Goal: Transaction & Acquisition: Purchase product/service

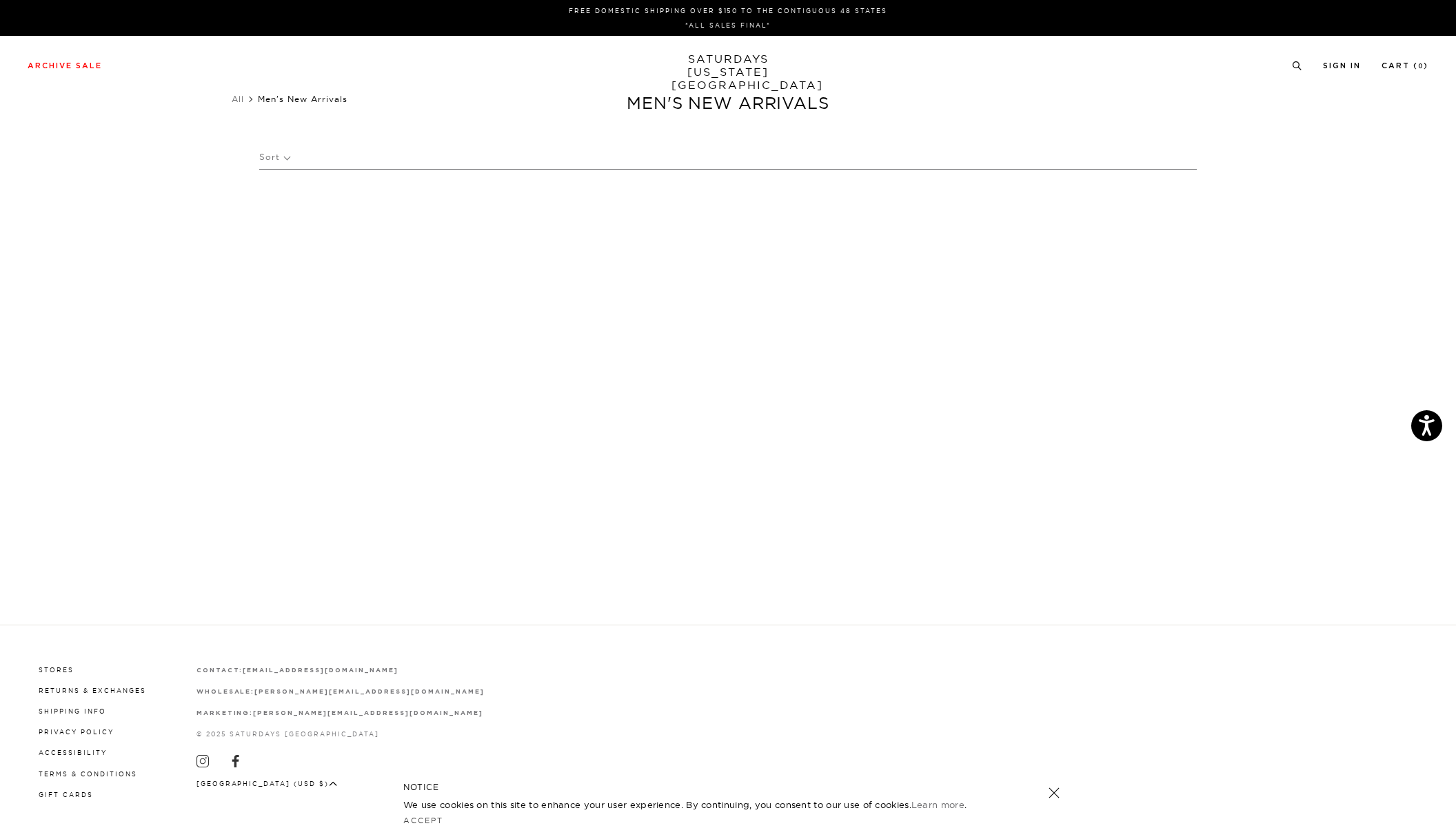
click at [280, 157] on p "Sort" at bounding box center [274, 157] width 30 height 32
click at [321, 97] on span "Men's New Arrivals" at bounding box center [303, 99] width 89 height 10
click at [729, 63] on link "SATURDAYS NEW YORK CITY" at bounding box center [728, 71] width 114 height 39
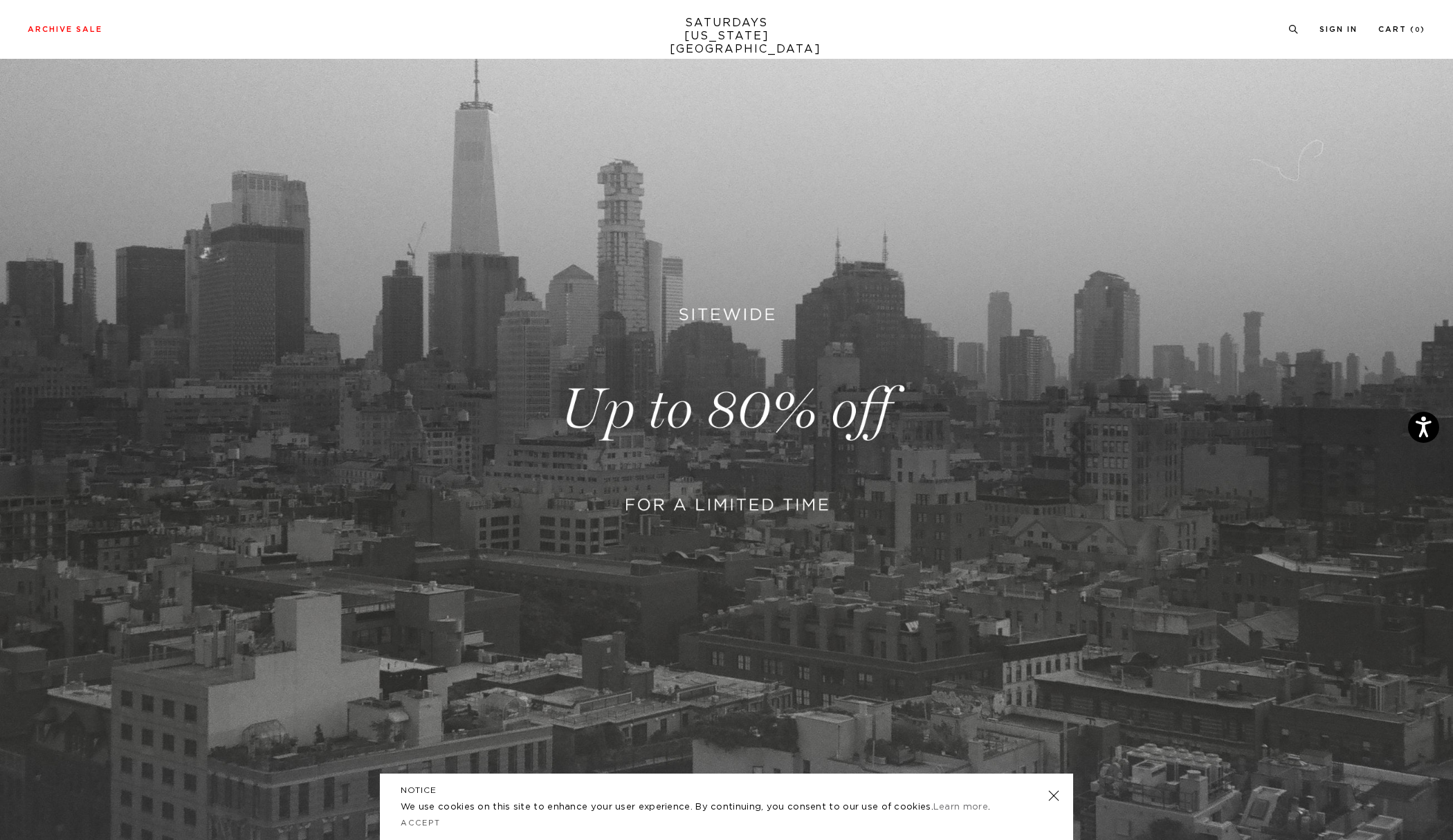
scroll to position [279, 0]
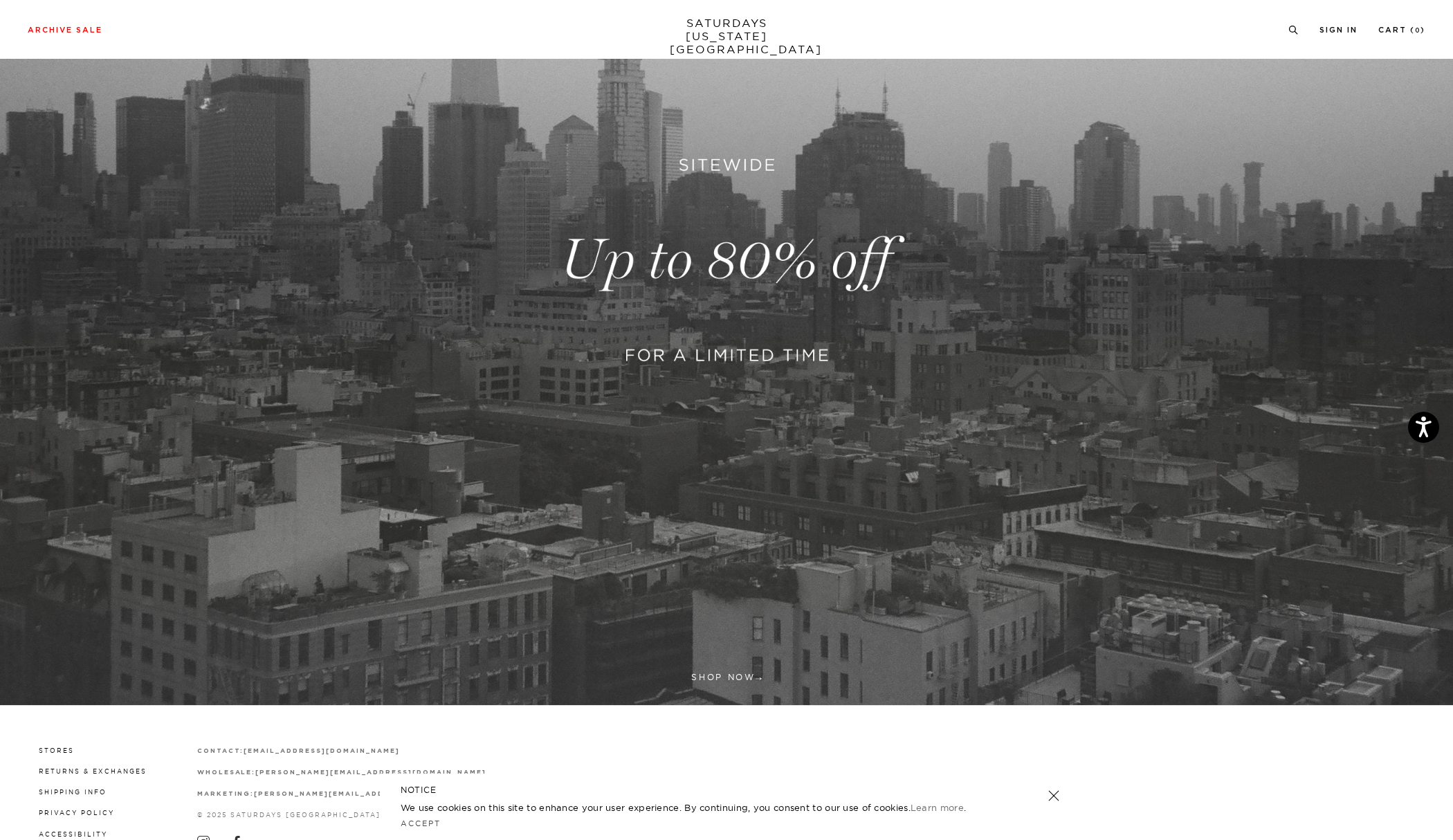
click at [716, 353] on link at bounding box center [726, 259] width 1453 height 889
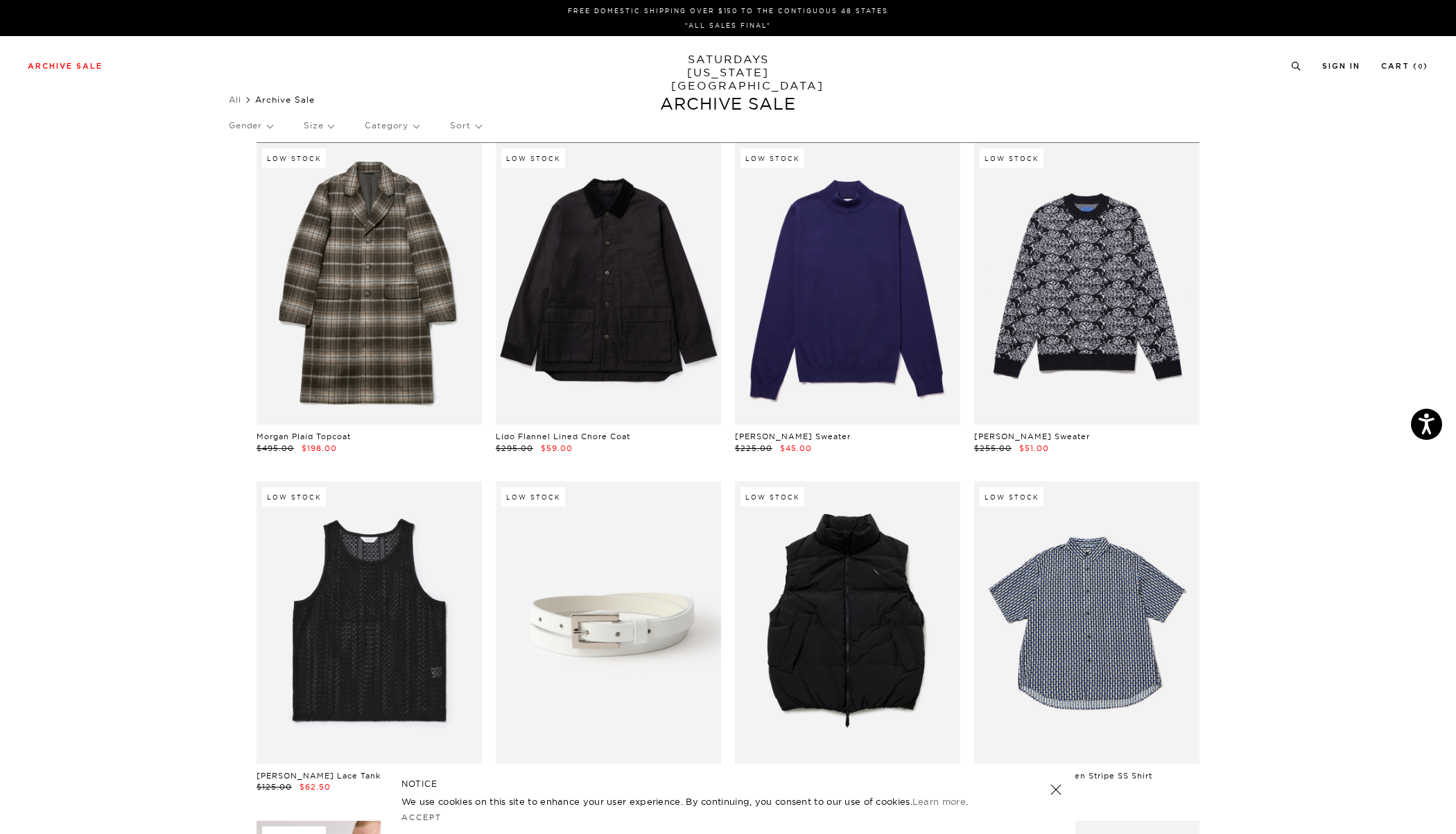
click at [332, 130] on p "Size" at bounding box center [319, 125] width 29 height 32
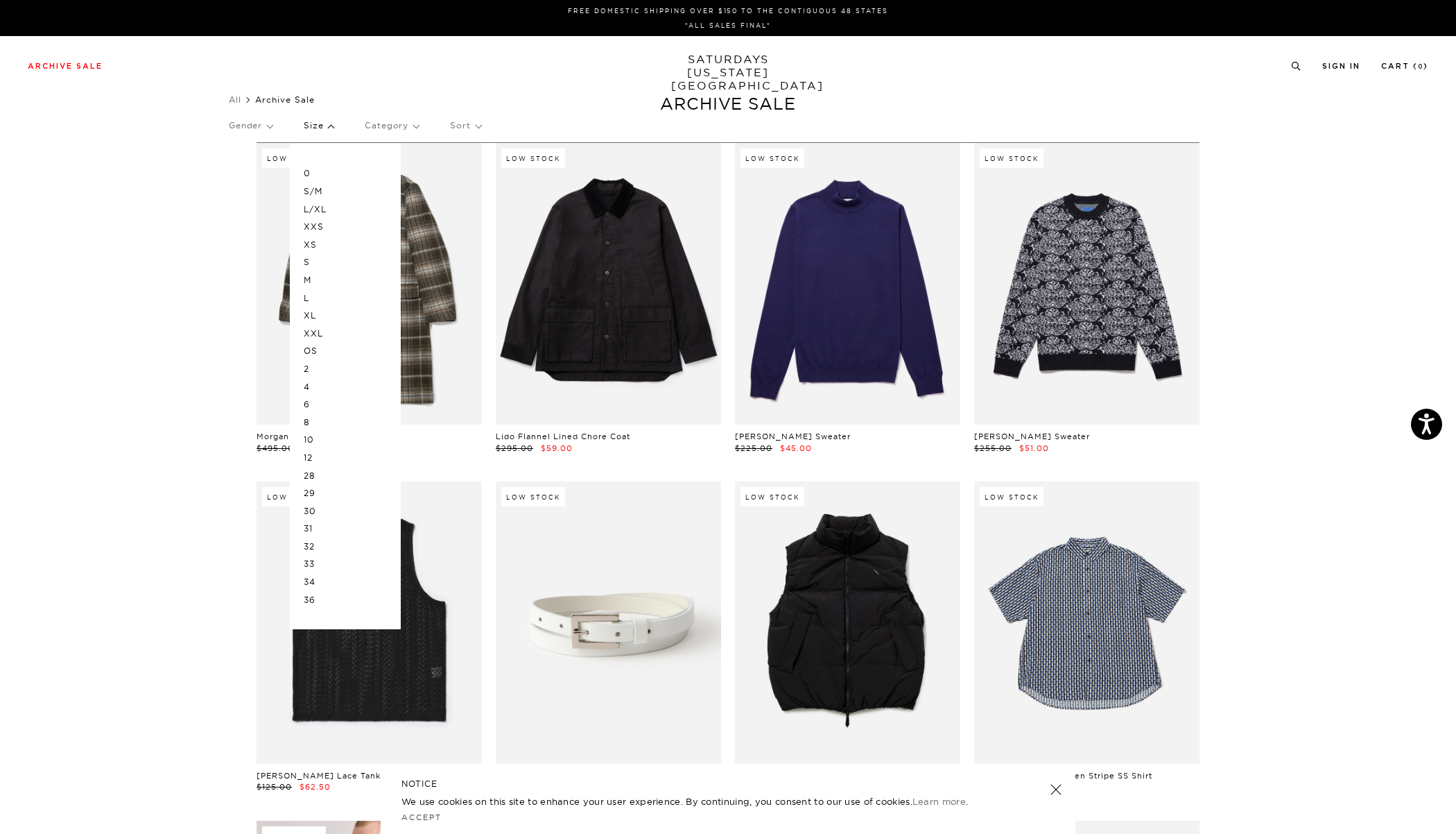
click at [311, 298] on p "L" at bounding box center [345, 299] width 84 height 18
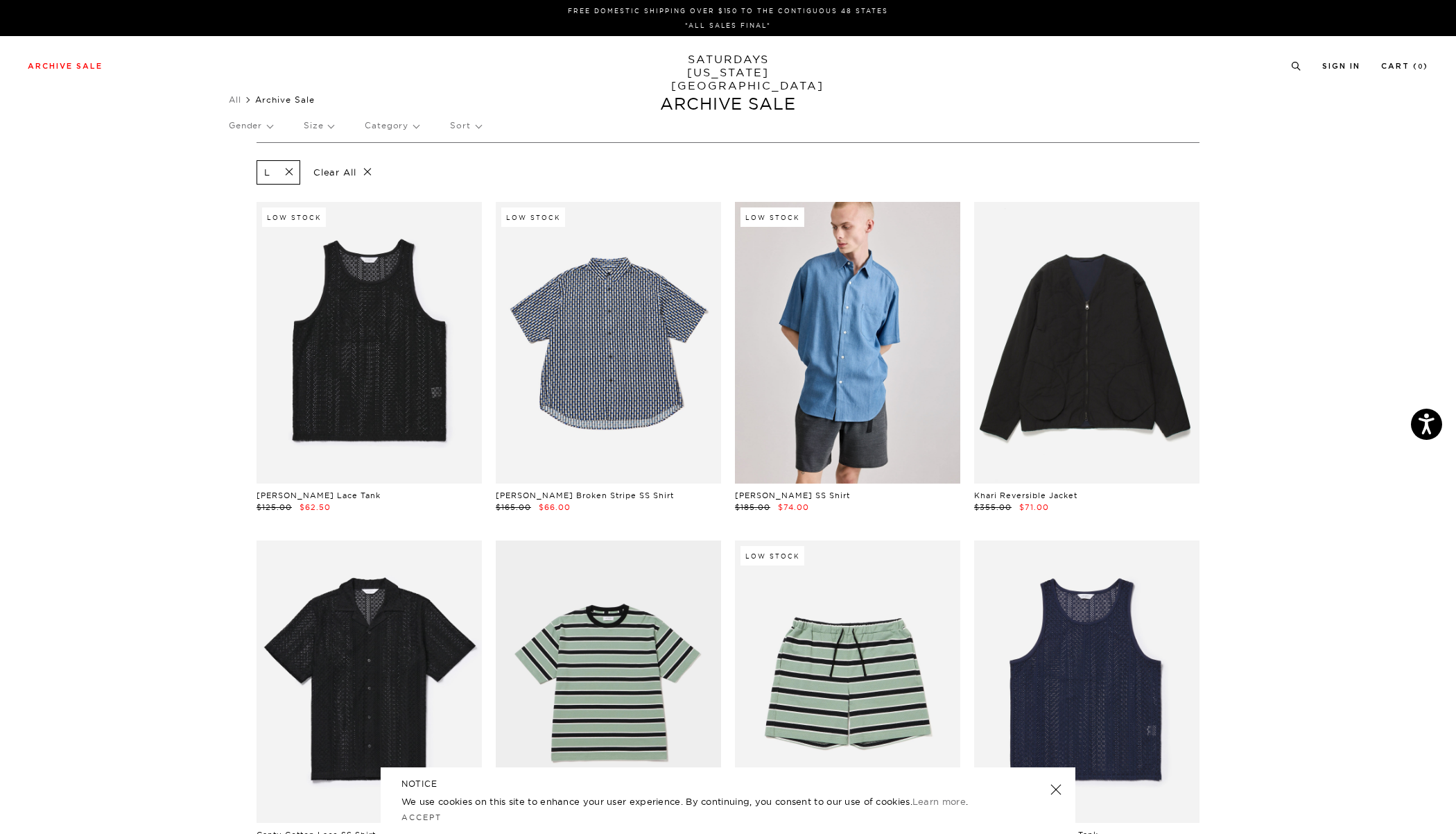
click at [273, 127] on p "Gender" at bounding box center [251, 125] width 44 height 32
click at [247, 175] on p "Mens" at bounding box center [270, 174] width 84 height 18
click at [358, 175] on span at bounding box center [354, 173] width 29 height 13
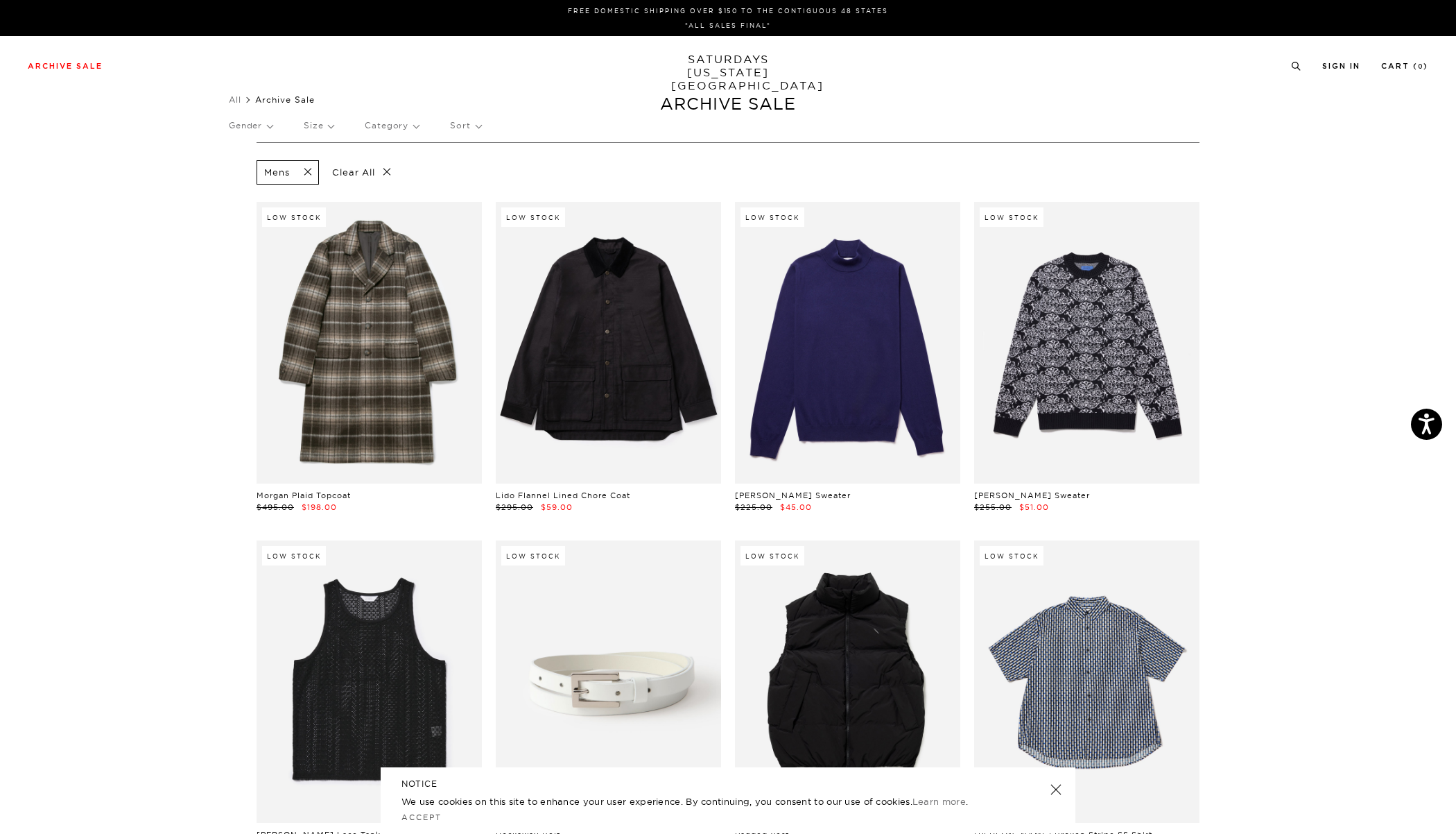
click at [333, 129] on p "Size" at bounding box center [319, 125] width 29 height 32
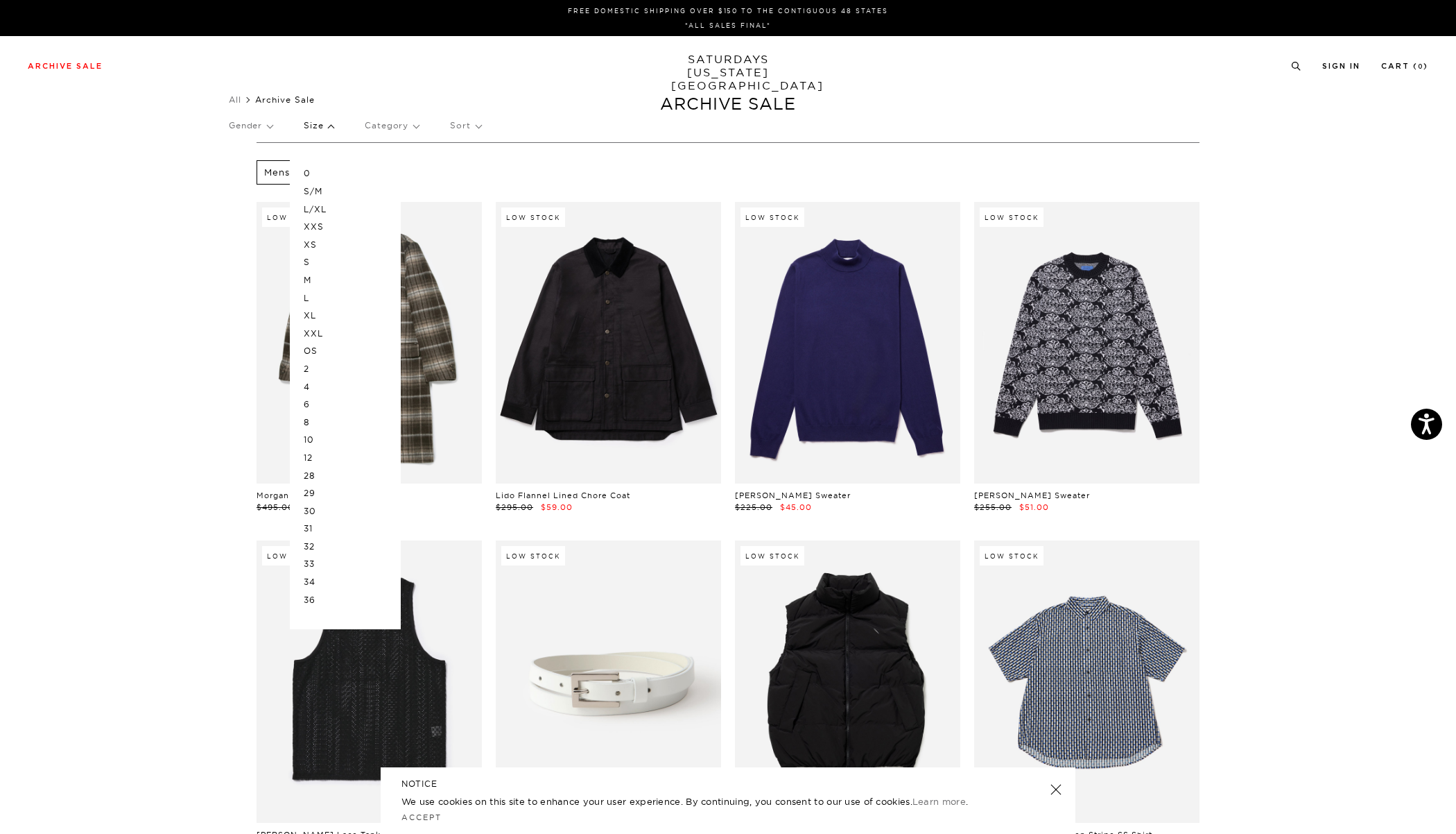
click at [318, 318] on p "XL" at bounding box center [345, 316] width 84 height 18
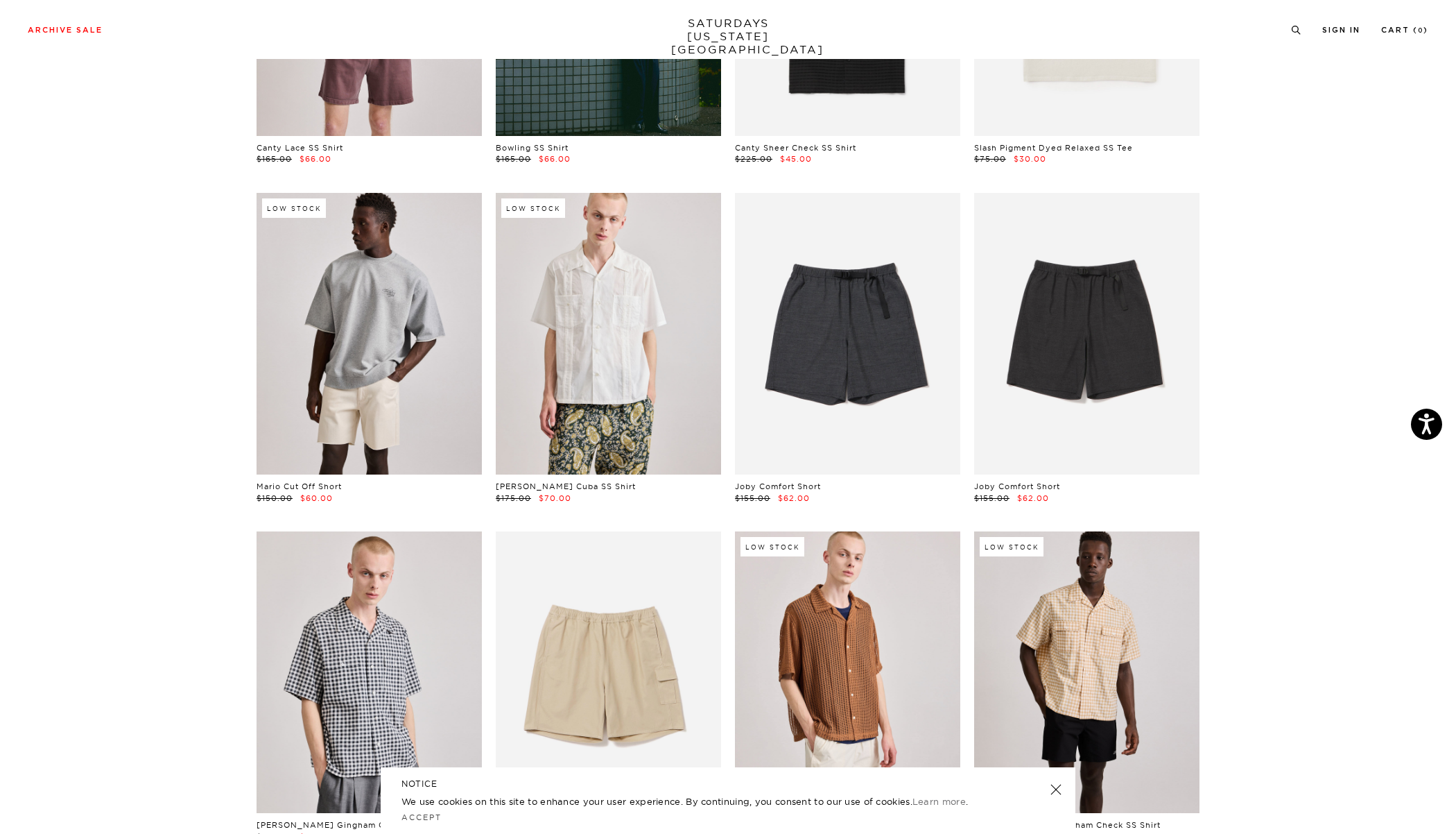
scroll to position [1046, 0]
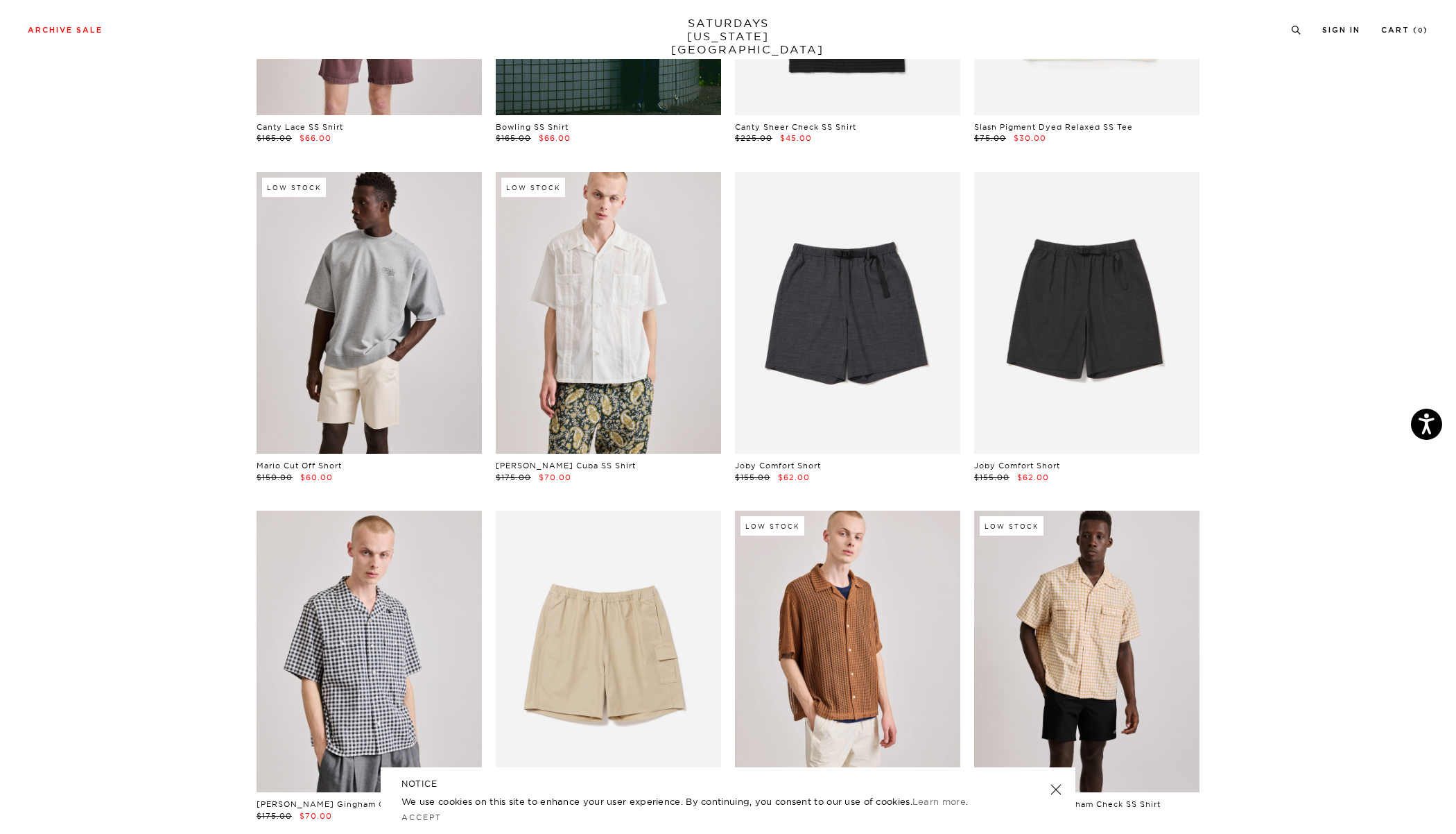
click at [353, 344] on link at bounding box center [370, 312] width 226 height 282
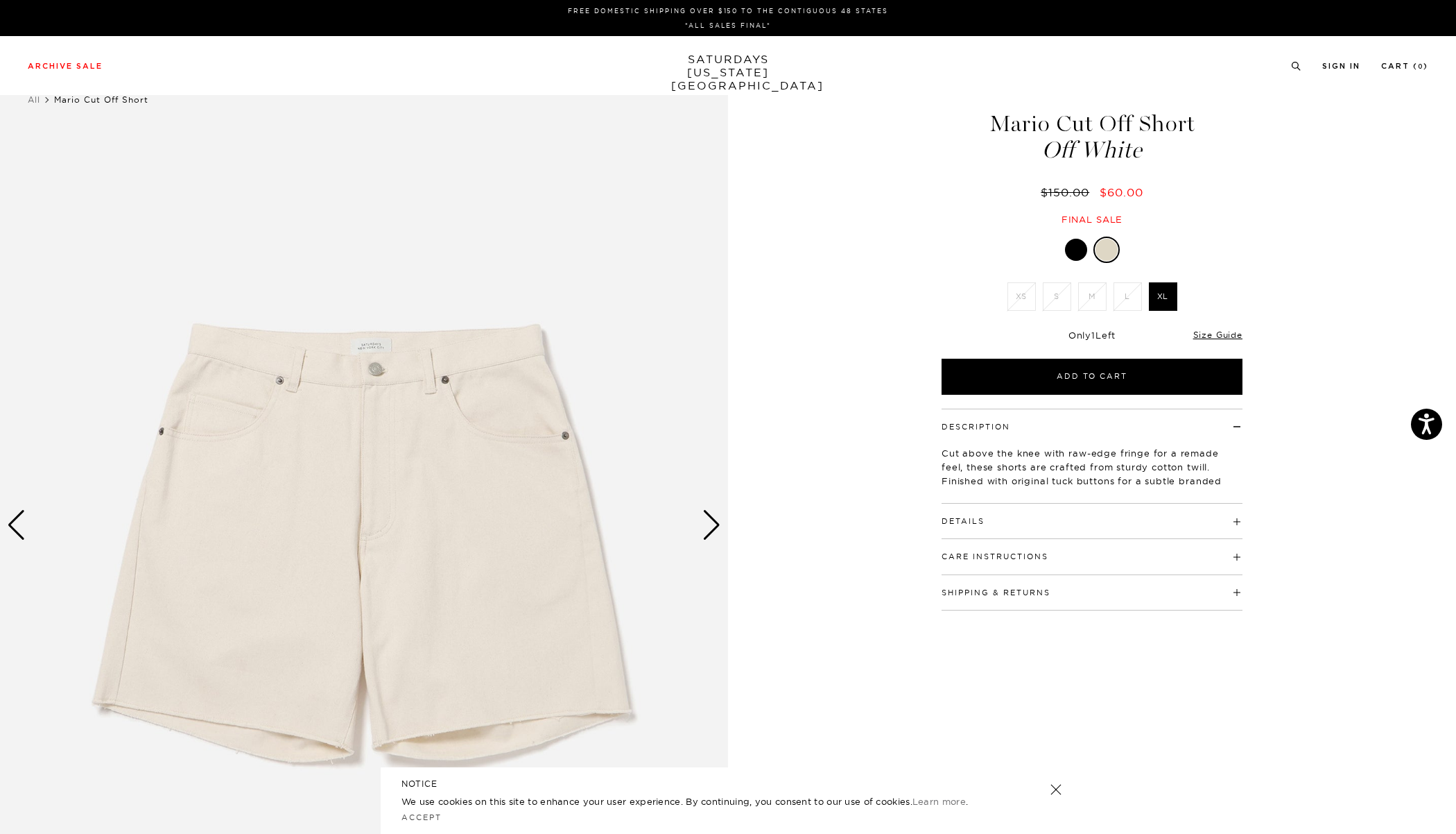
click at [706, 525] on div "Next slide" at bounding box center [711, 524] width 18 height 30
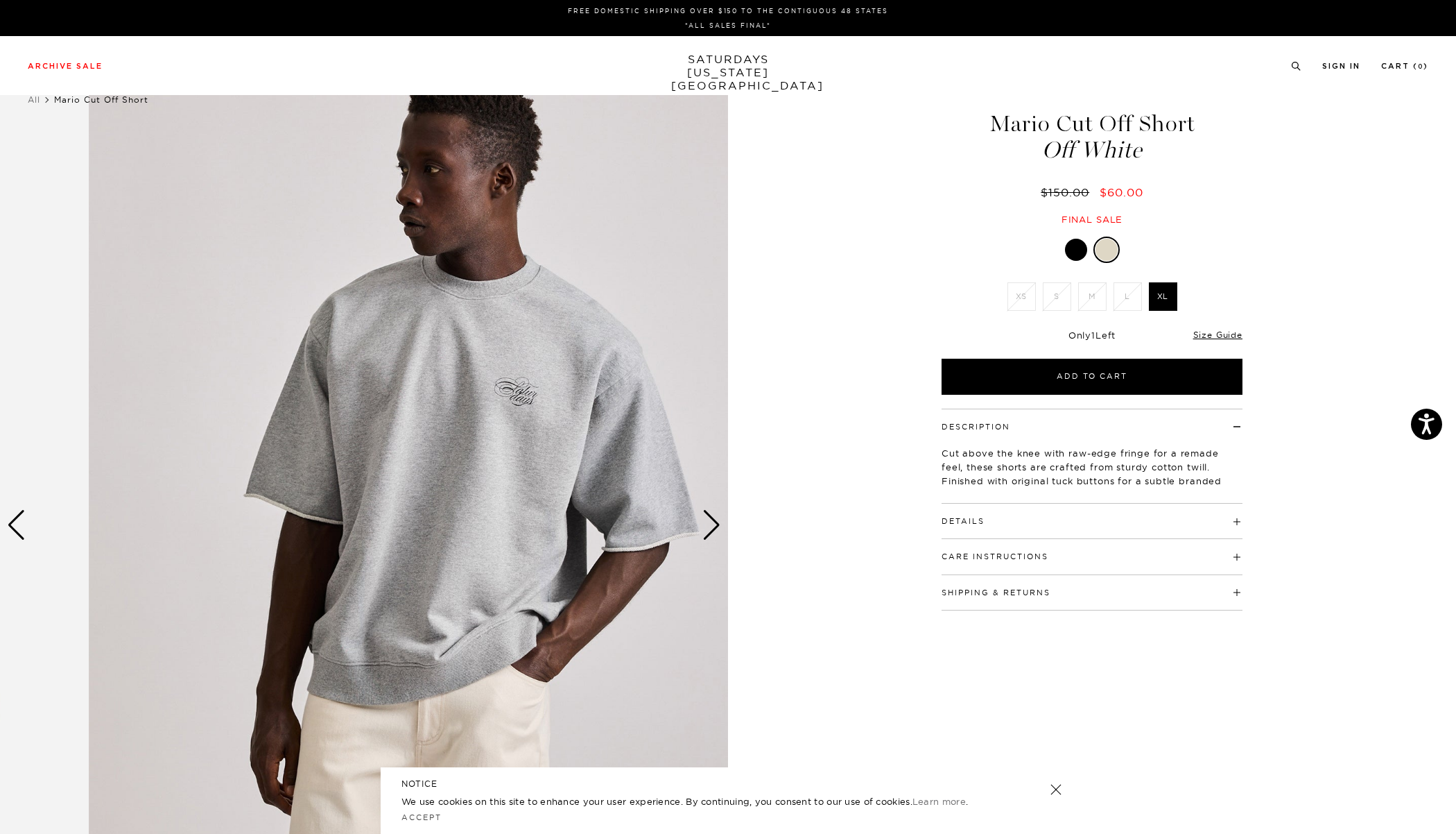
click at [726, 503] on div "2 / 6" at bounding box center [364, 525] width 728 height 911
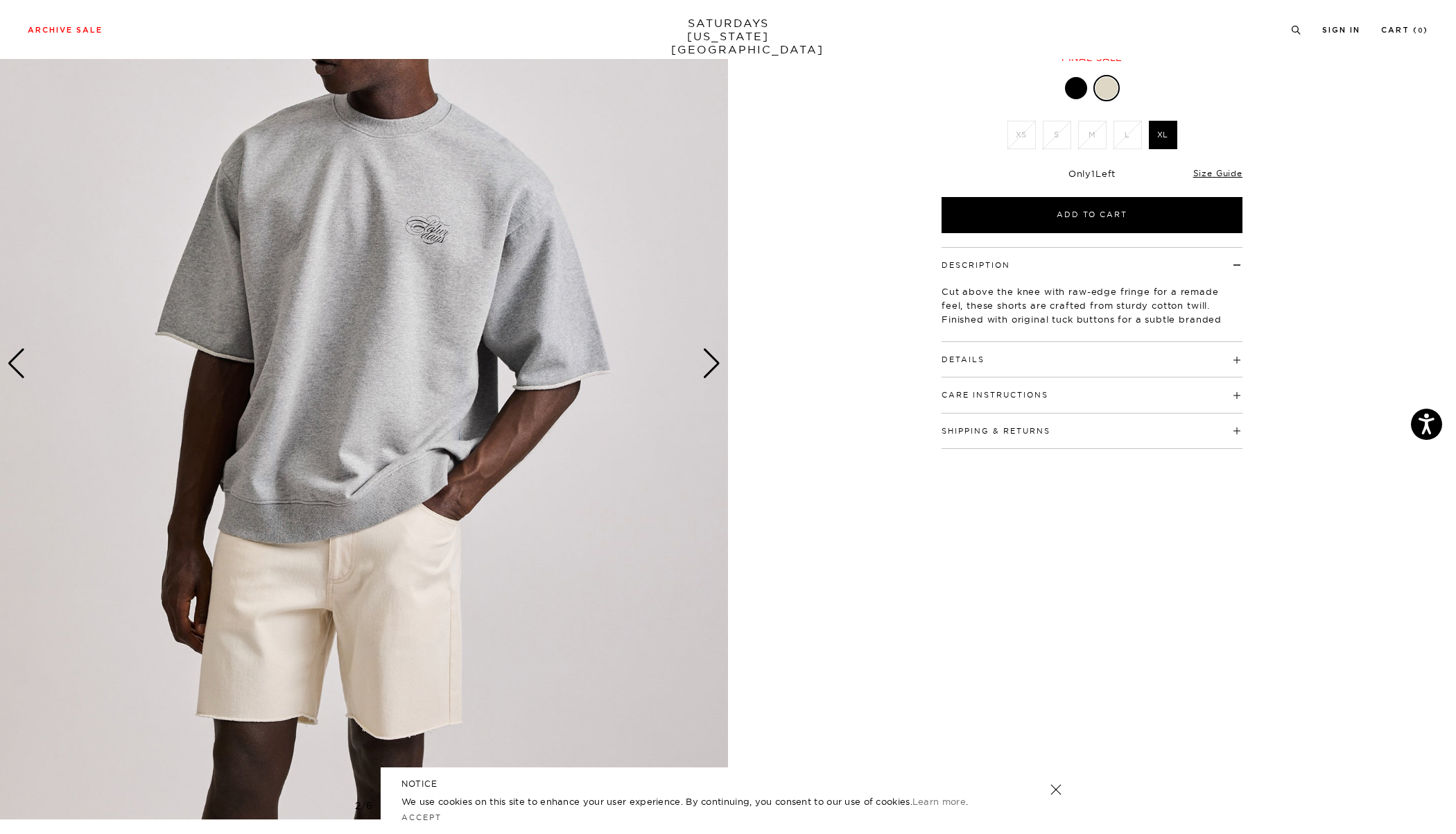
scroll to position [168, 0]
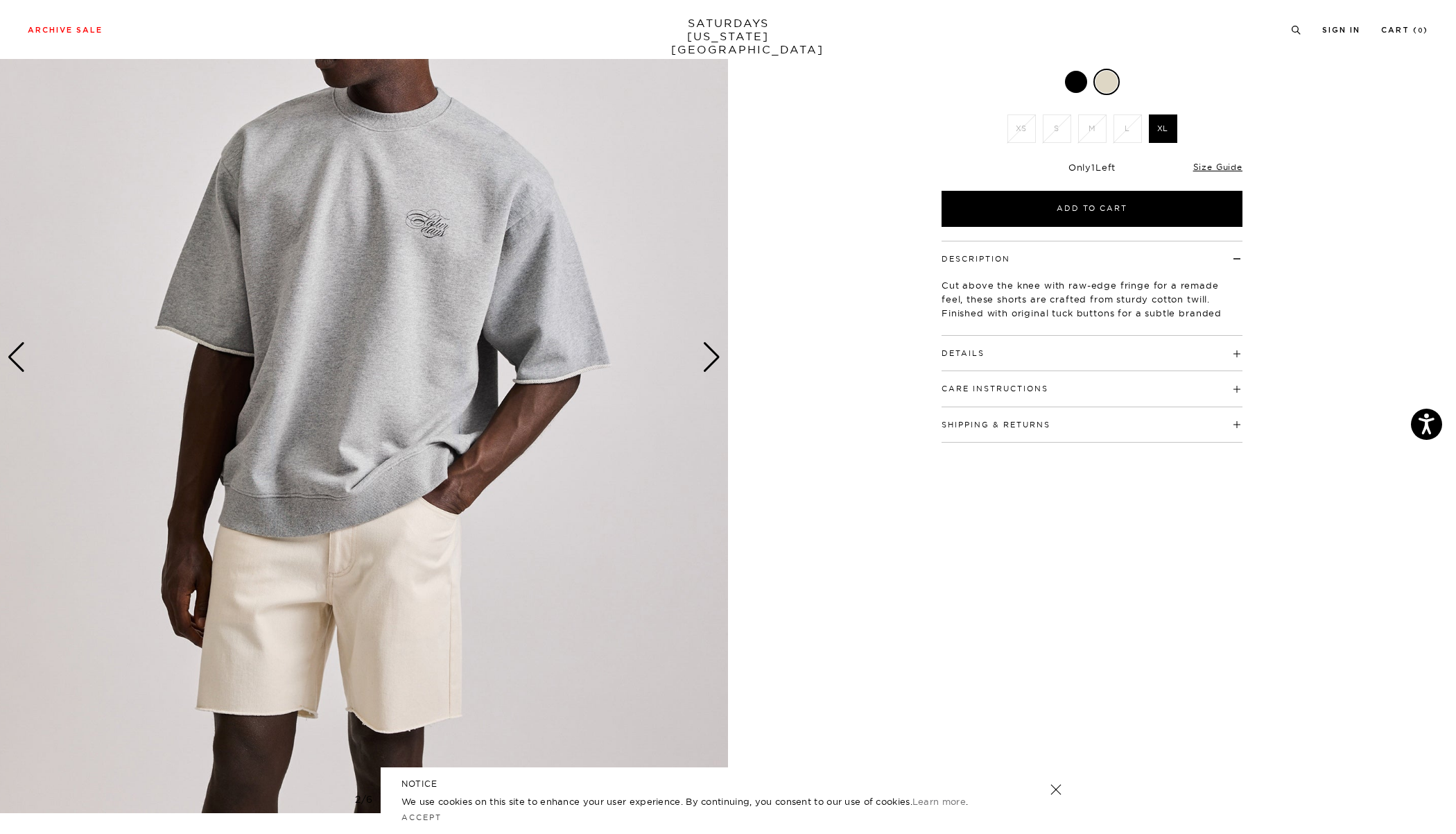
click at [711, 359] on div "Next slide" at bounding box center [711, 356] width 18 height 30
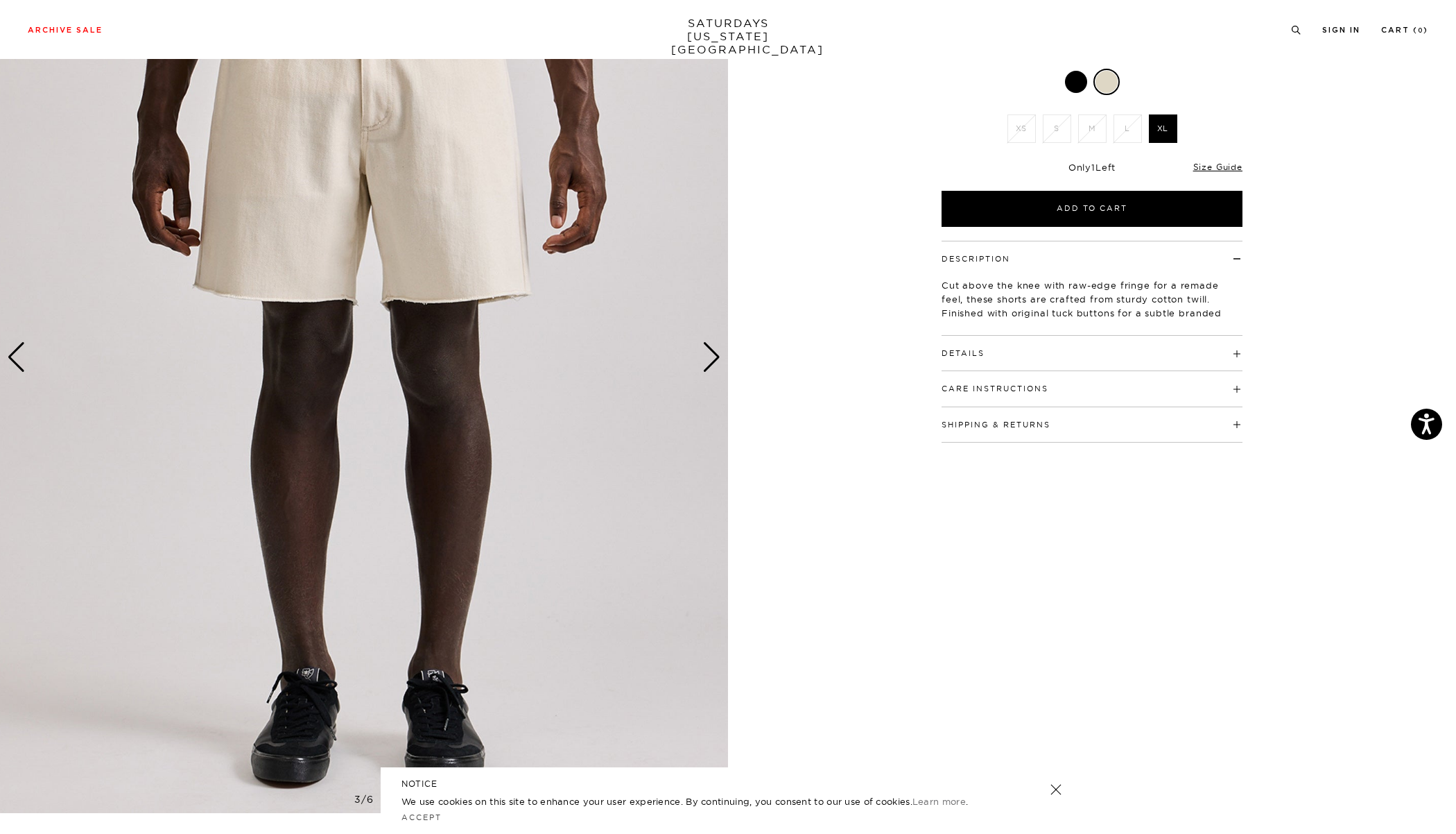
click at [711, 359] on div "Next slide" at bounding box center [711, 356] width 18 height 30
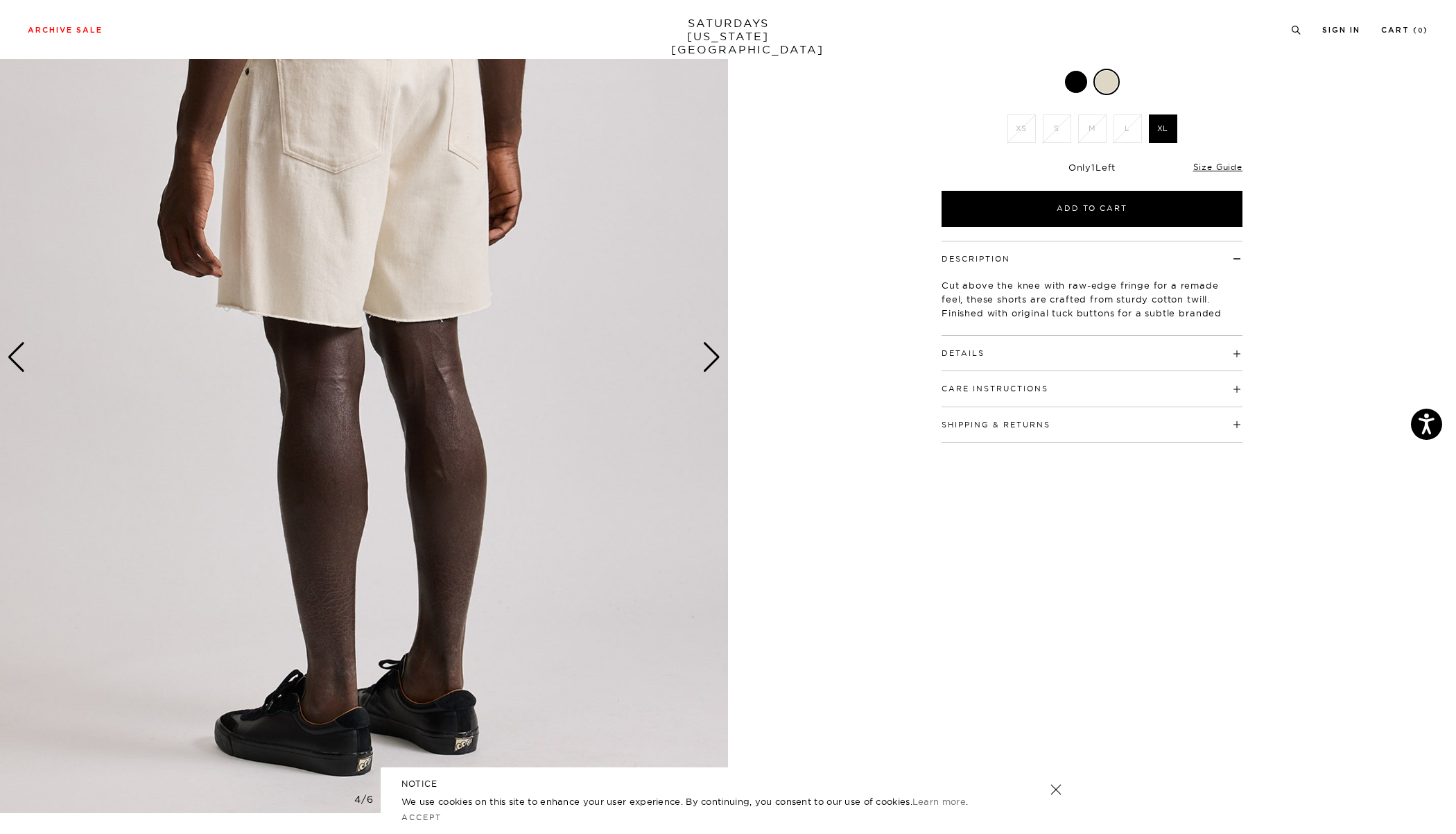
click at [711, 359] on div "Next slide" at bounding box center [711, 356] width 18 height 30
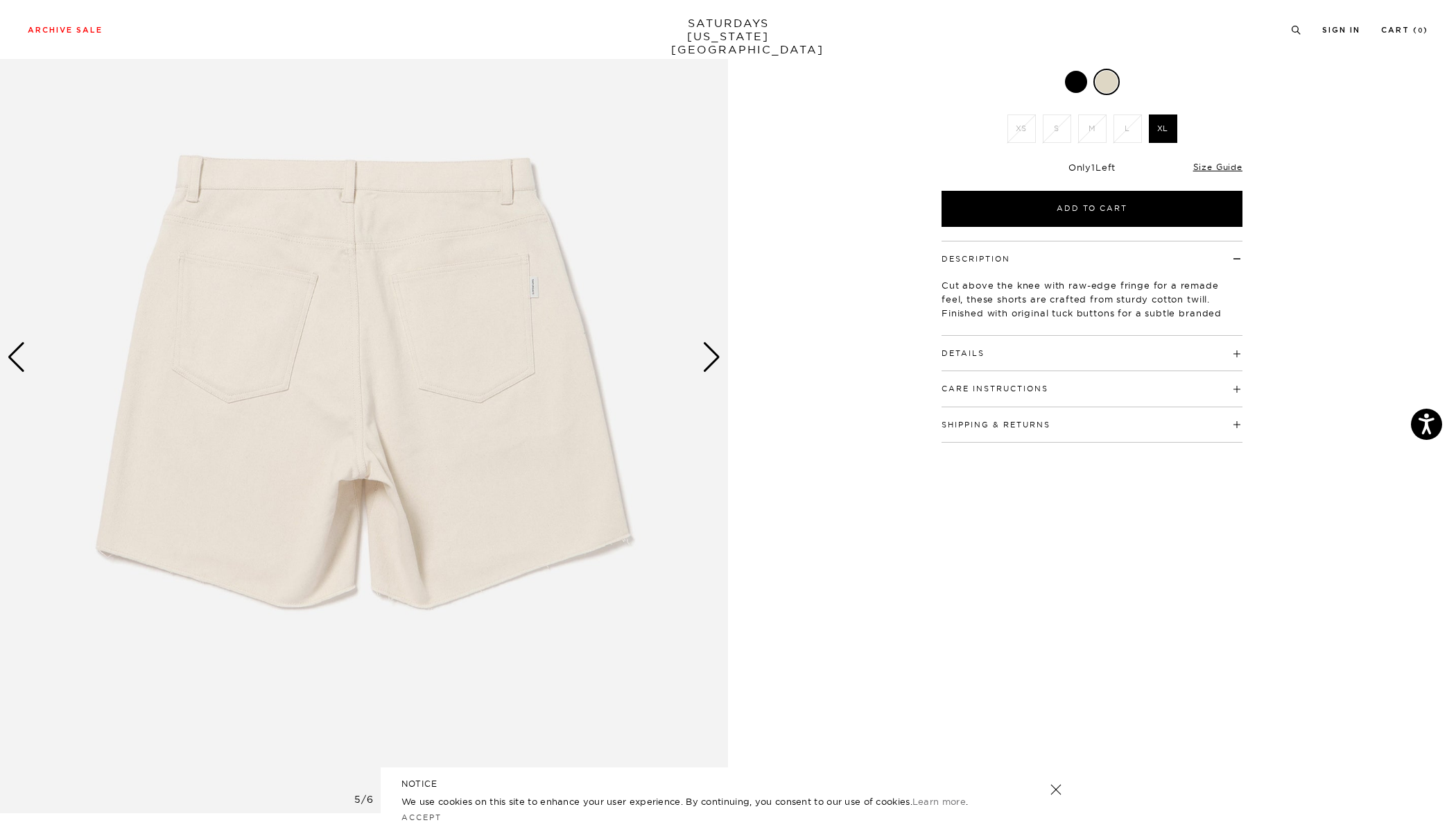
click at [711, 359] on div "Next slide" at bounding box center [711, 356] width 18 height 30
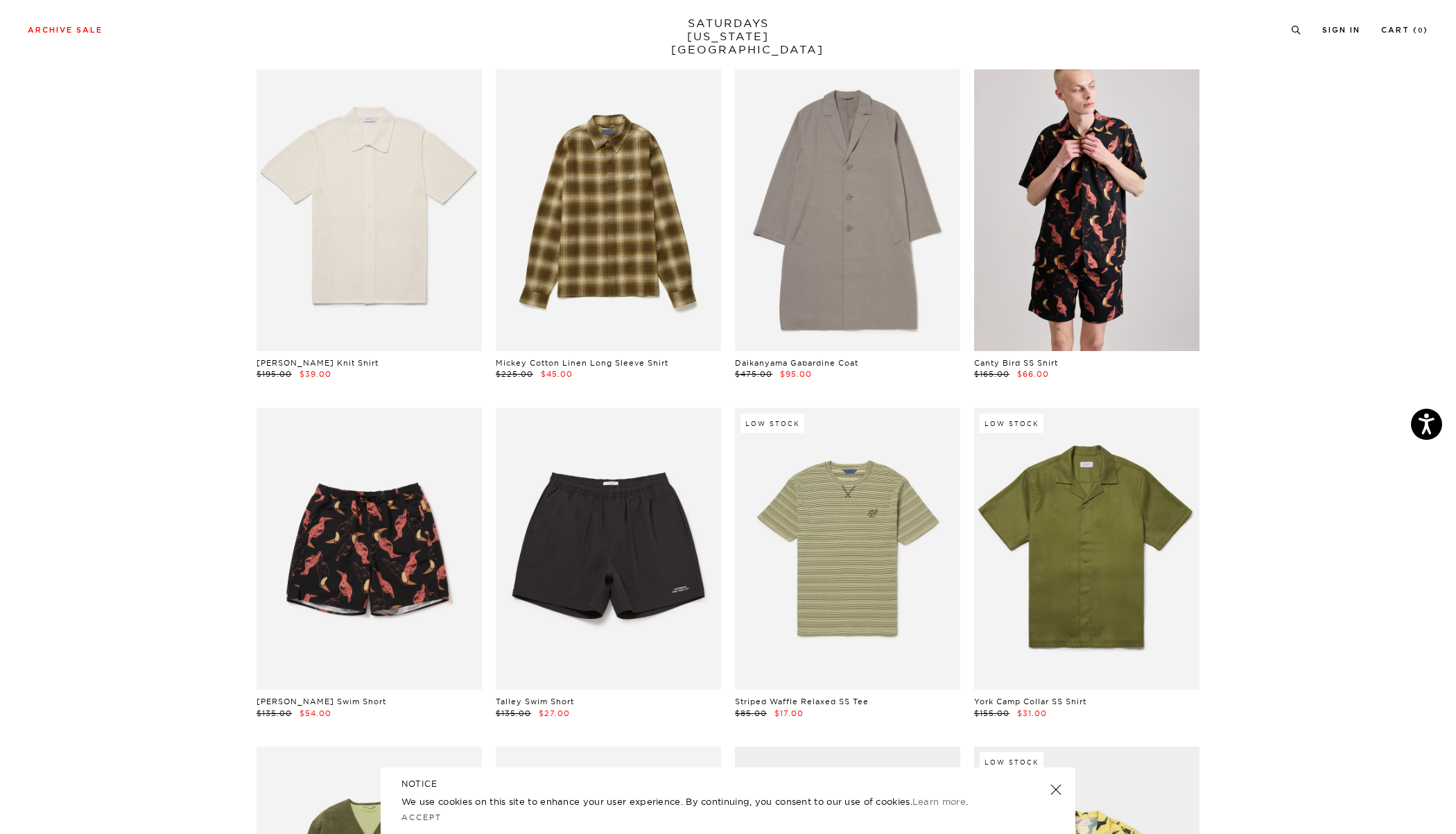
scroll to position [2198, 0]
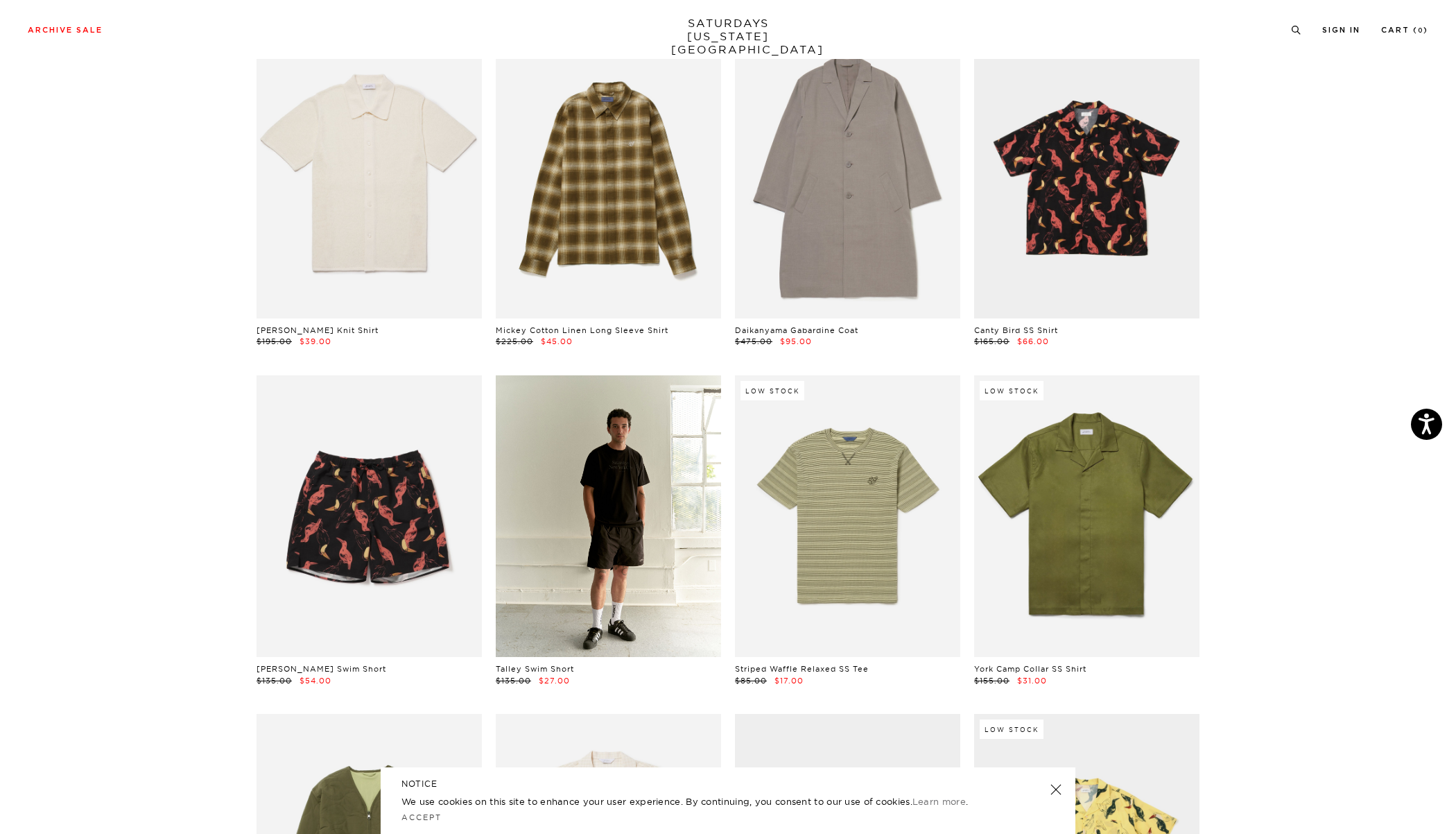
click at [567, 490] on link at bounding box center [609, 516] width 226 height 282
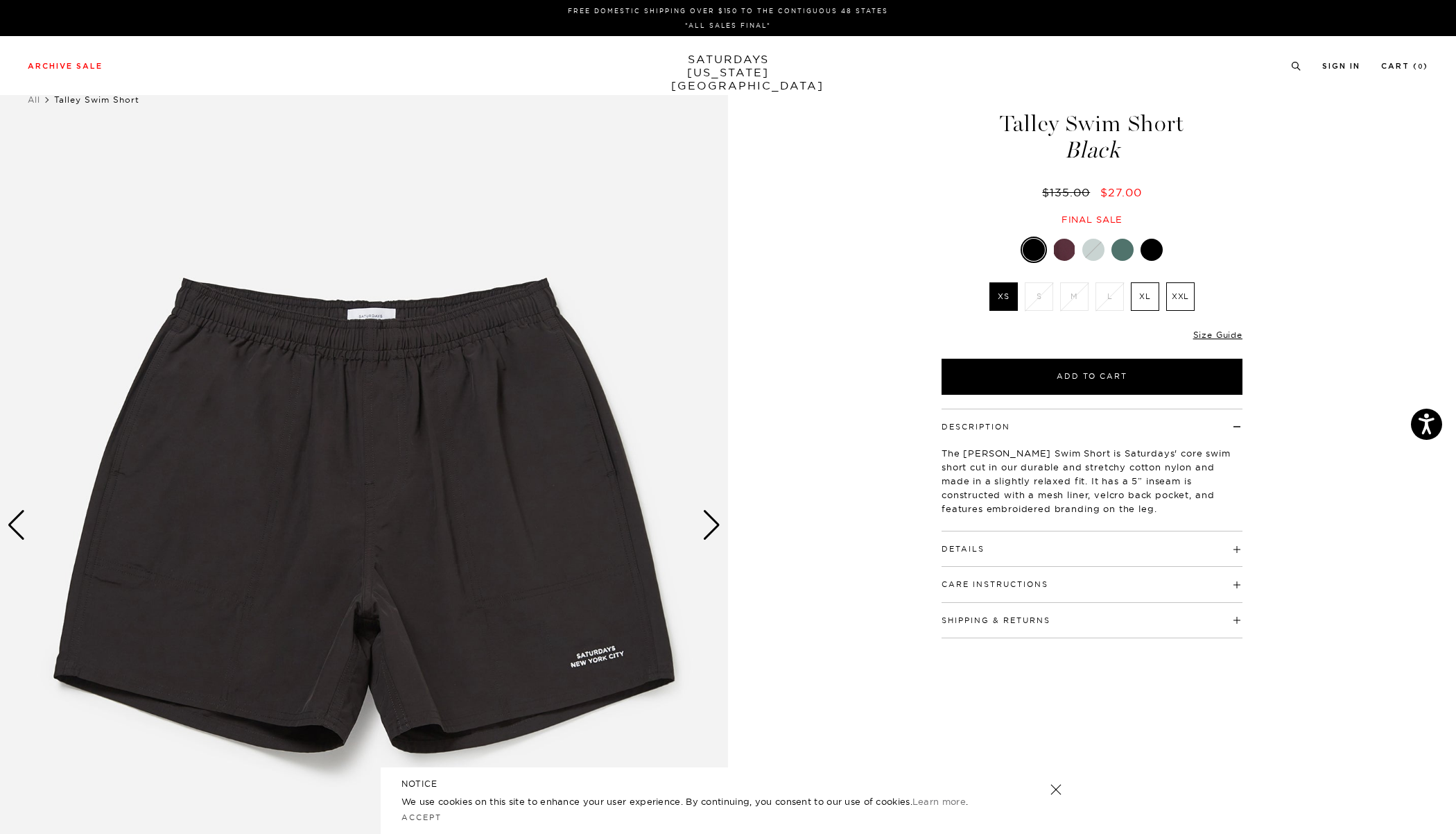
click at [702, 518] on div "Next slide" at bounding box center [711, 524] width 18 height 30
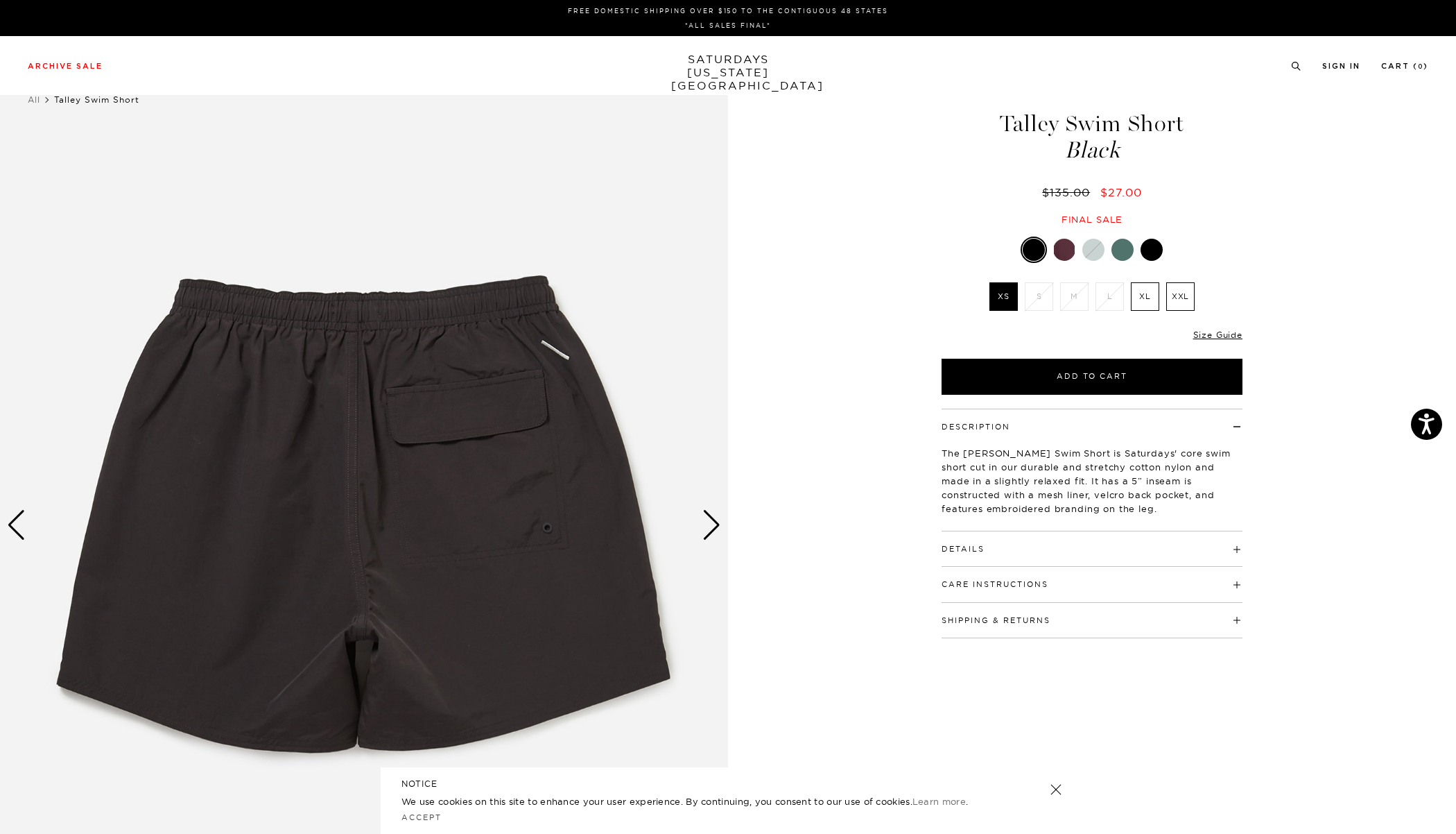
click at [704, 519] on div "Next slide" at bounding box center [711, 524] width 18 height 30
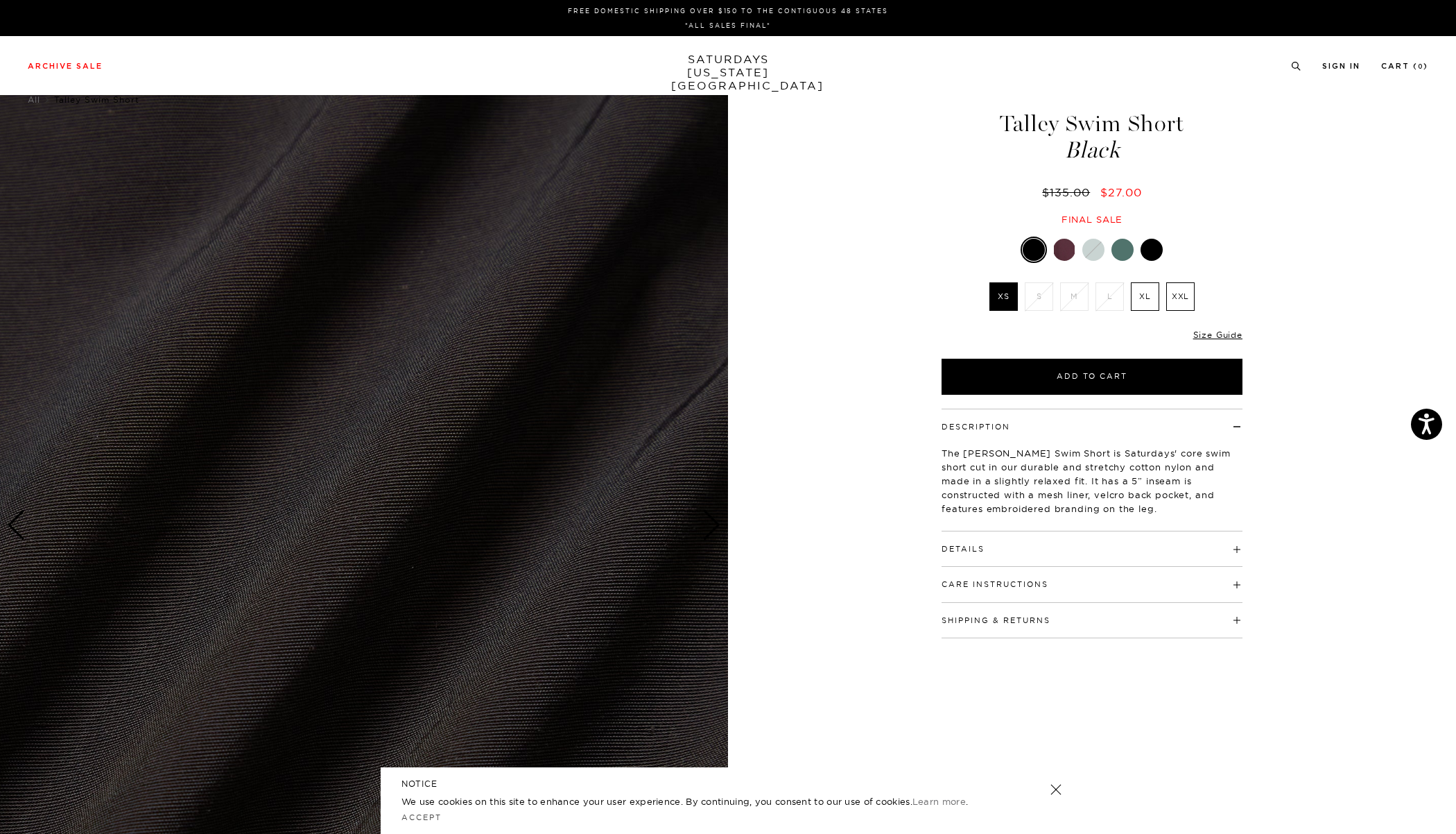
click at [704, 519] on div "Next slide" at bounding box center [711, 524] width 18 height 30
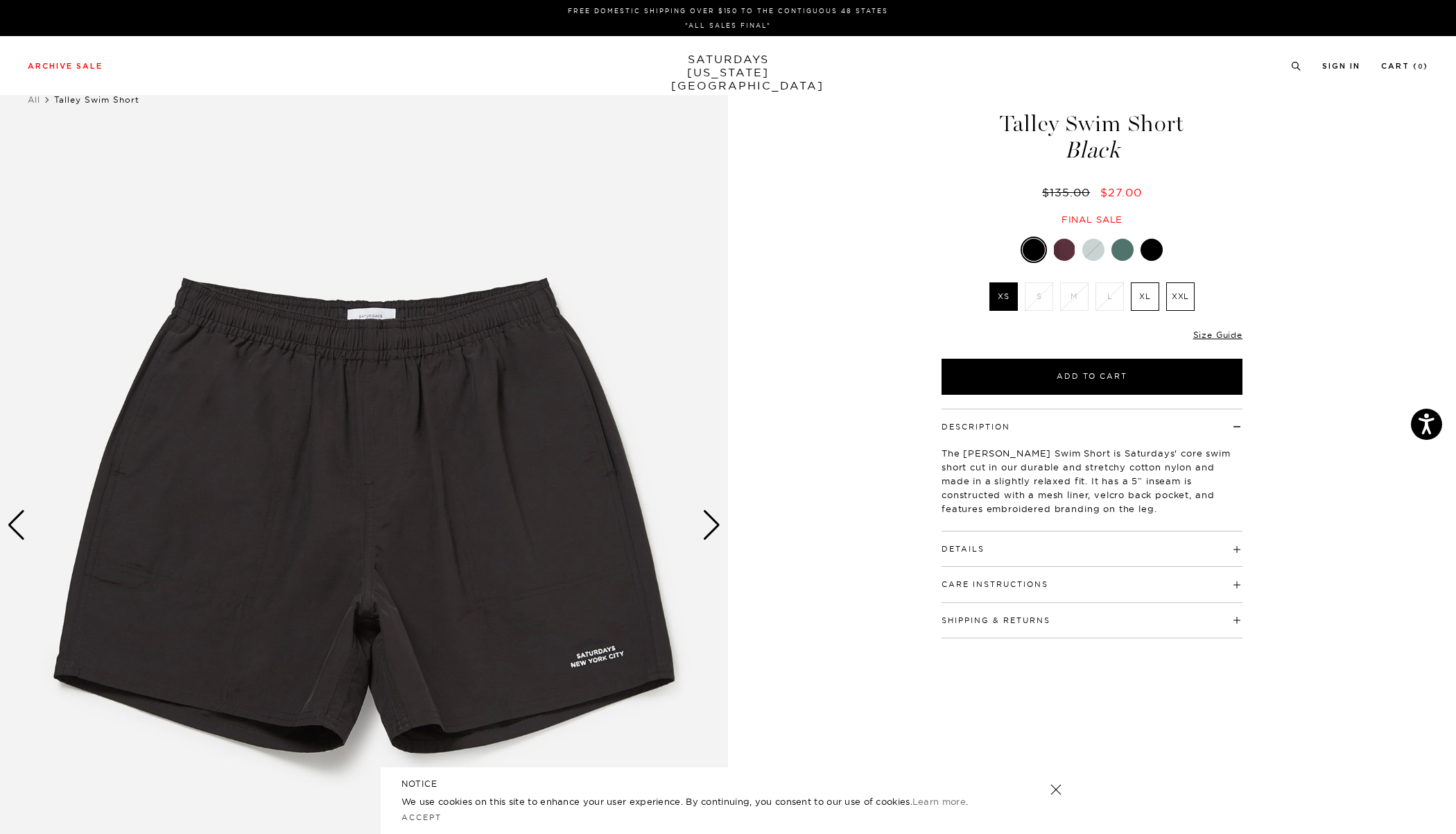
click at [704, 519] on div "Next slide" at bounding box center [711, 524] width 18 height 30
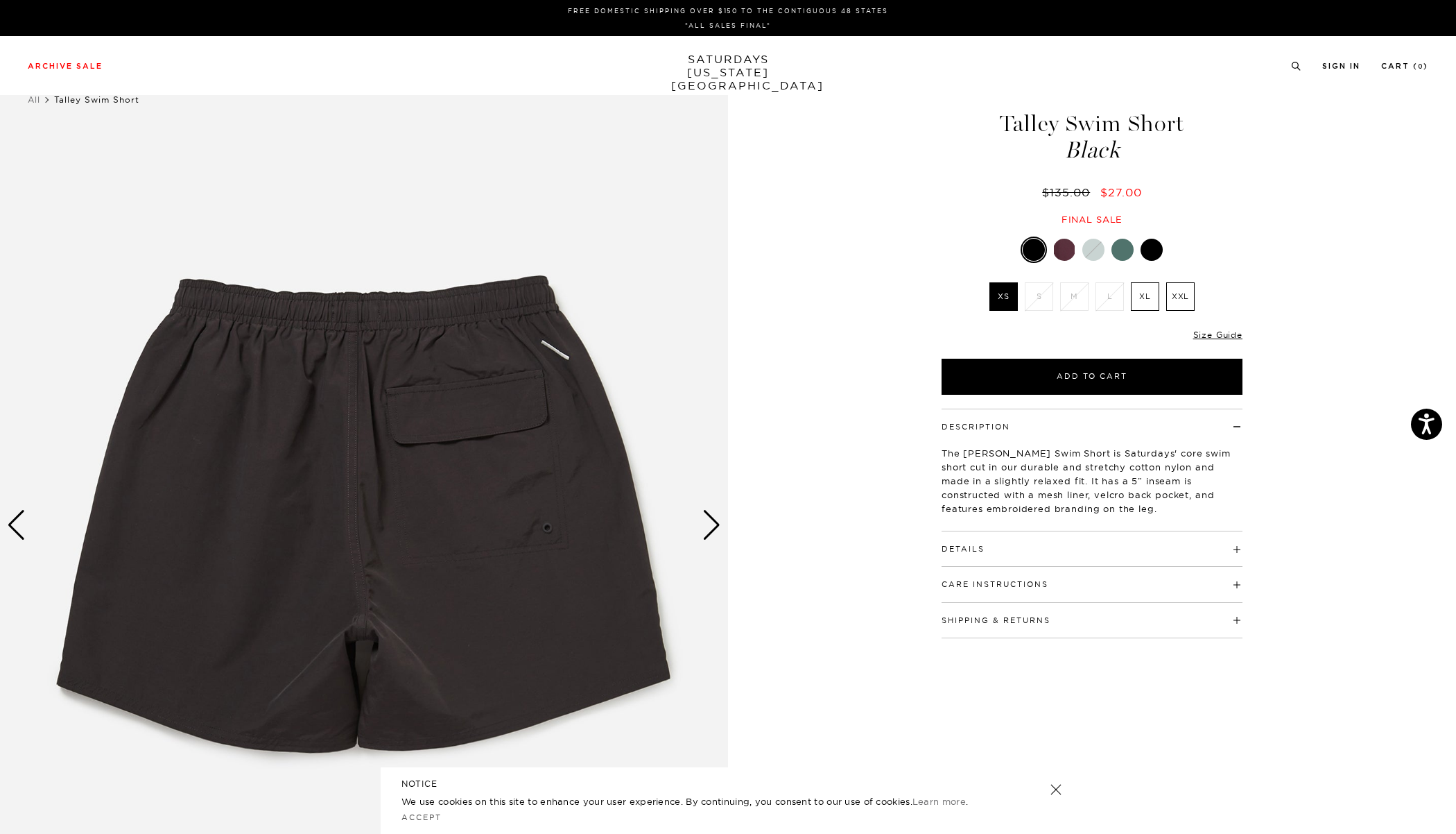
click at [704, 519] on div "Next slide" at bounding box center [711, 524] width 18 height 30
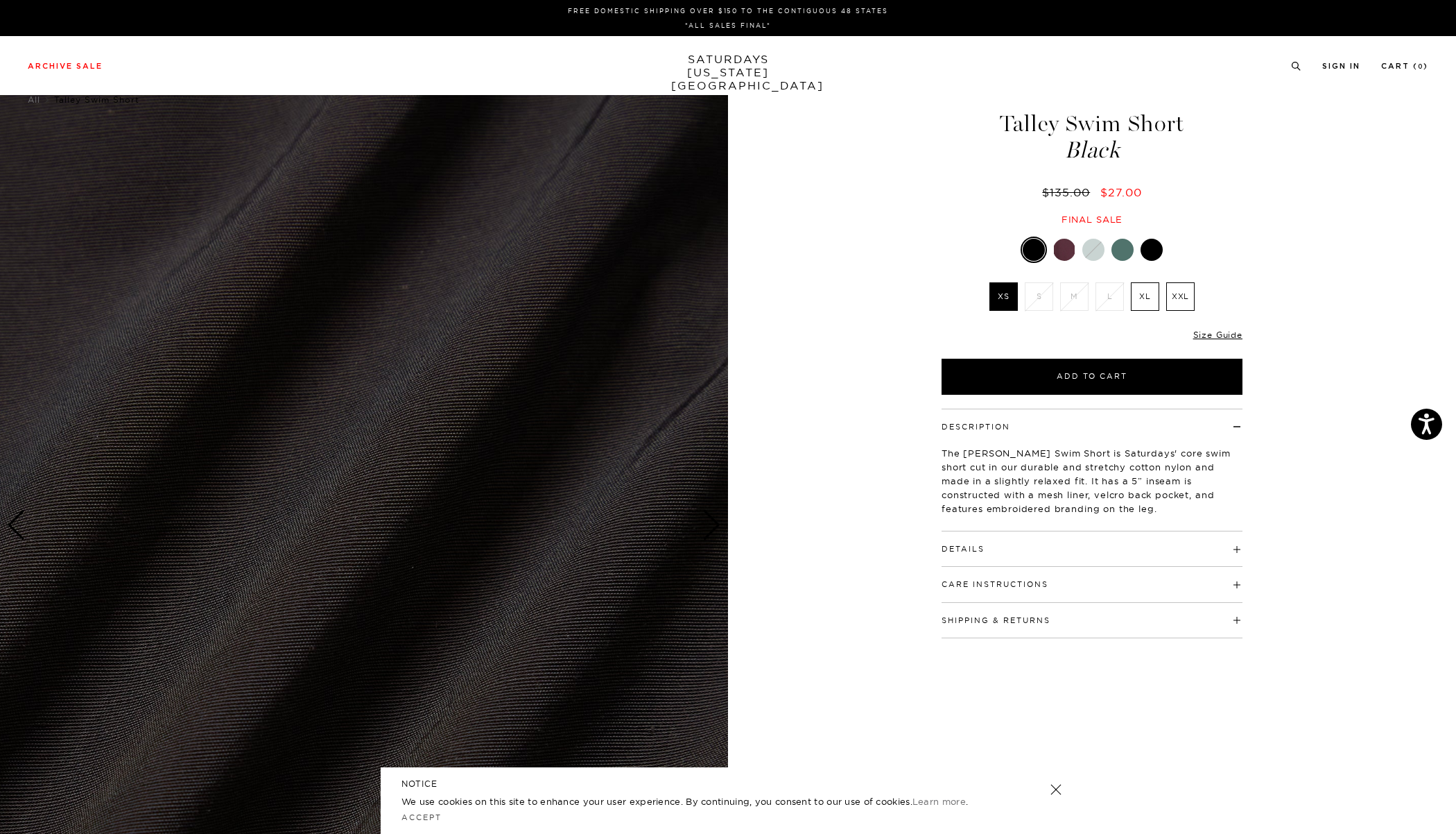
click at [704, 519] on div "Next slide" at bounding box center [711, 524] width 18 height 30
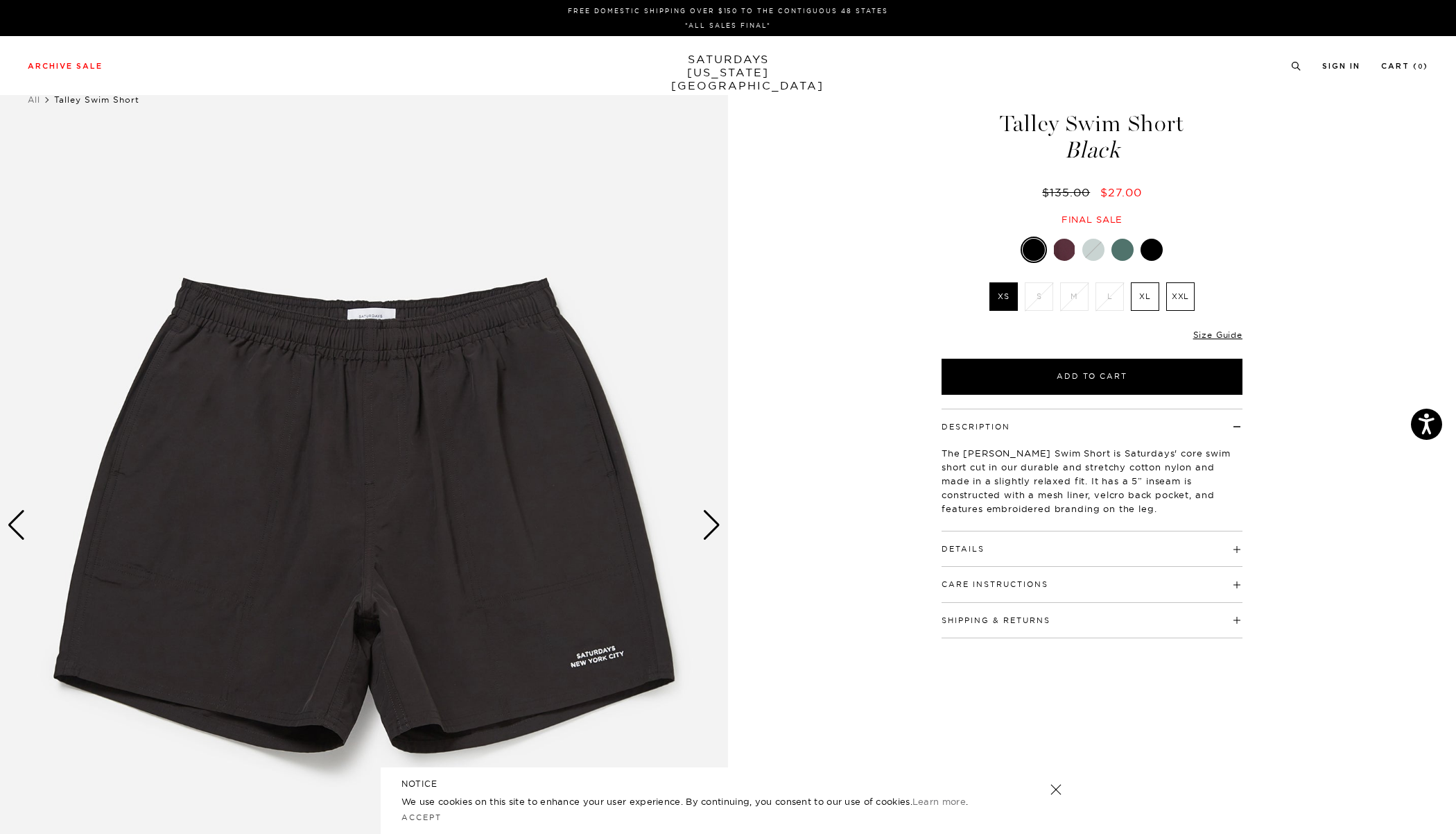
click at [704, 519] on div "Next slide" at bounding box center [711, 524] width 18 height 30
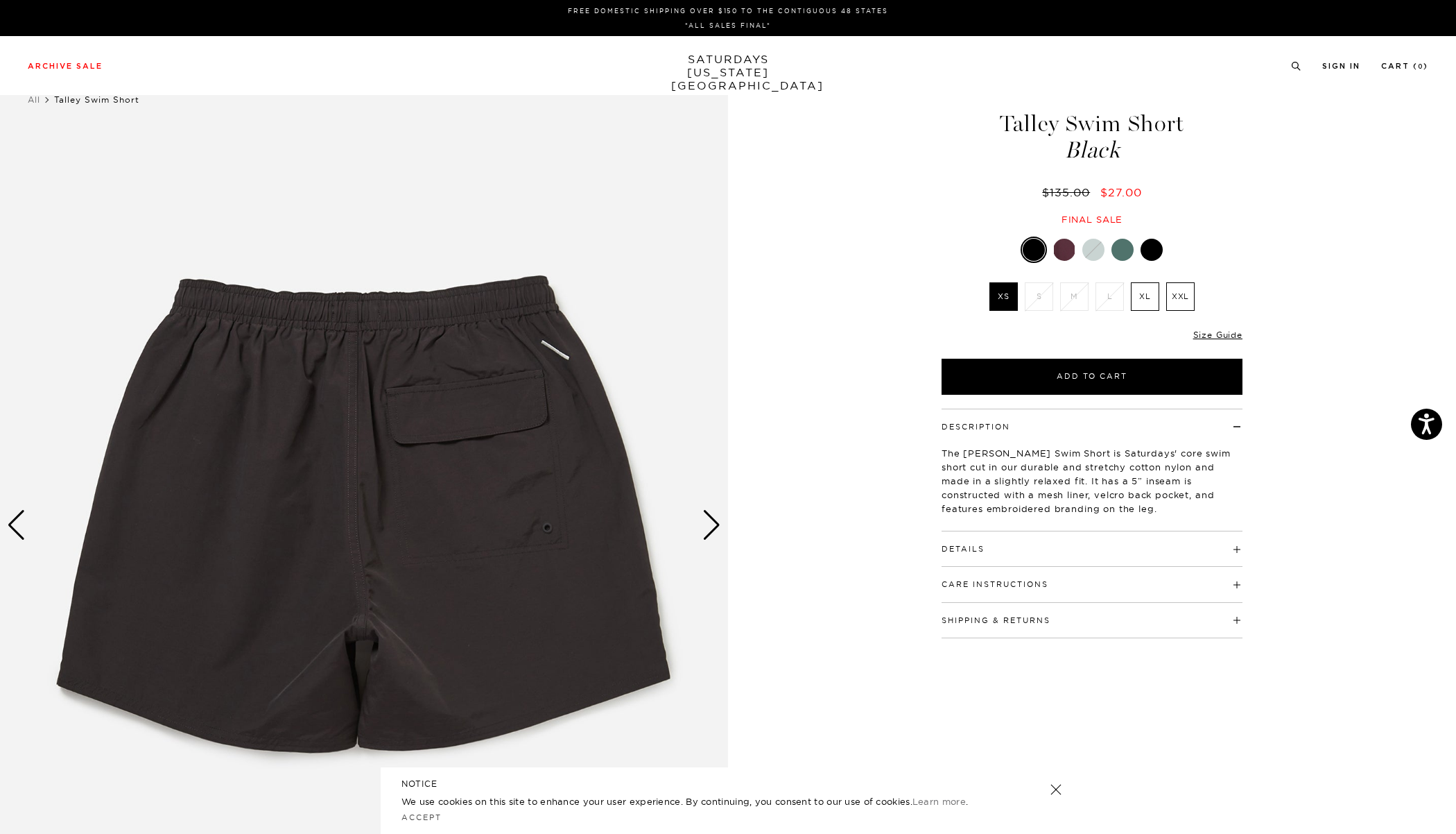
click at [704, 519] on div "Next slide" at bounding box center [711, 524] width 18 height 30
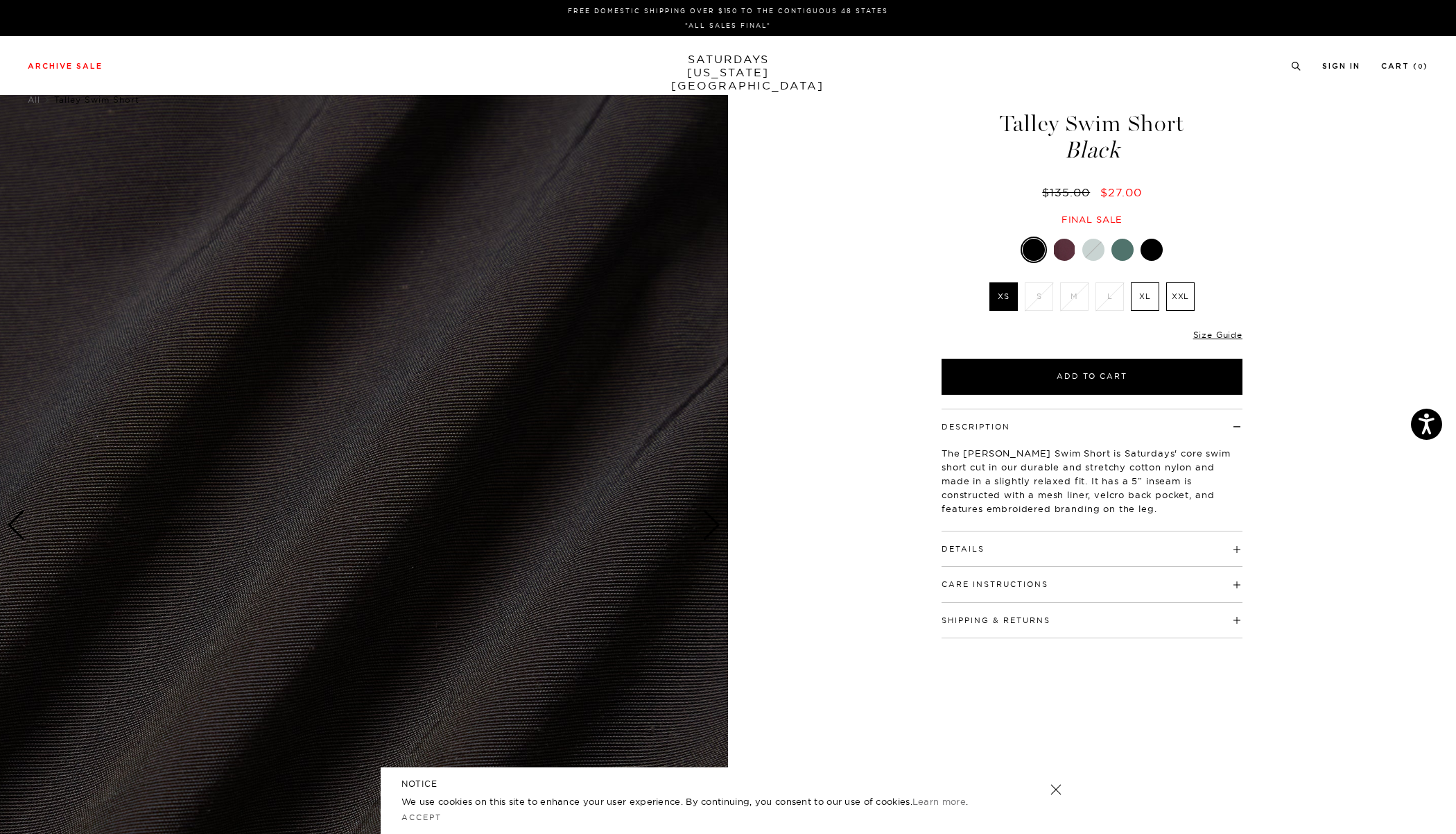
click at [704, 519] on div "Next slide" at bounding box center [711, 524] width 18 height 30
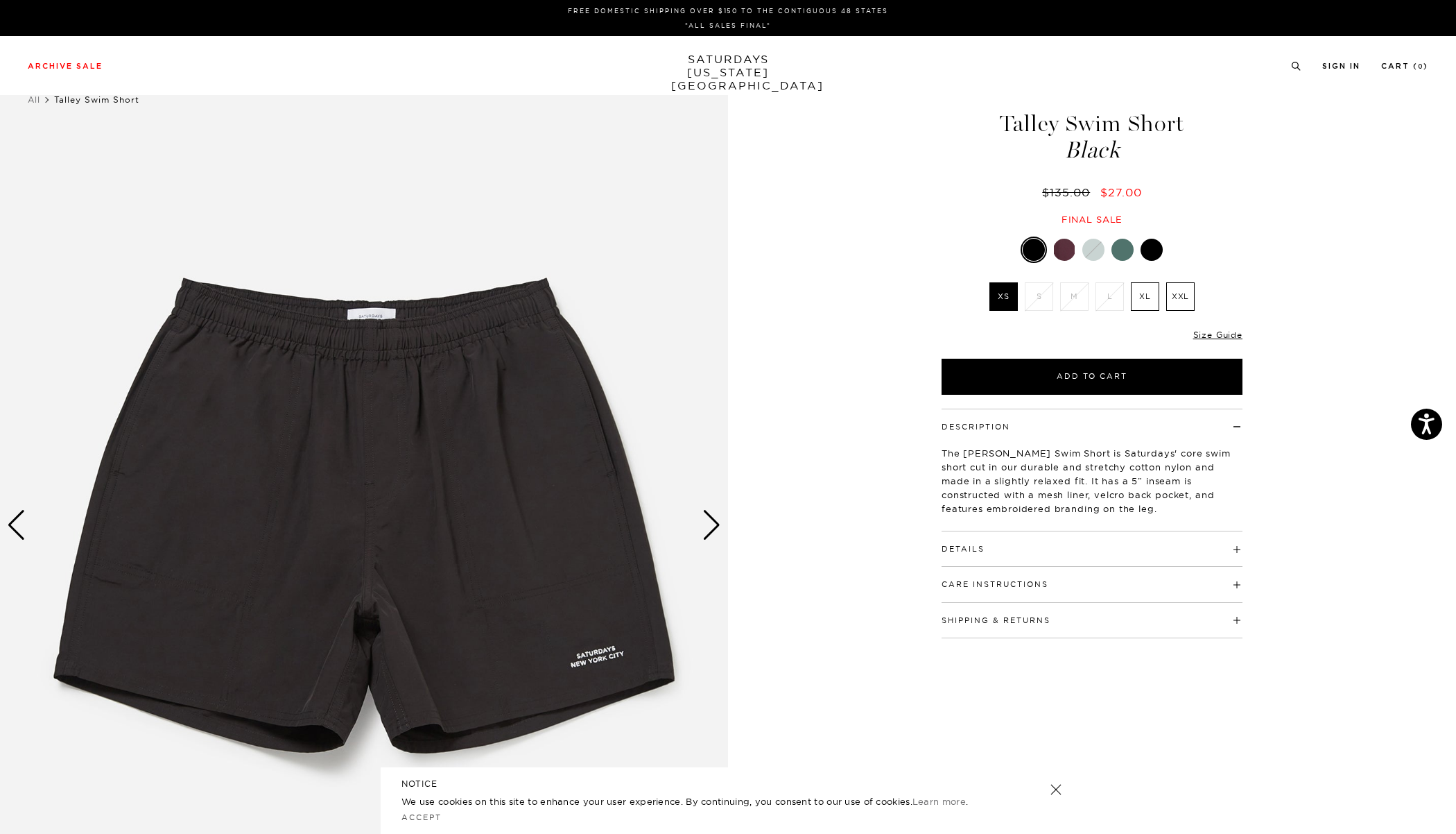
click at [704, 519] on div "Next slide" at bounding box center [711, 524] width 18 height 30
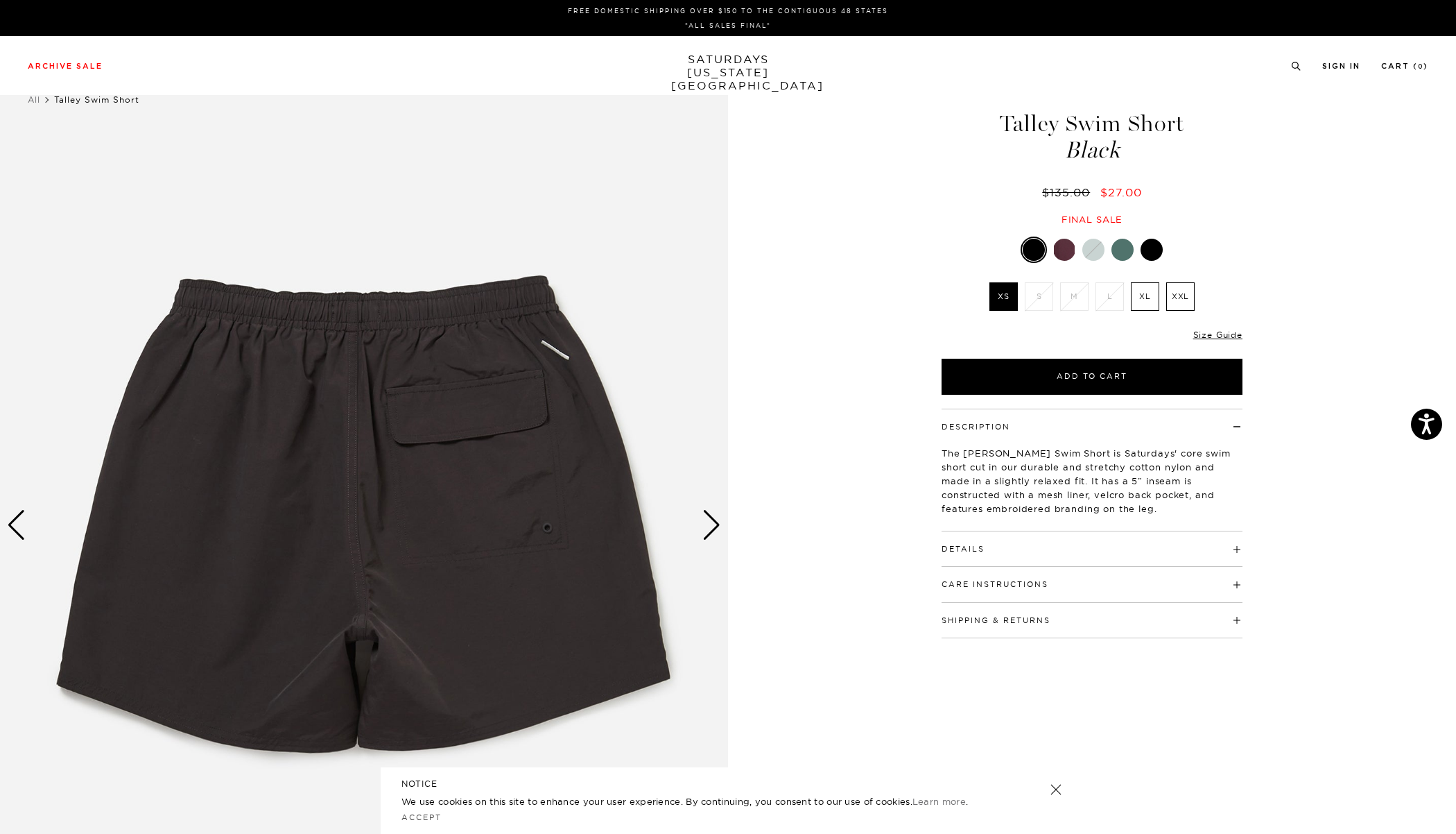
click at [704, 519] on div "Next slide" at bounding box center [711, 524] width 18 height 30
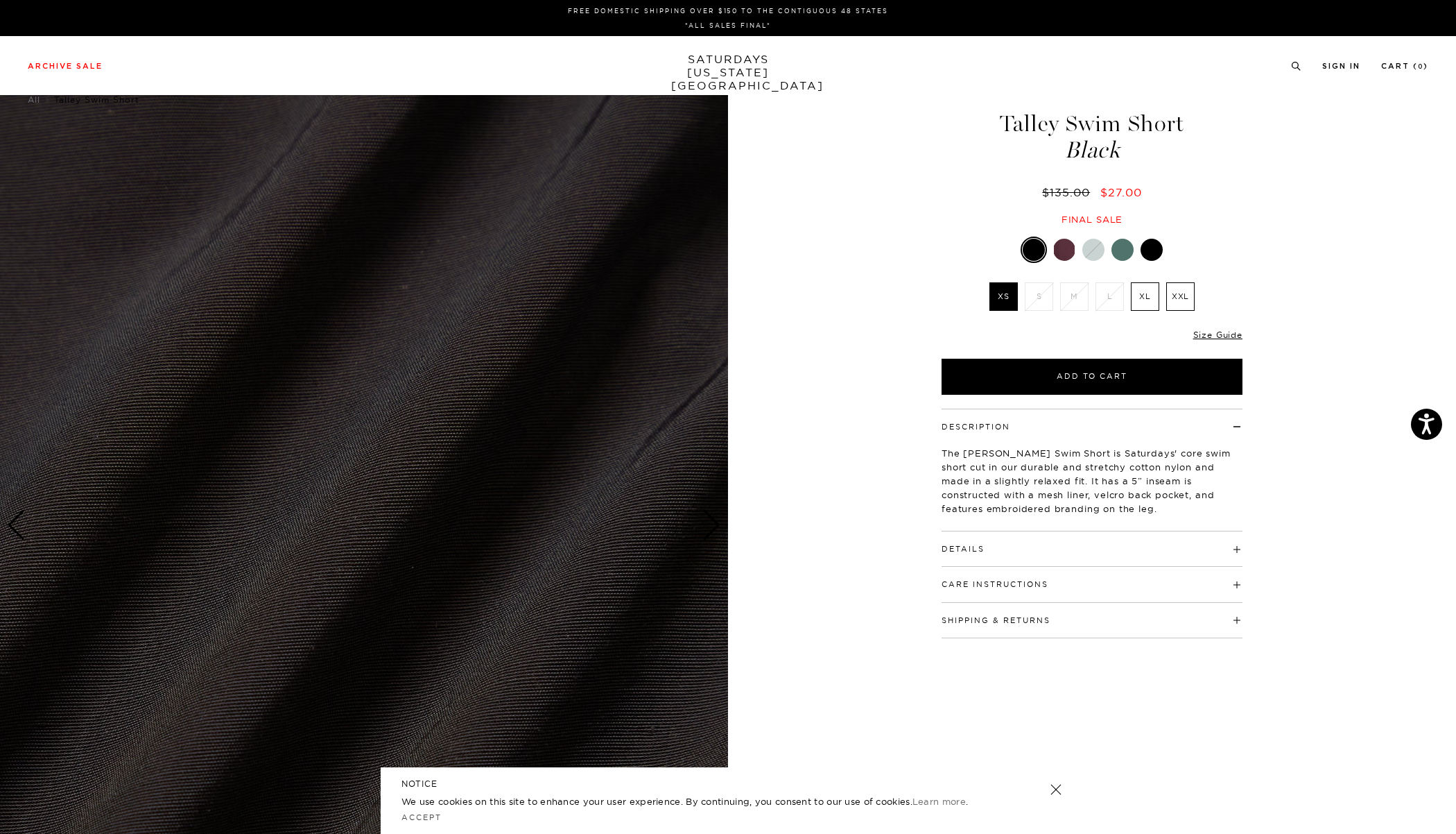
click at [704, 519] on div "Next slide" at bounding box center [711, 524] width 18 height 30
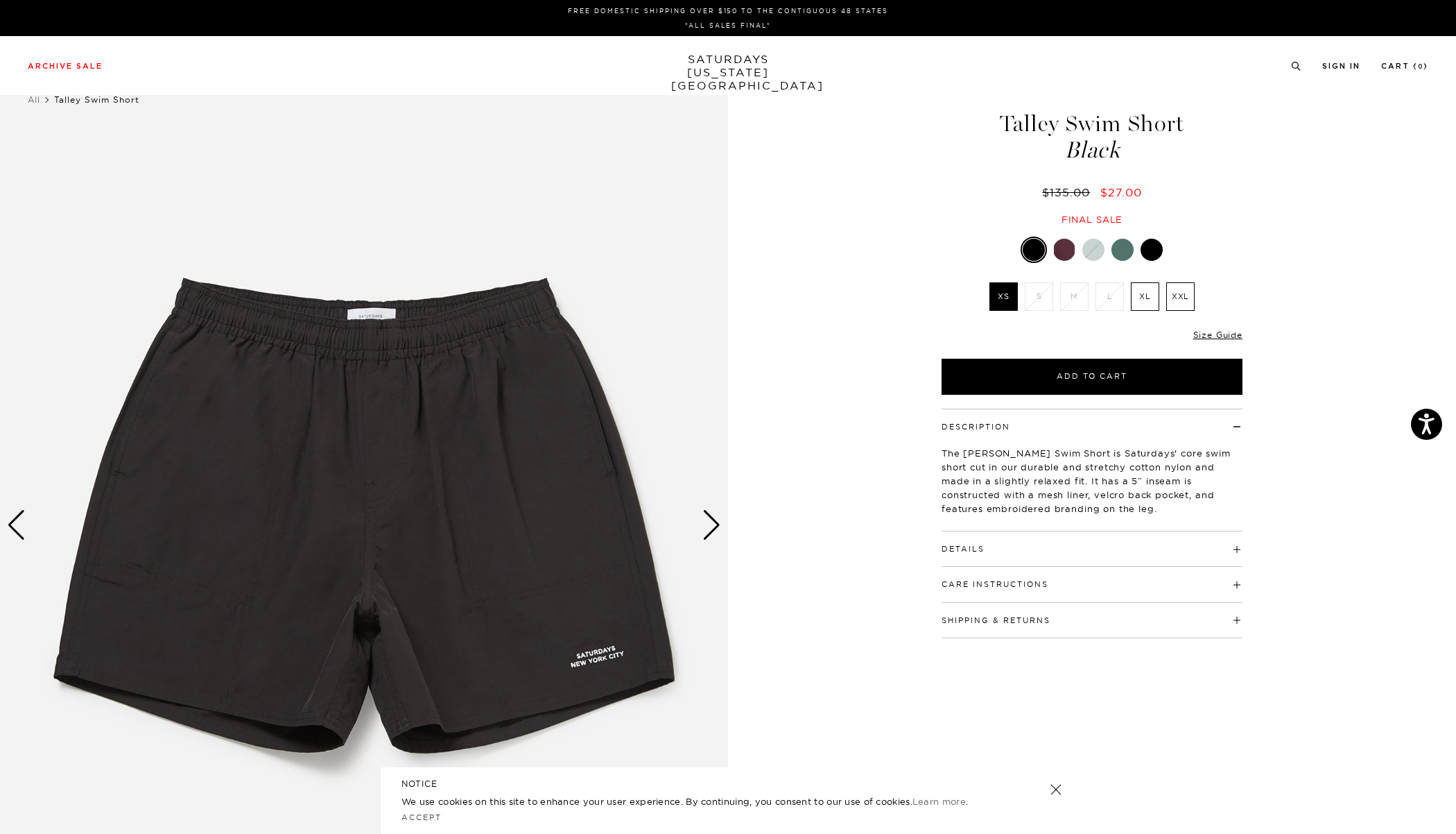
click at [704, 519] on div "Next slide" at bounding box center [711, 524] width 18 height 30
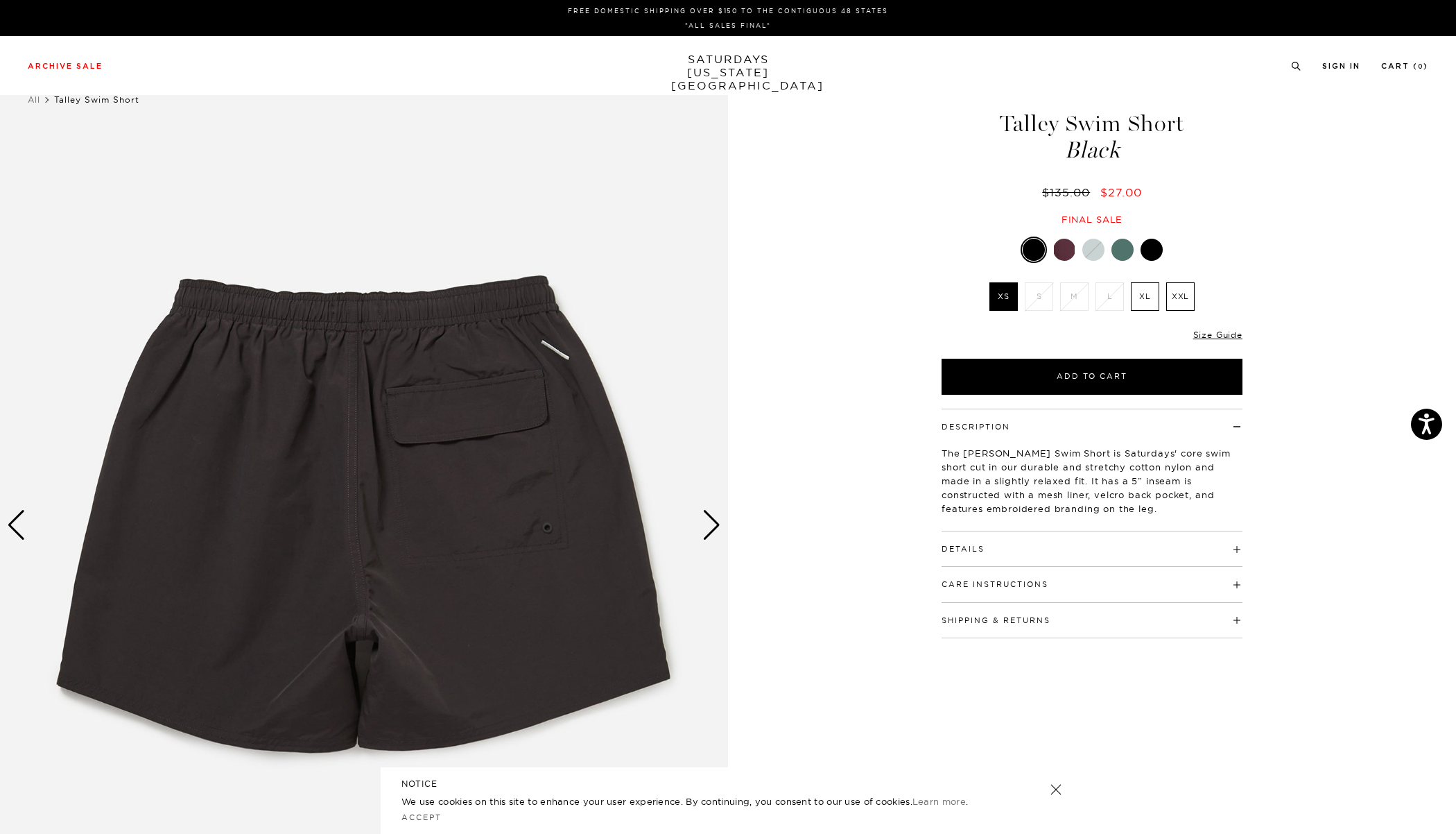
click at [704, 519] on div "Next slide" at bounding box center [711, 524] width 18 height 30
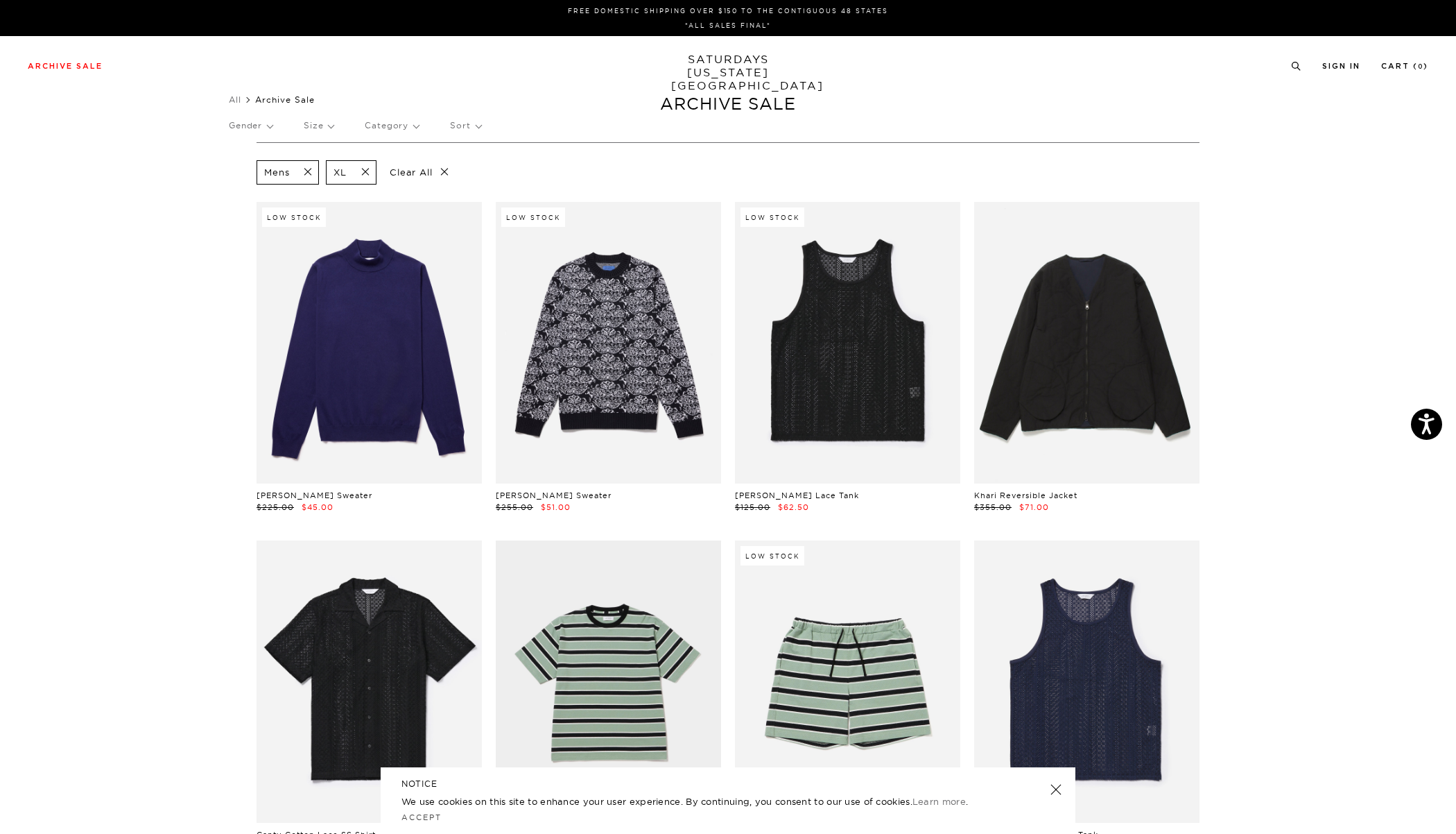
click at [263, 125] on p "Gender" at bounding box center [251, 125] width 44 height 32
click at [255, 208] on p "Women's" at bounding box center [270, 209] width 84 height 18
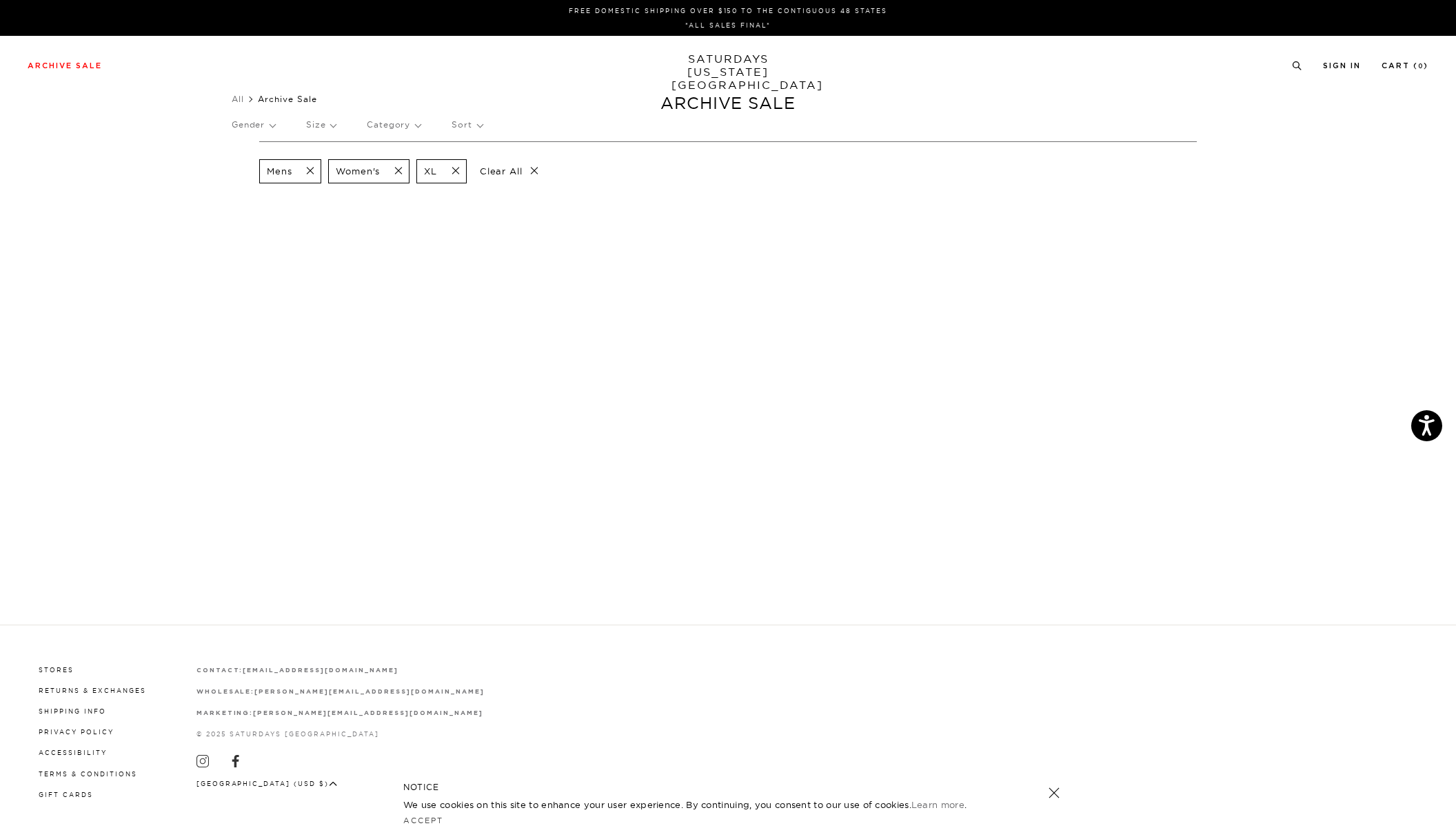
click at [455, 180] on div "XL" at bounding box center [441, 172] width 50 height 24
click at [456, 171] on span at bounding box center [452, 172] width 29 height 13
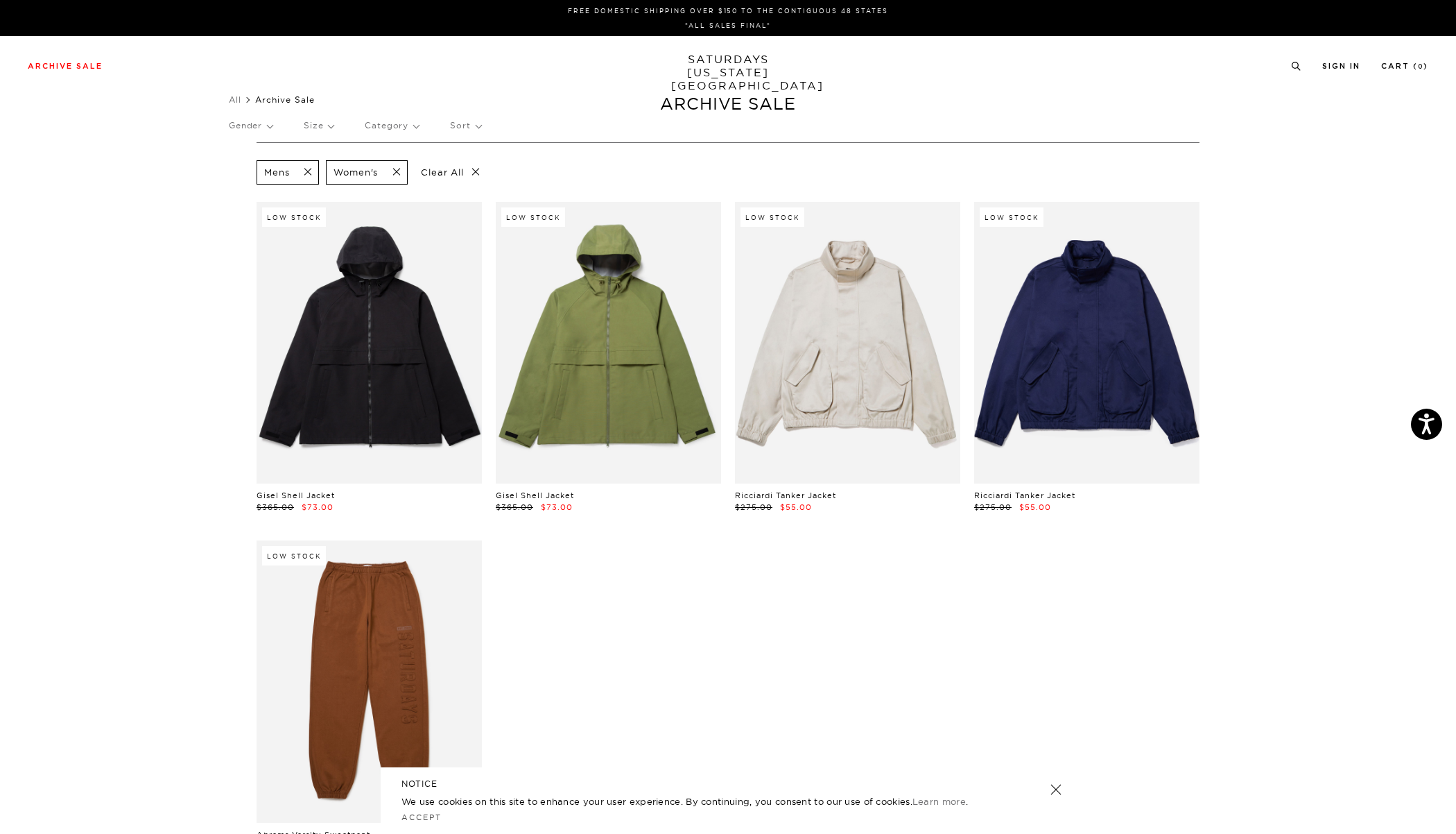
click at [325, 128] on p "Size" at bounding box center [319, 125] width 29 height 32
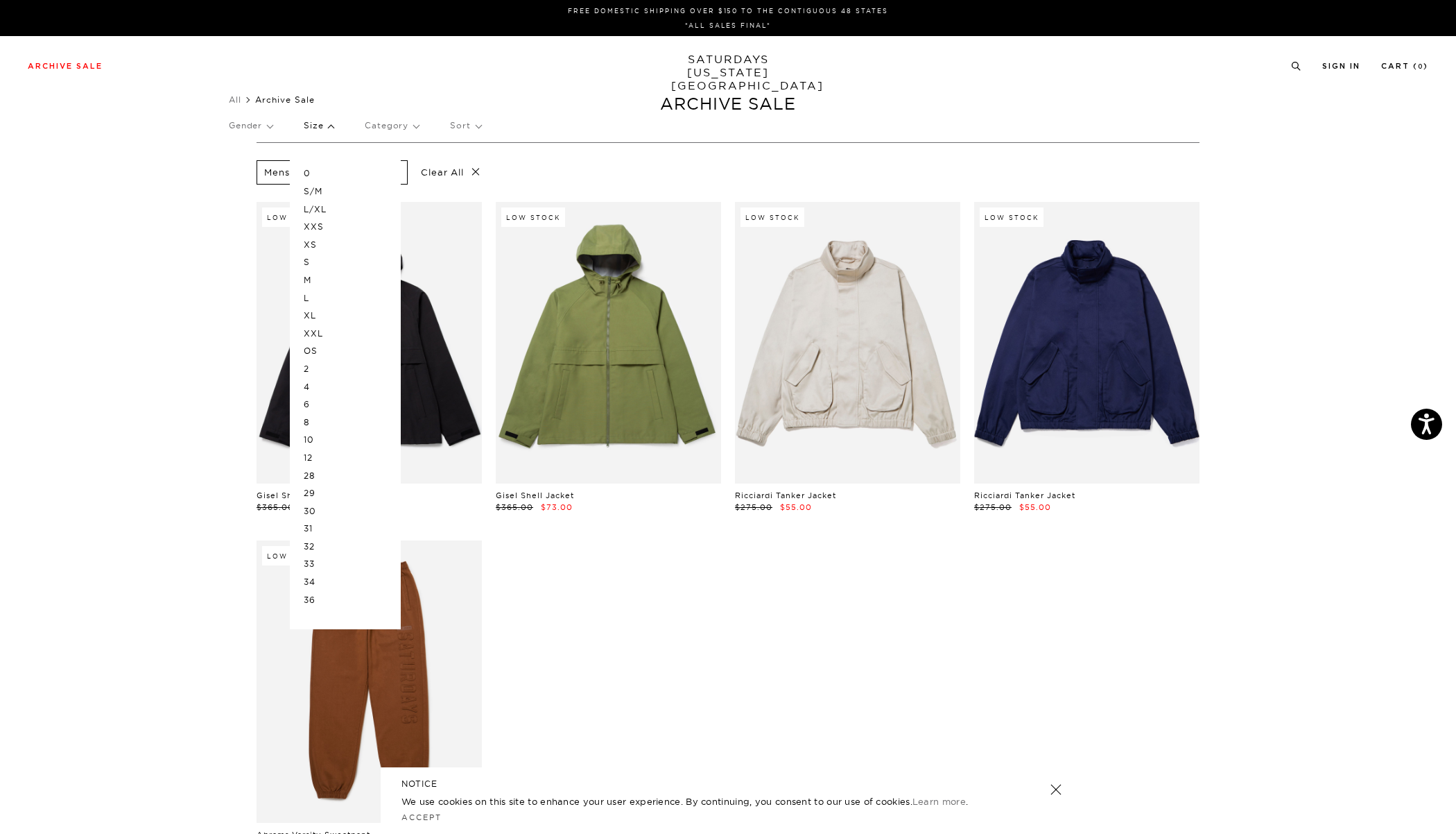
click at [310, 281] on p "M" at bounding box center [345, 280] width 84 height 18
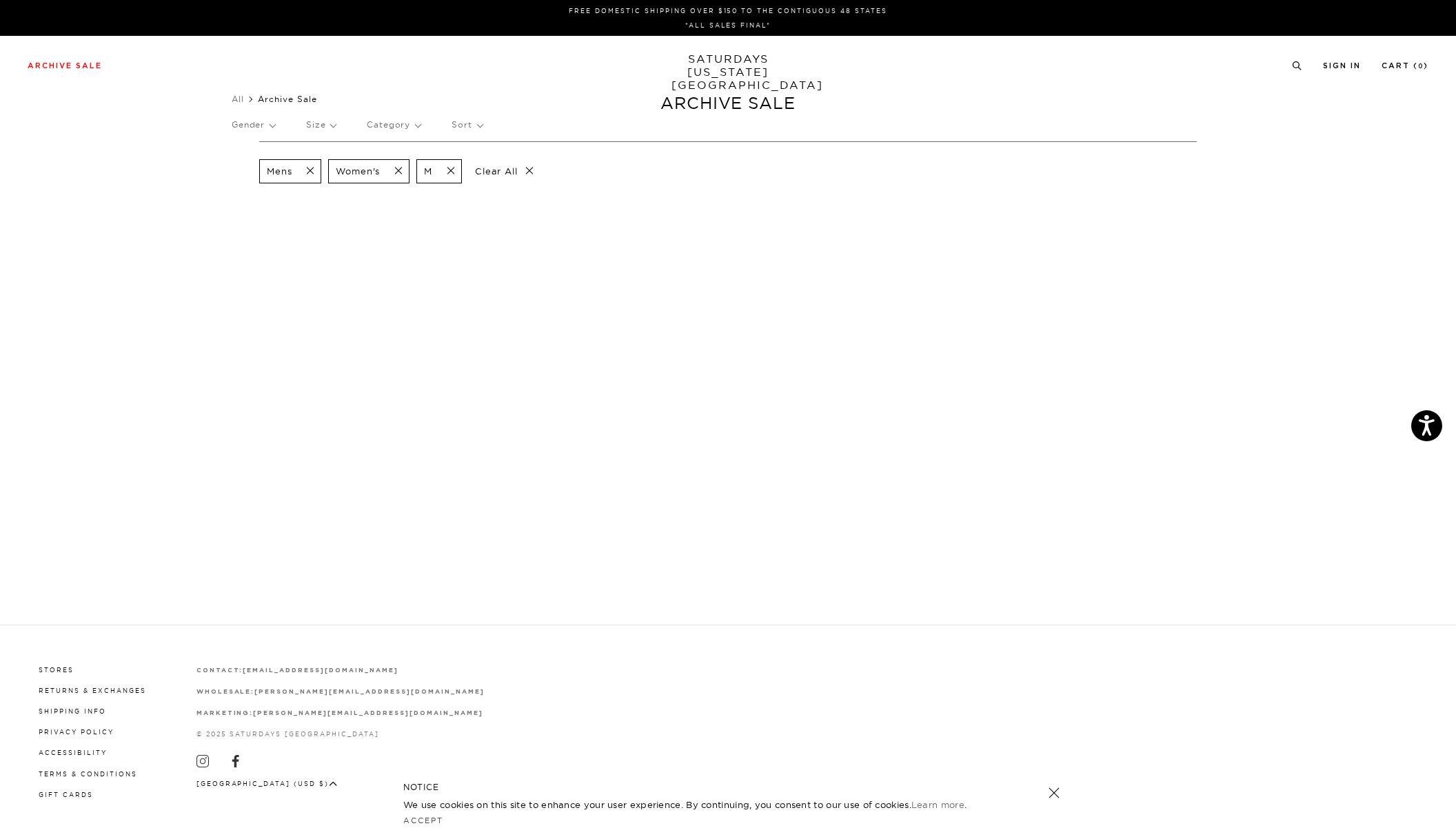
click at [333, 129] on p "Size" at bounding box center [320, 124] width 29 height 32
click at [310, 313] on p "XL" at bounding box center [347, 314] width 83 height 18
click at [452, 171] on span at bounding box center [447, 172] width 29 height 13
click at [312, 167] on span at bounding box center [307, 172] width 29 height 13
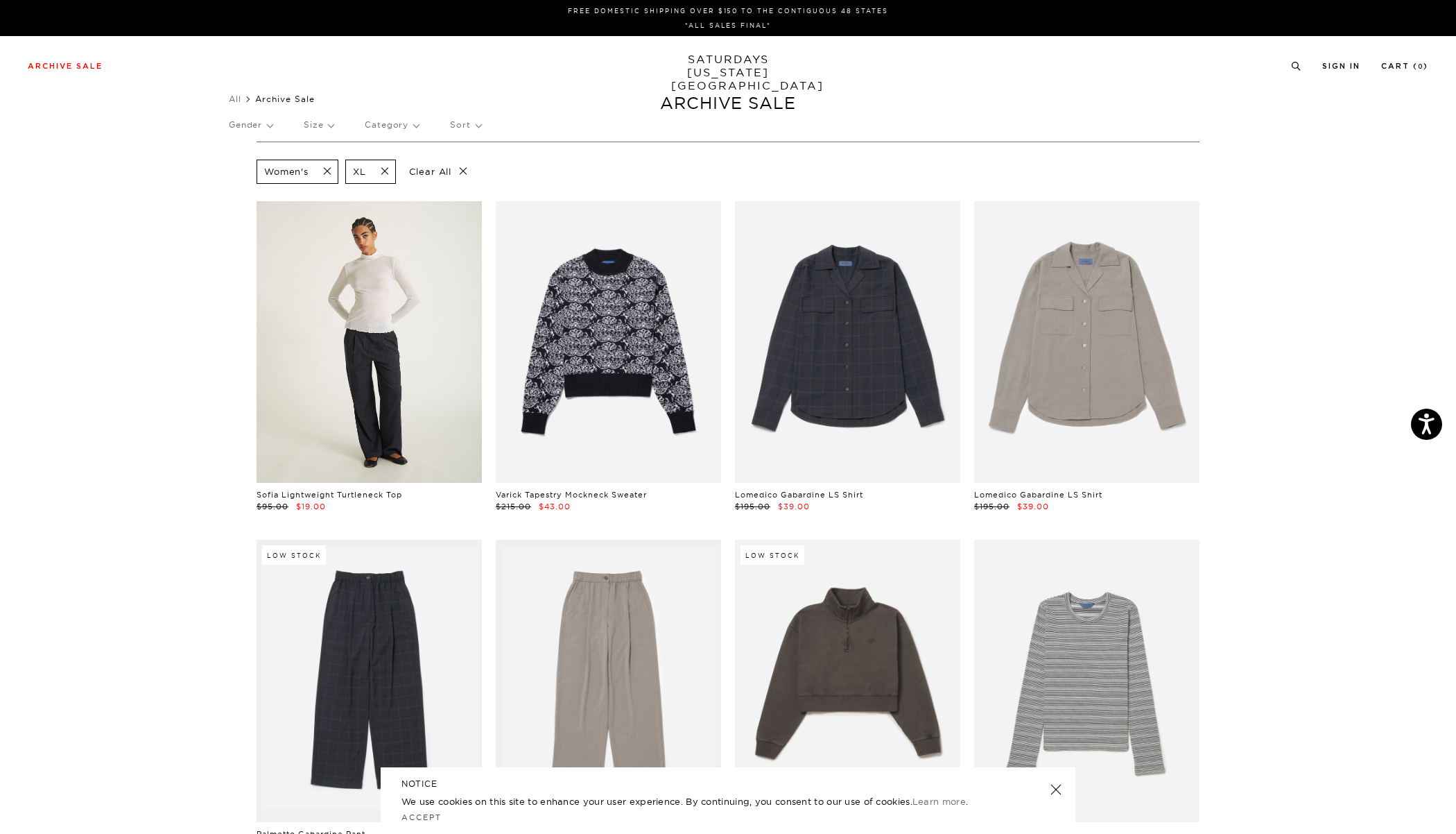
scroll to position [3, 0]
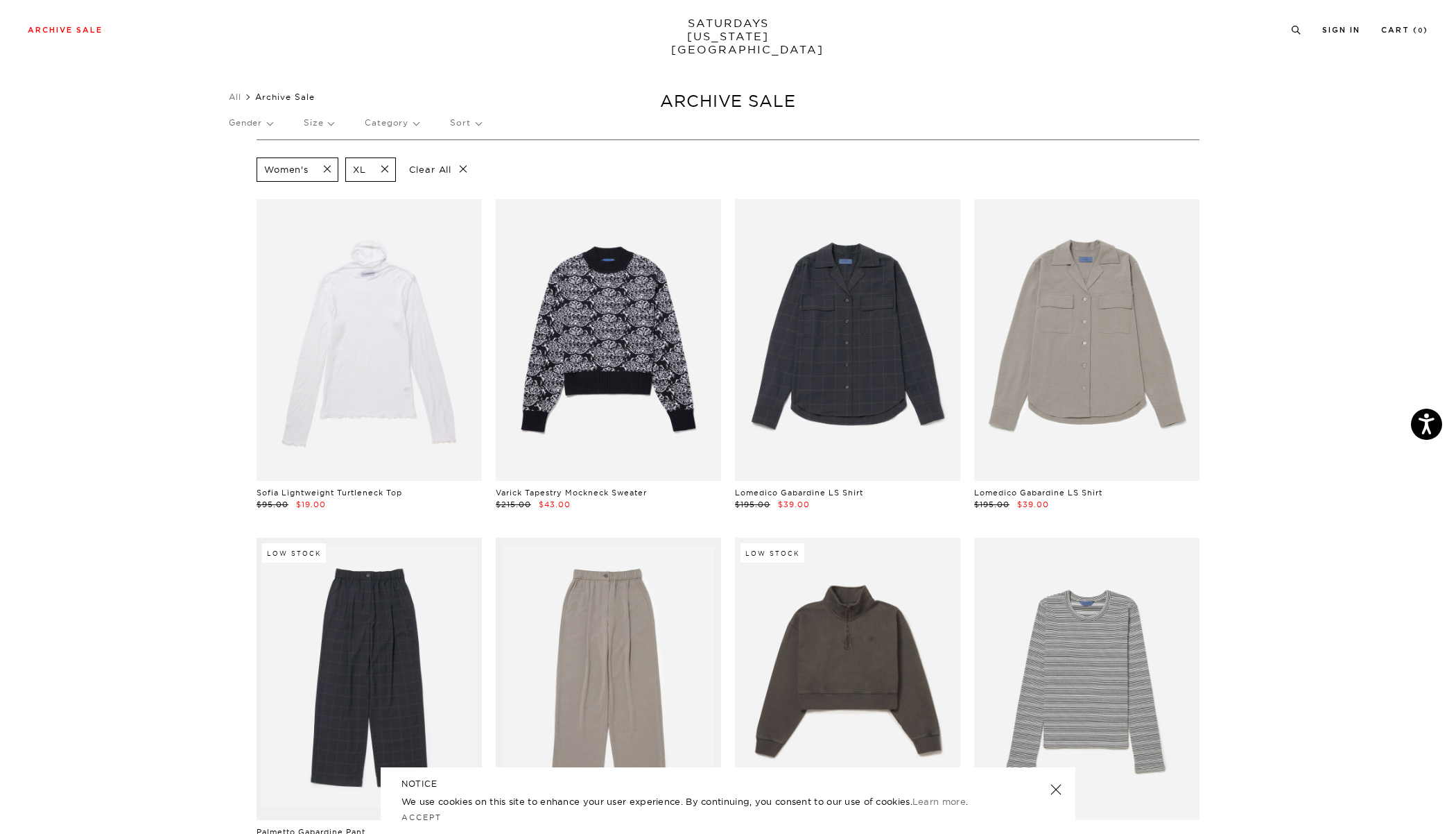
click at [386, 172] on span at bounding box center [381, 170] width 29 height 13
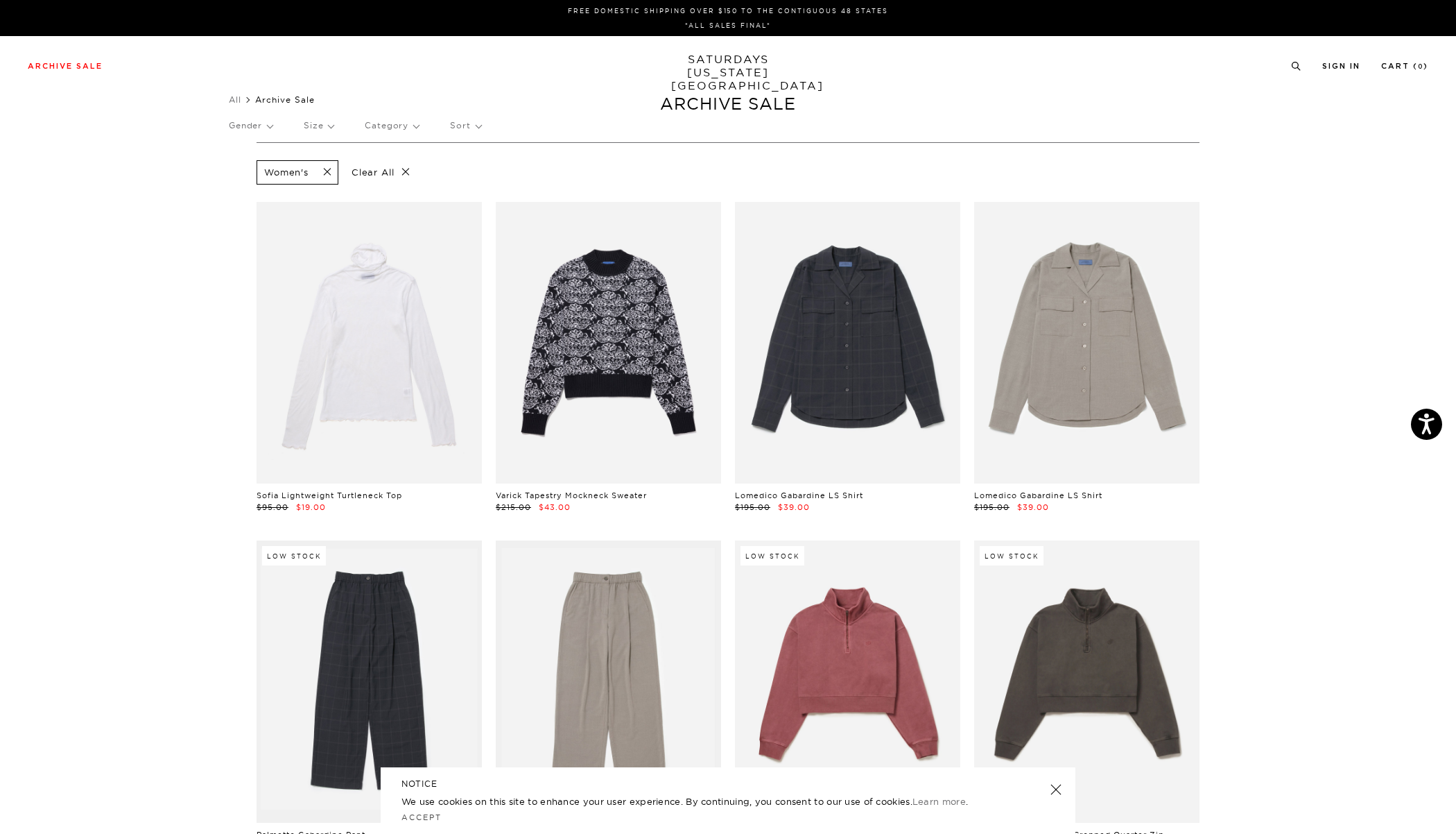
click at [333, 172] on span at bounding box center [323, 173] width 29 height 13
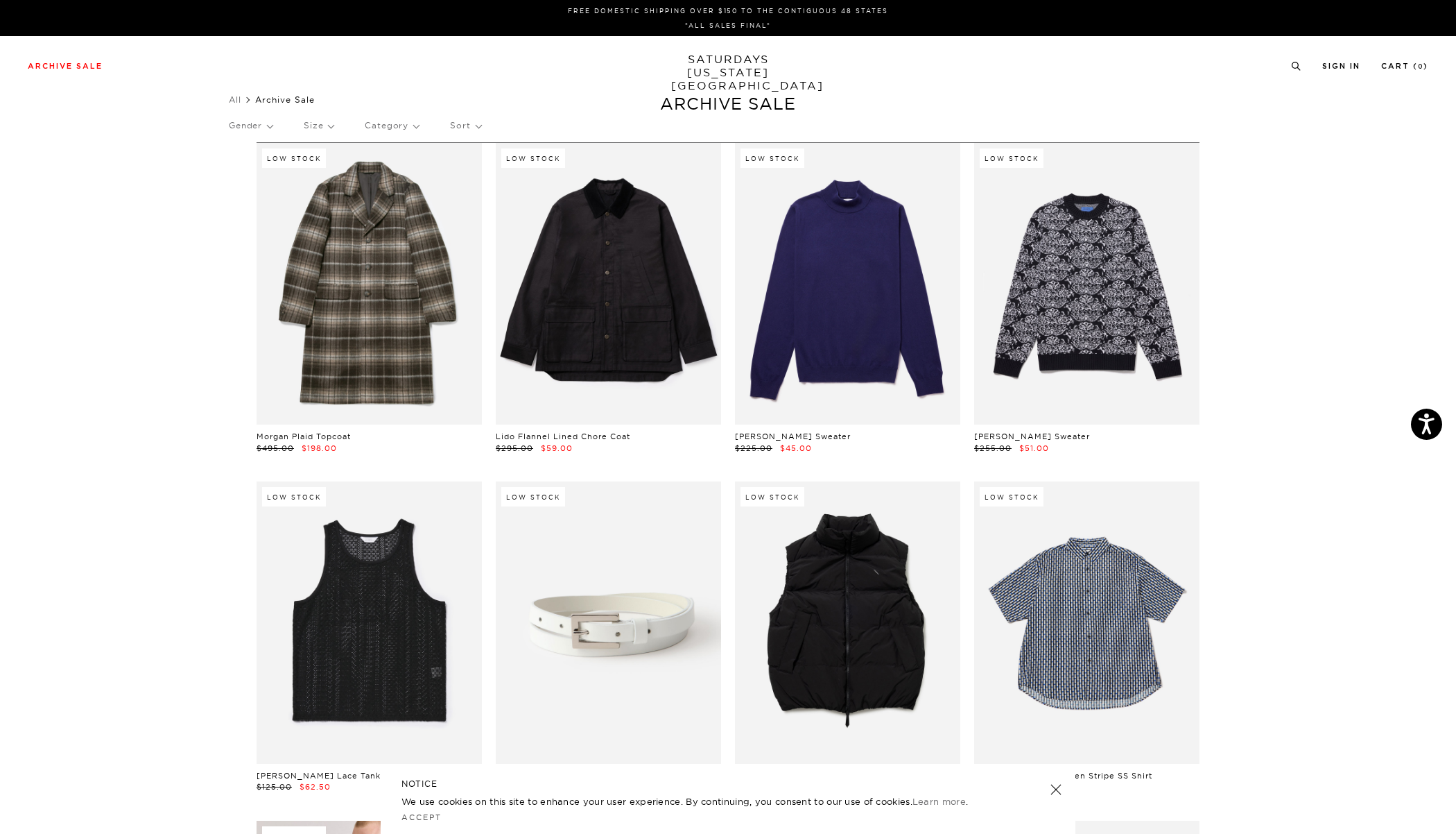
click at [272, 126] on p "Gender" at bounding box center [251, 125] width 44 height 32
click at [257, 210] on p "Women's" at bounding box center [270, 209] width 84 height 18
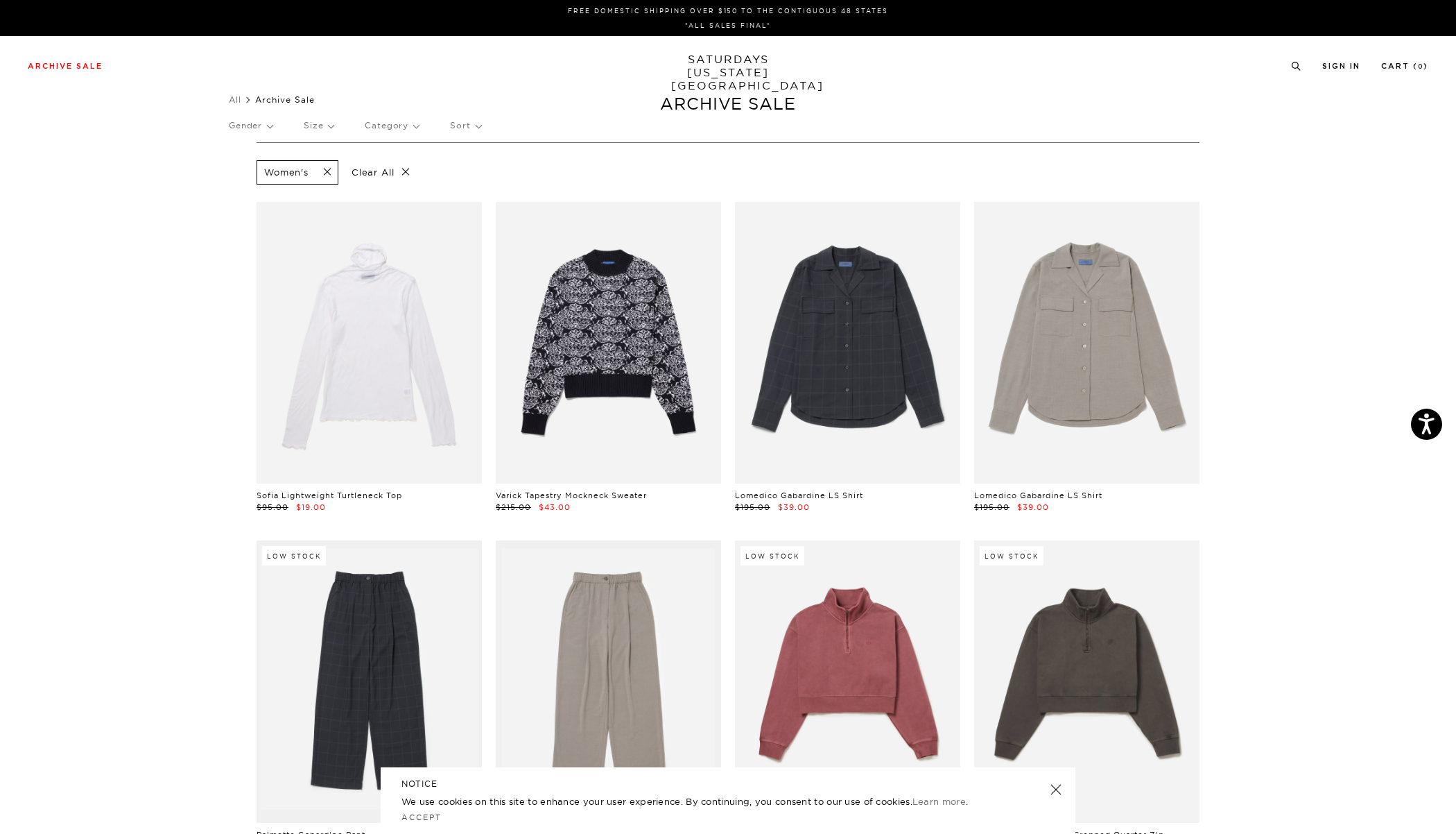
click at [271, 129] on p "Gender" at bounding box center [251, 125] width 44 height 32
click at [247, 222] on p "Womens" at bounding box center [270, 227] width 84 height 18
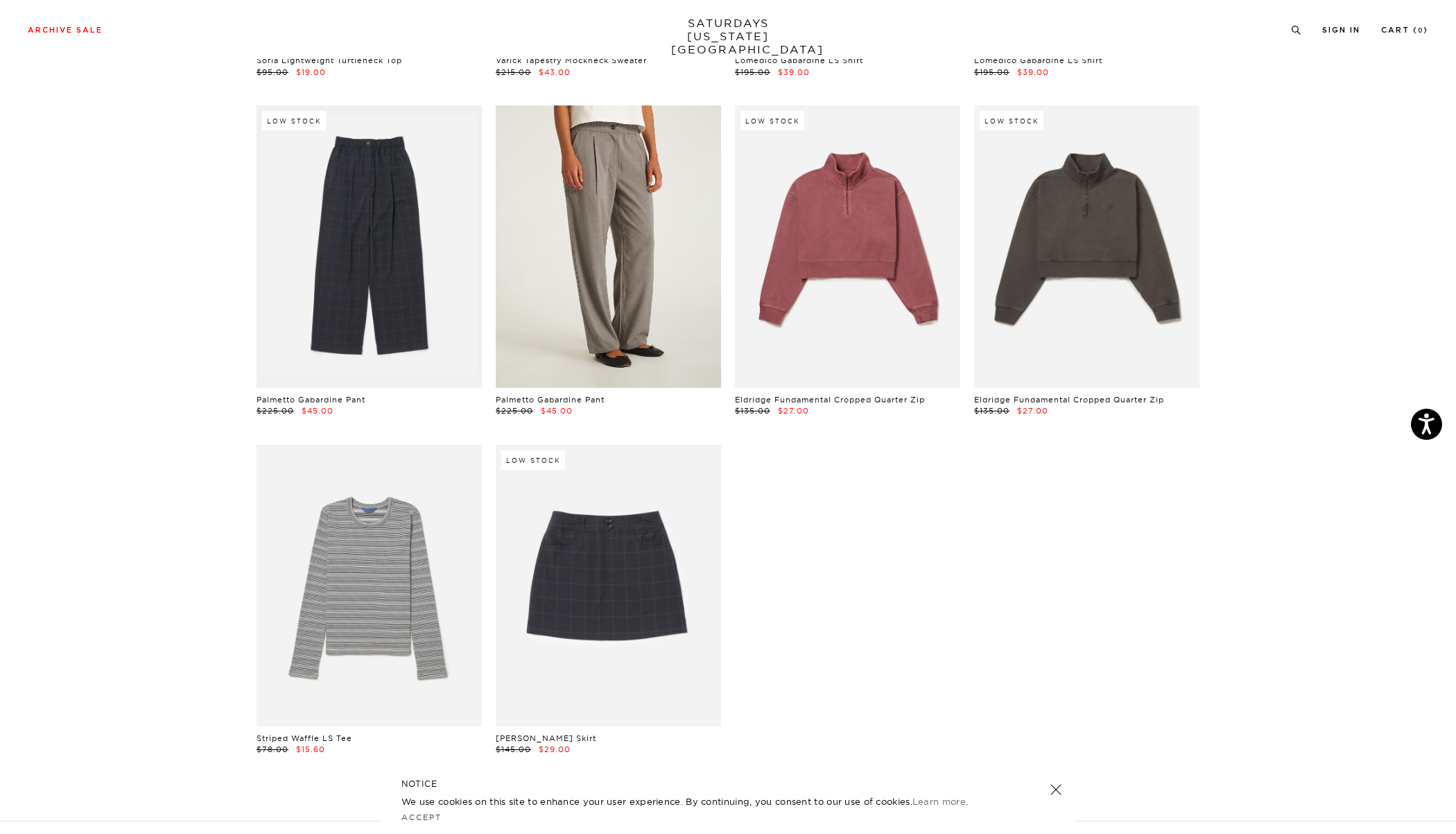
scroll to position [3140, 5]
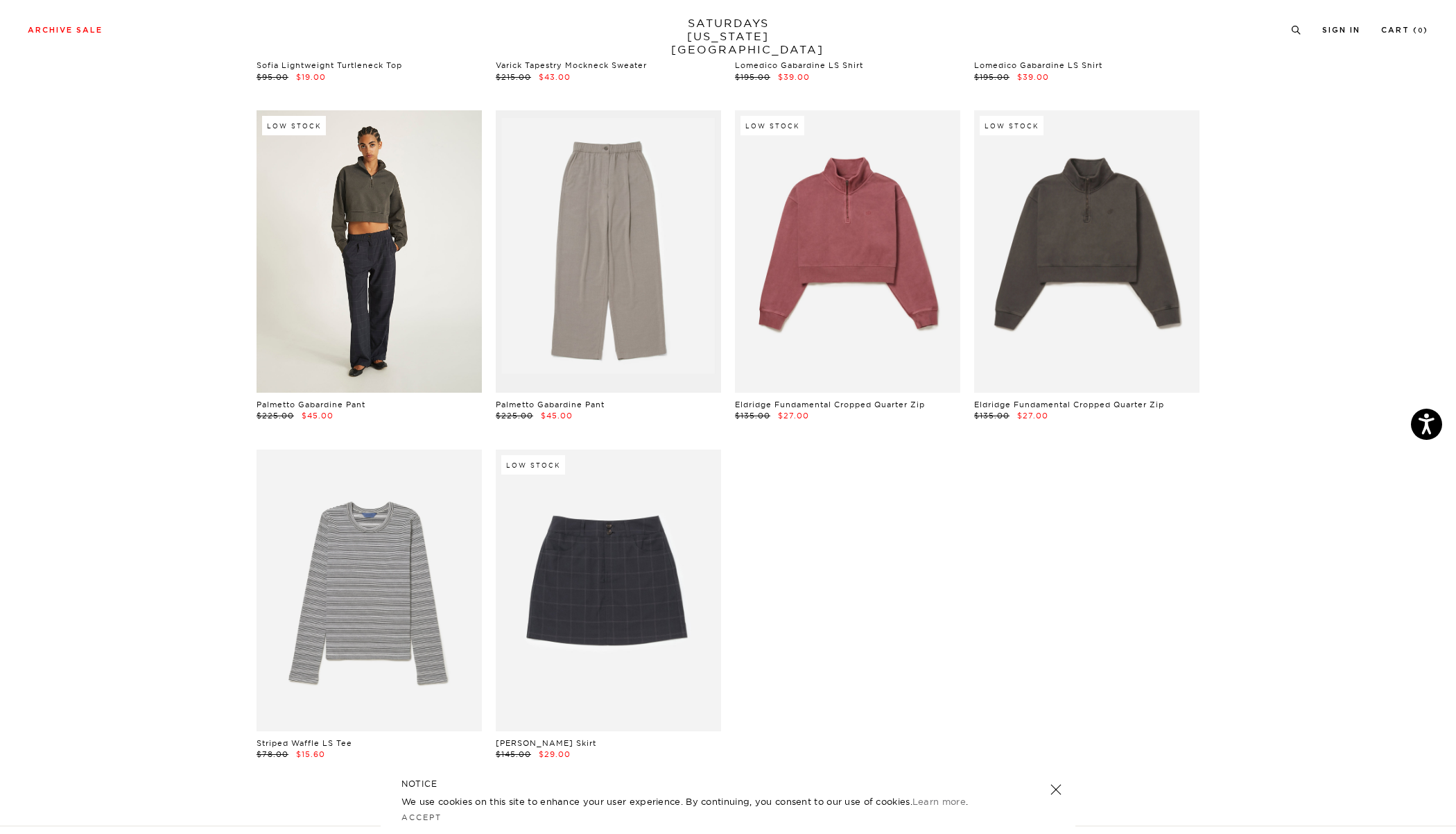
click at [339, 329] on link at bounding box center [370, 251] width 226 height 282
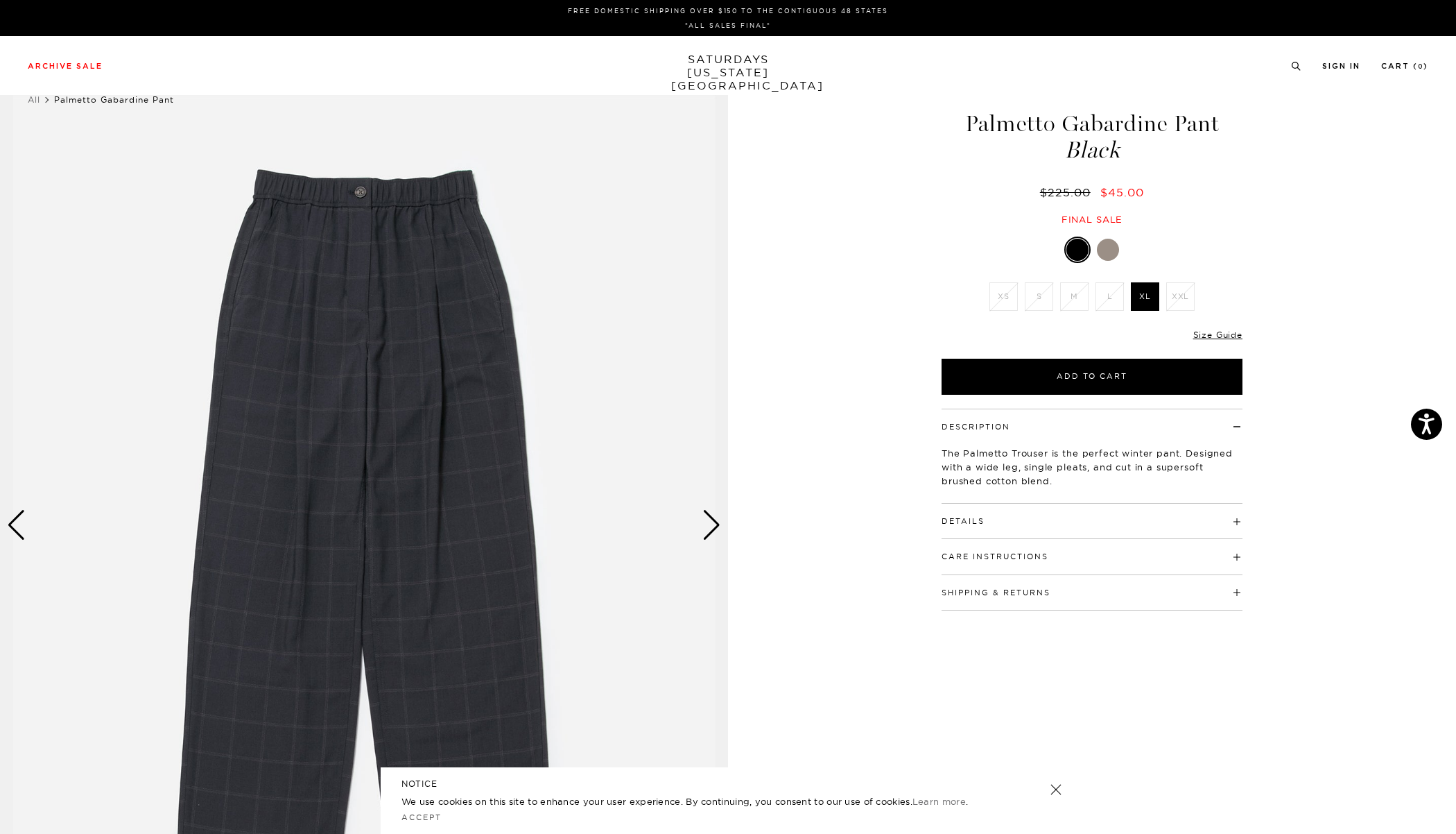
click at [710, 528] on div "Next slide" at bounding box center [711, 524] width 18 height 30
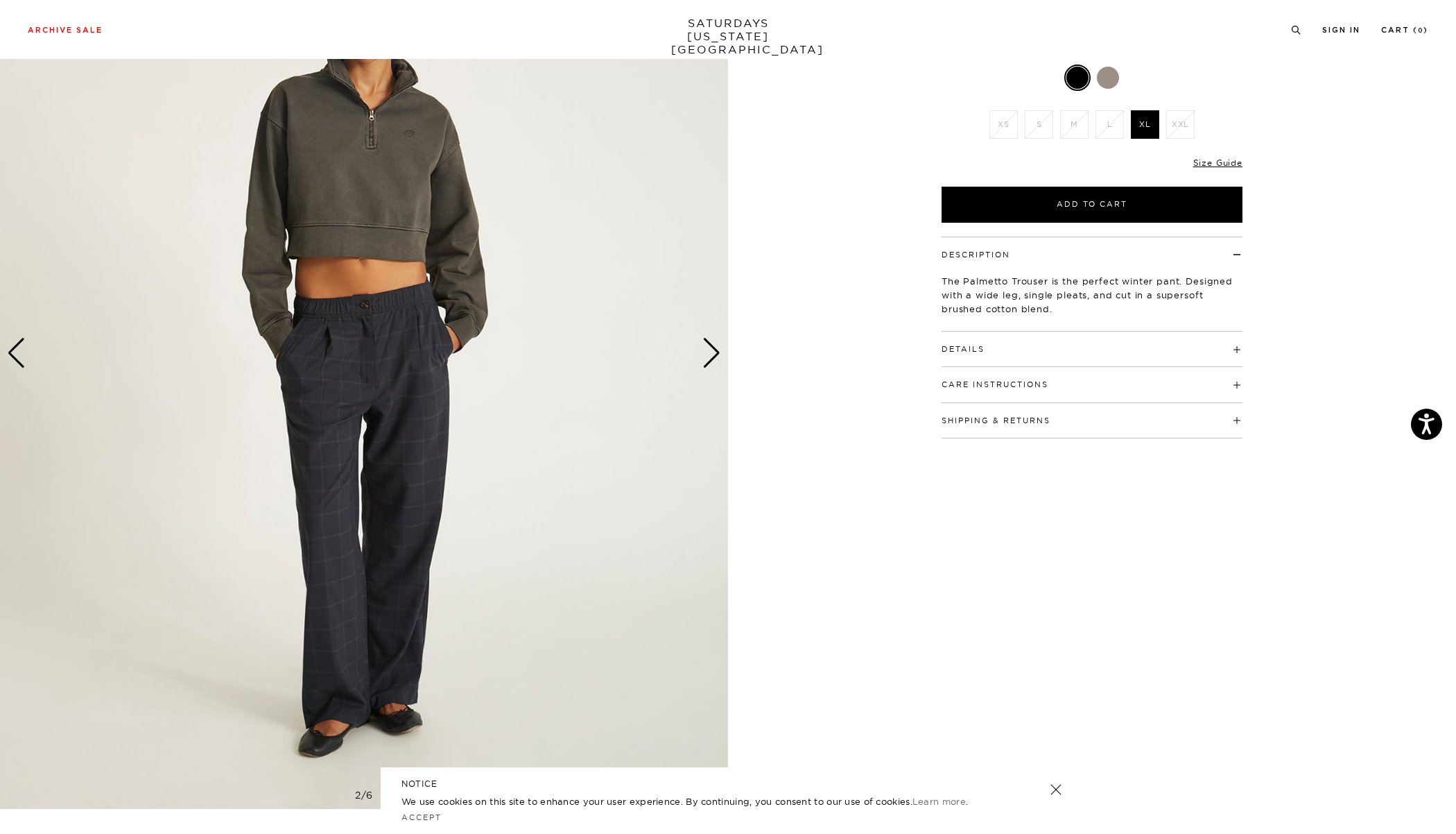
scroll to position [165, 0]
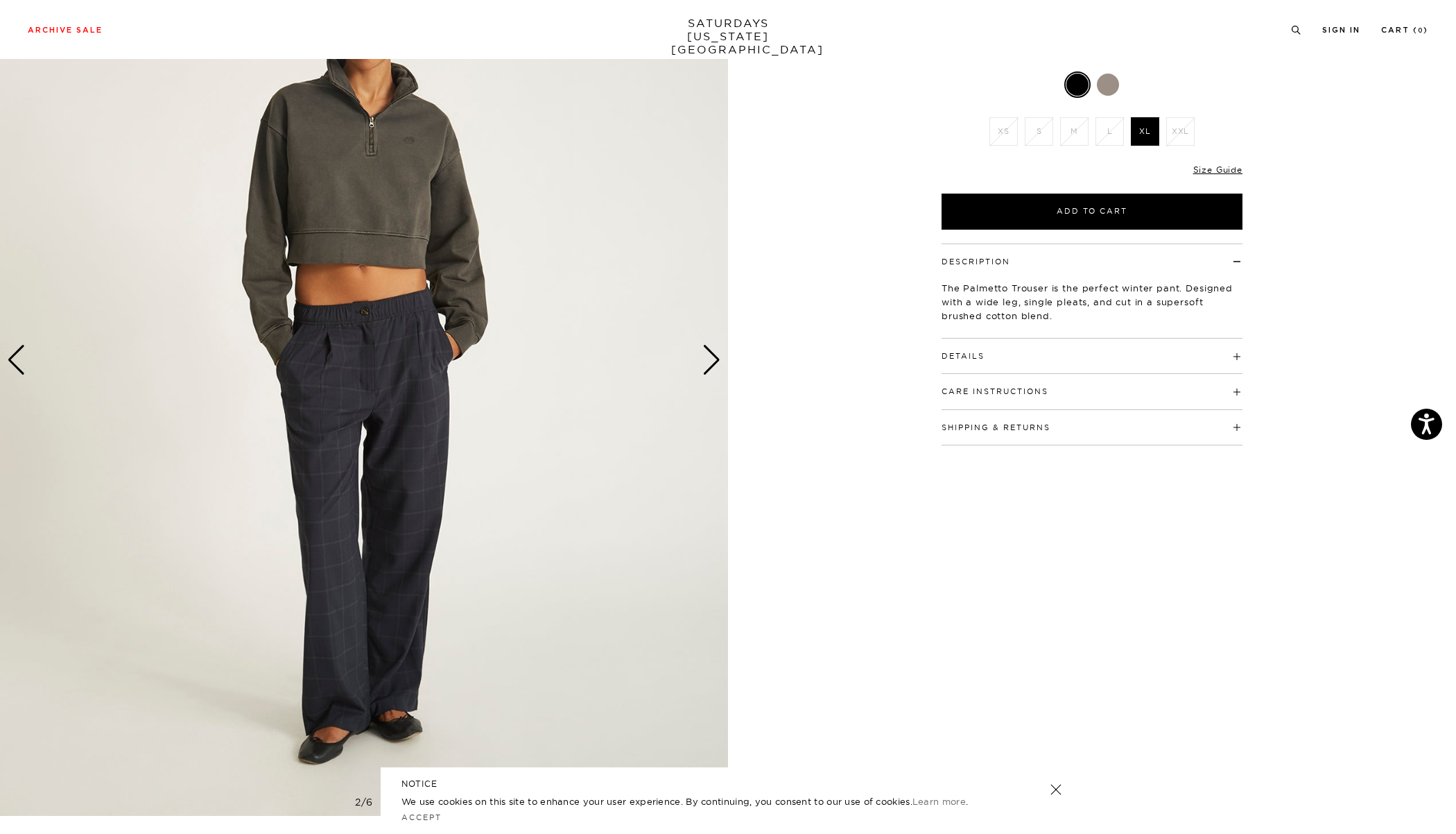
click at [712, 361] on div "Next slide" at bounding box center [711, 359] width 18 height 30
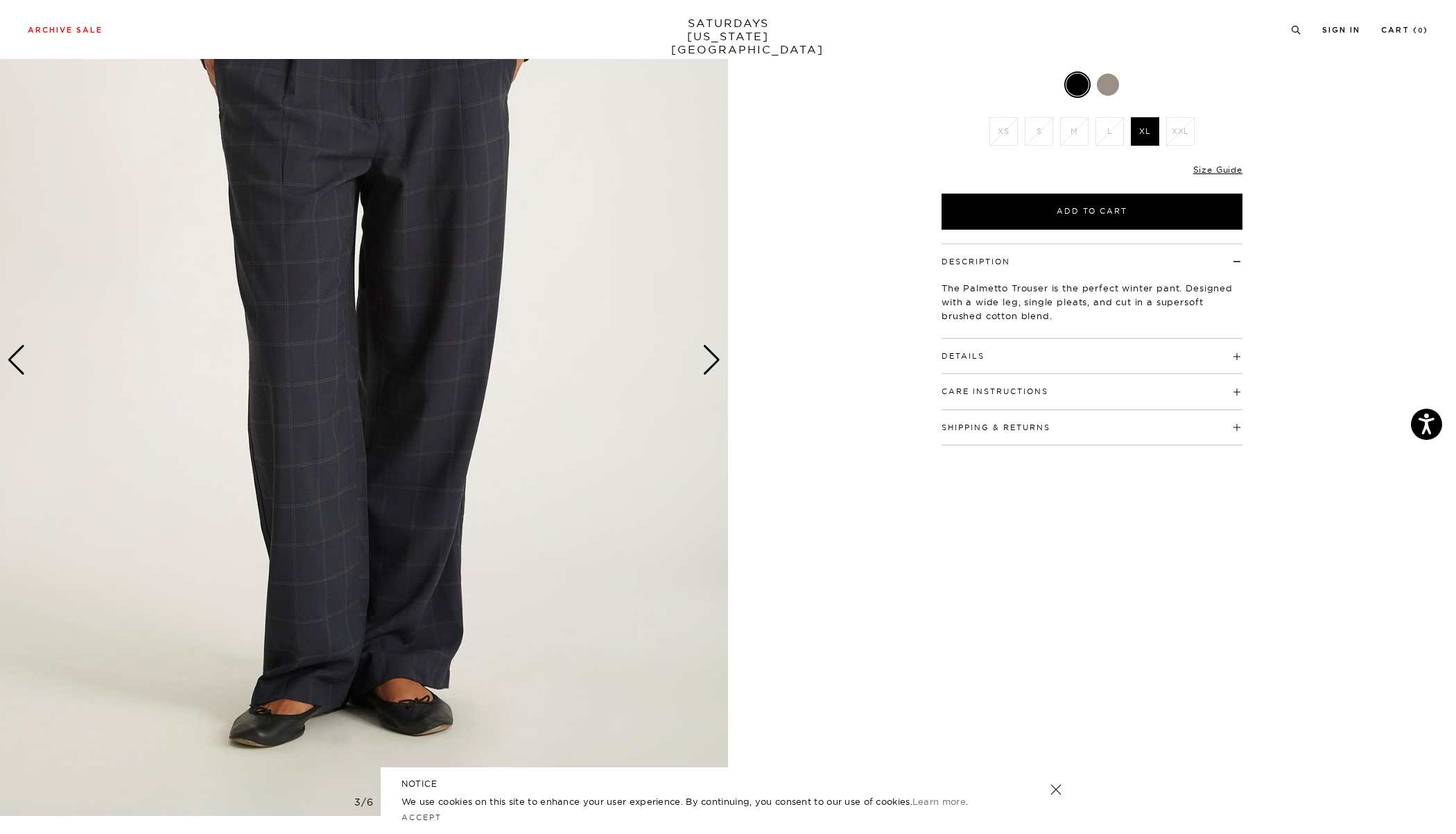
click at [712, 361] on div "Next slide" at bounding box center [711, 359] width 18 height 30
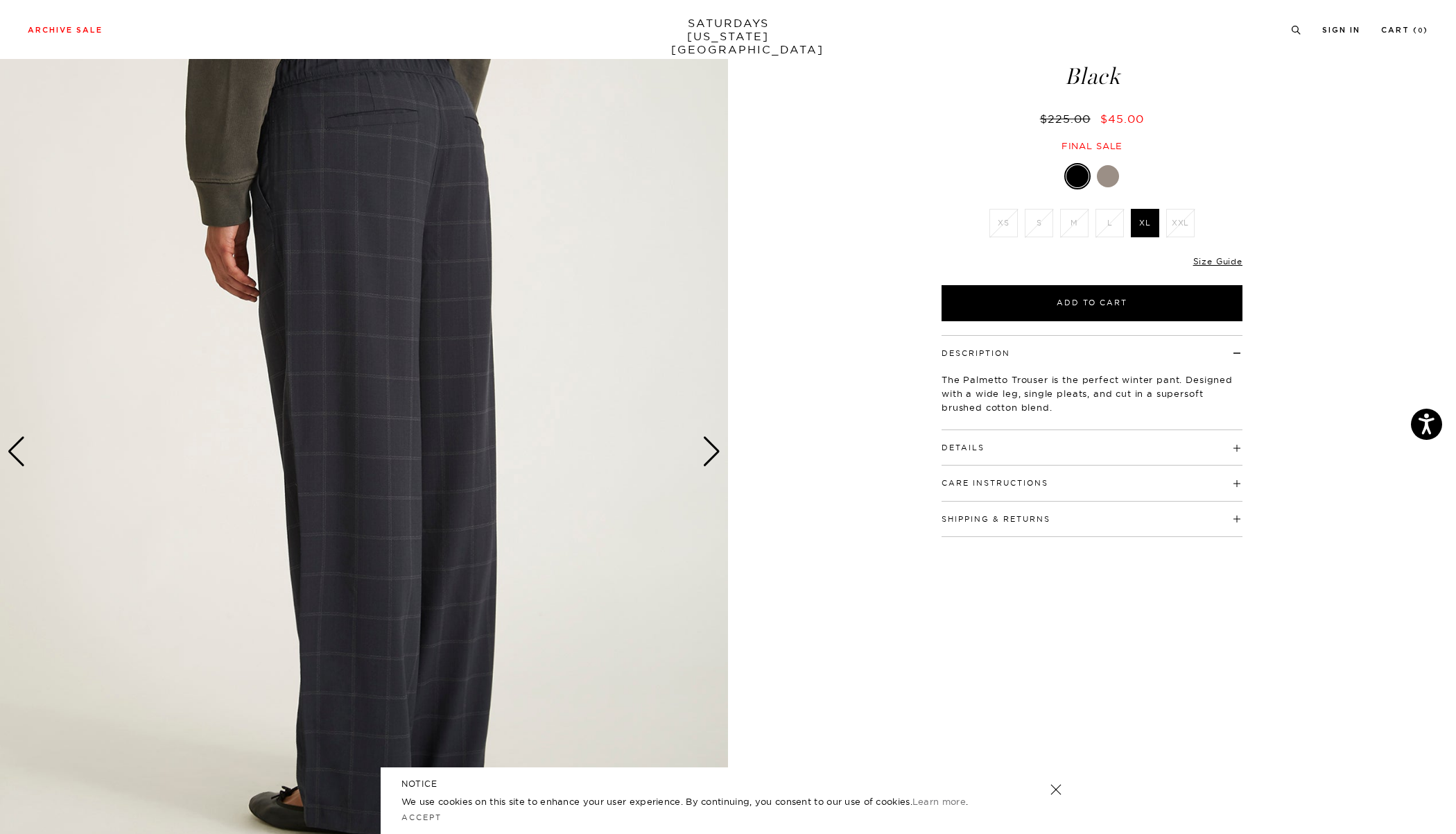
scroll to position [73, 0]
click at [709, 445] on div "Next slide" at bounding box center [711, 453] width 18 height 30
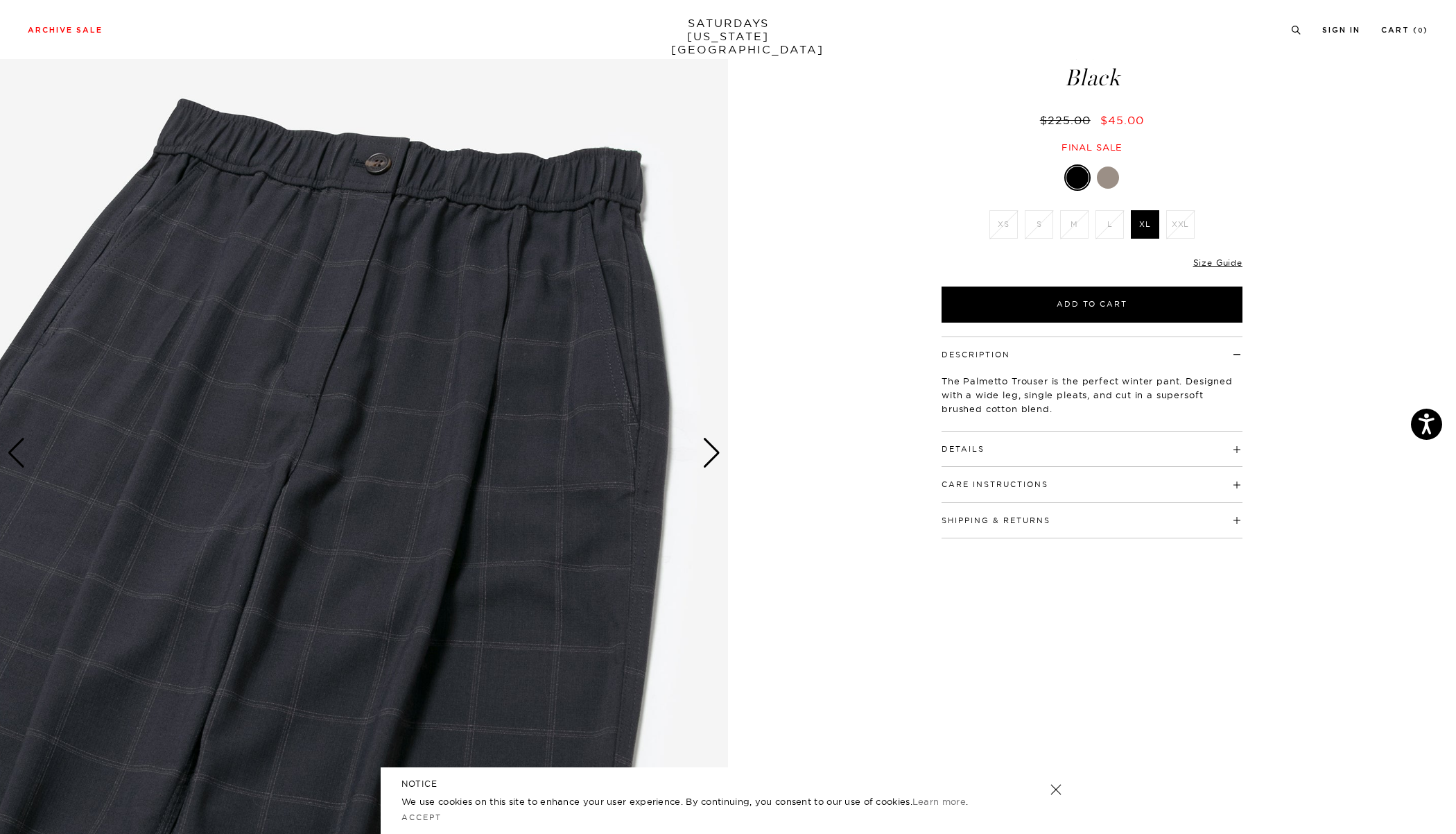
click at [709, 445] on div "Next slide" at bounding box center [711, 453] width 18 height 30
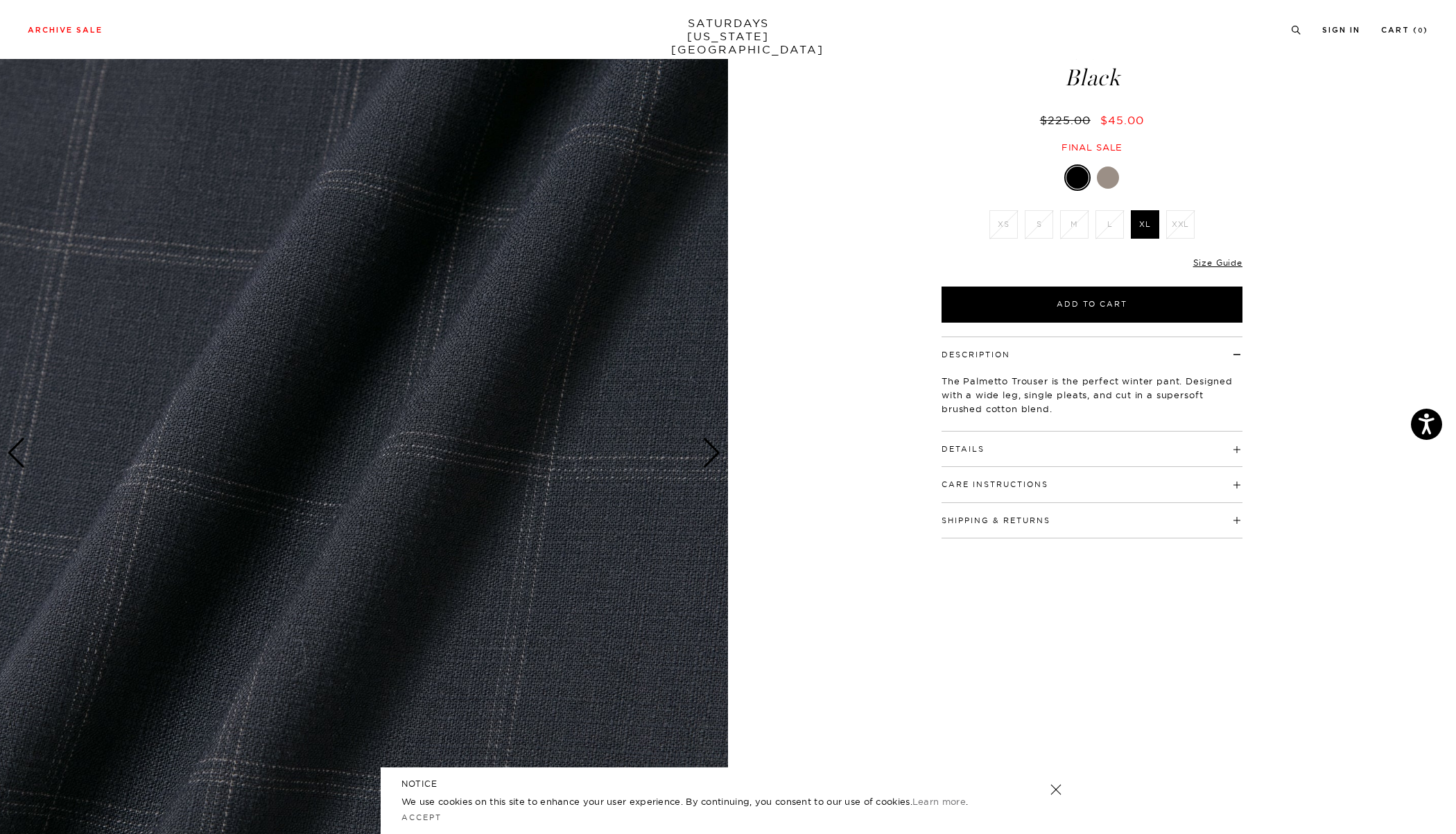
click at [709, 445] on div "Next slide" at bounding box center [711, 453] width 18 height 30
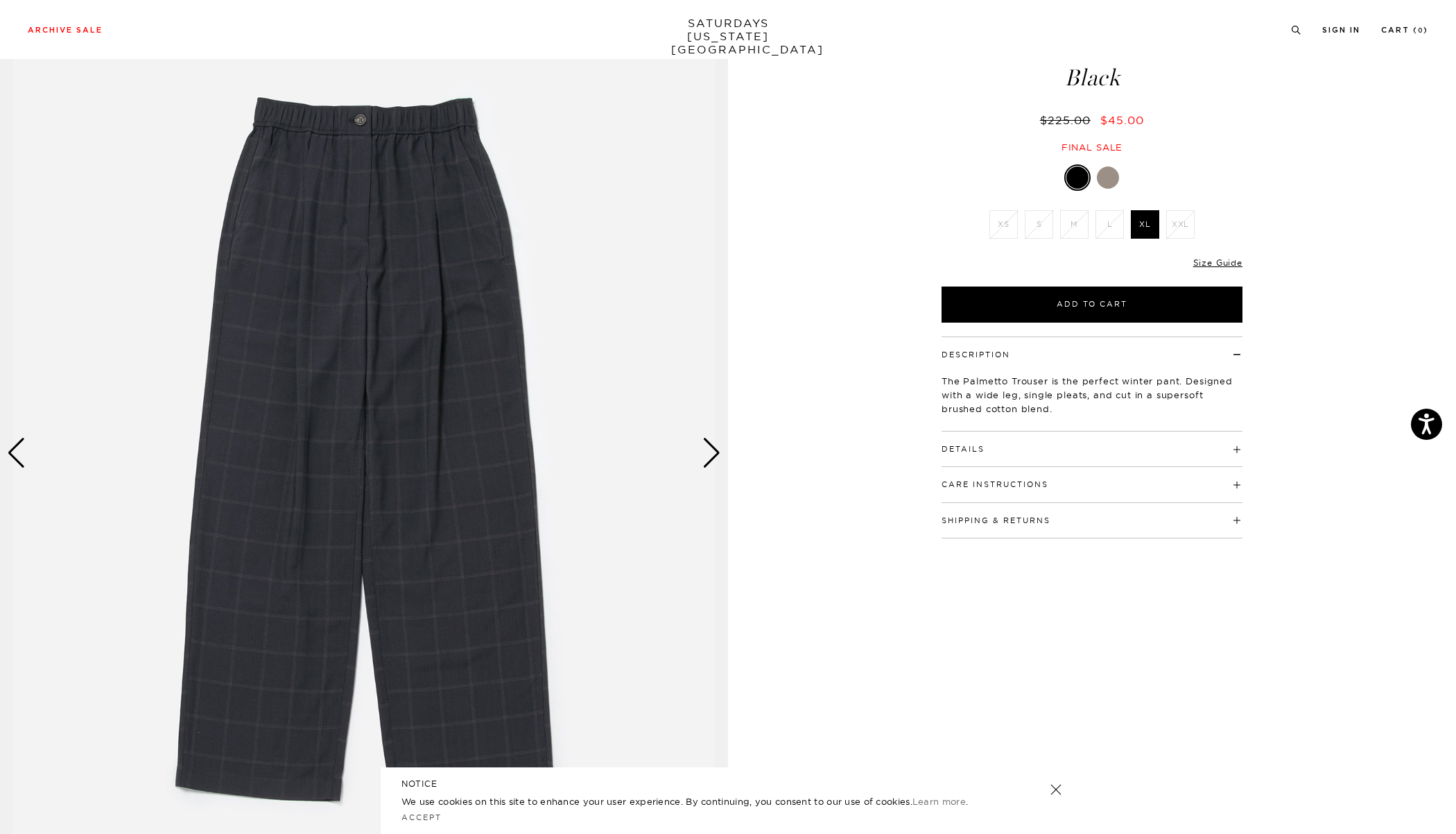
click at [709, 445] on div "Next slide" at bounding box center [711, 453] width 18 height 30
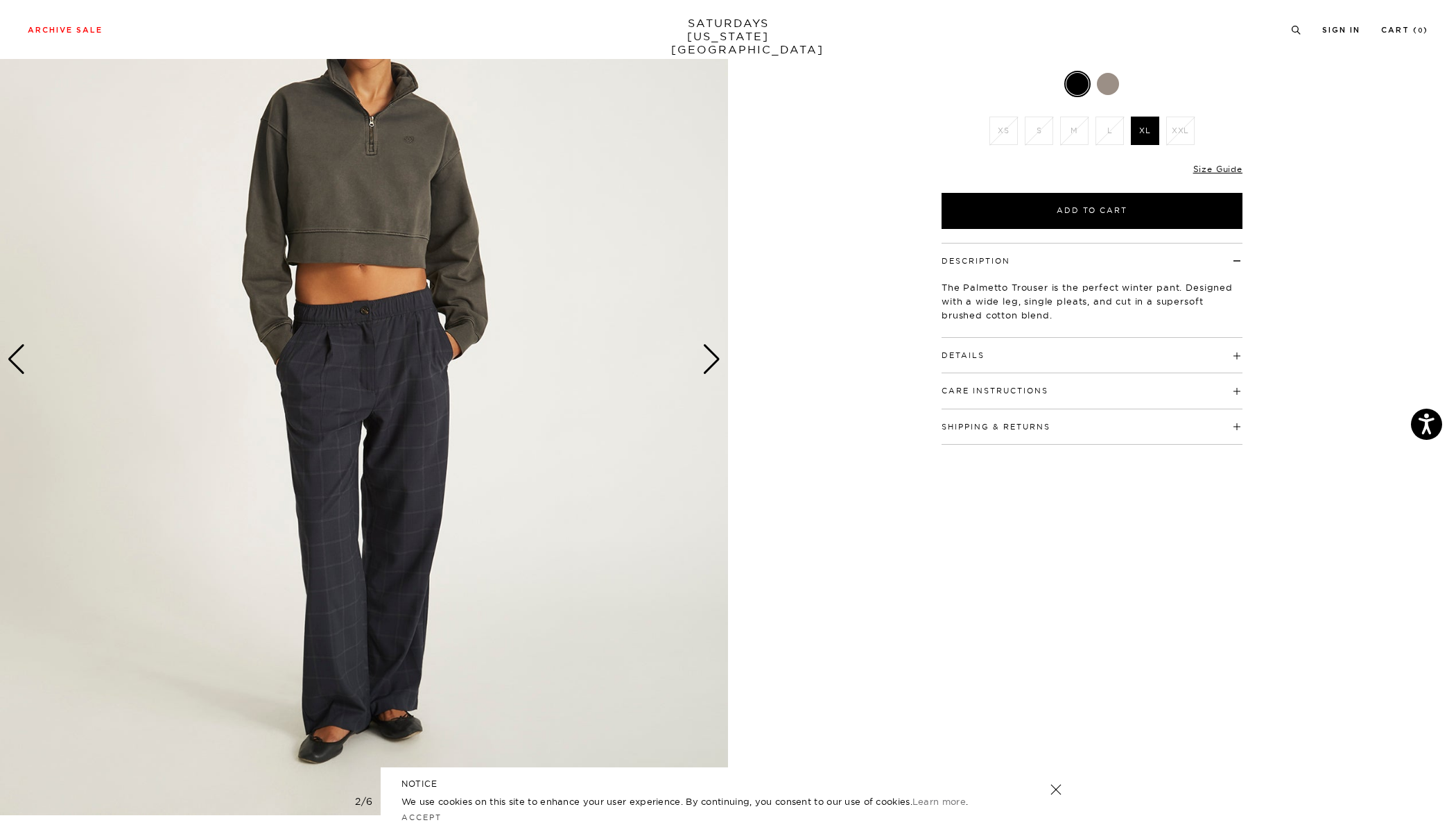
scroll to position [167, 0]
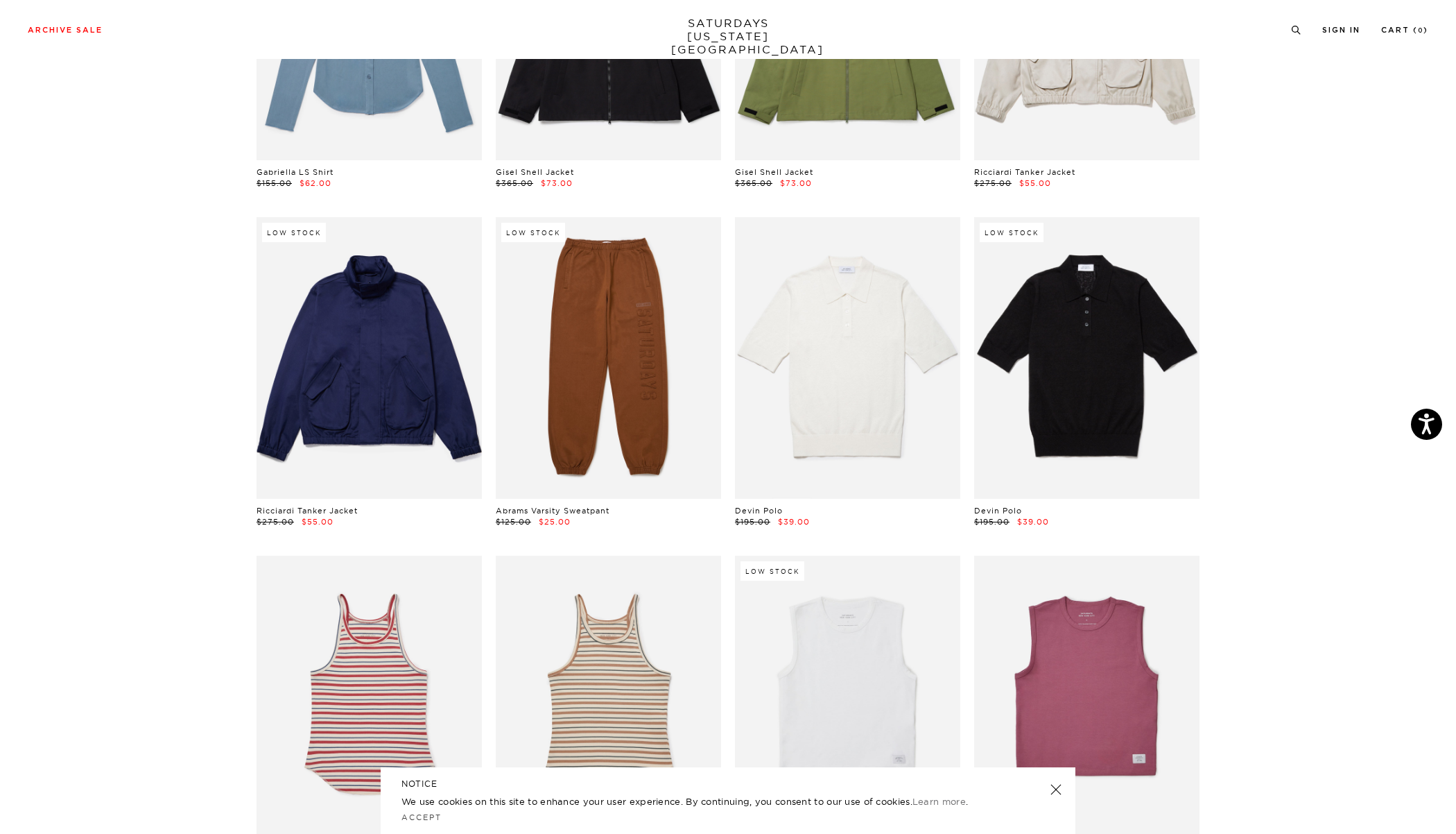
scroll to position [0, 5]
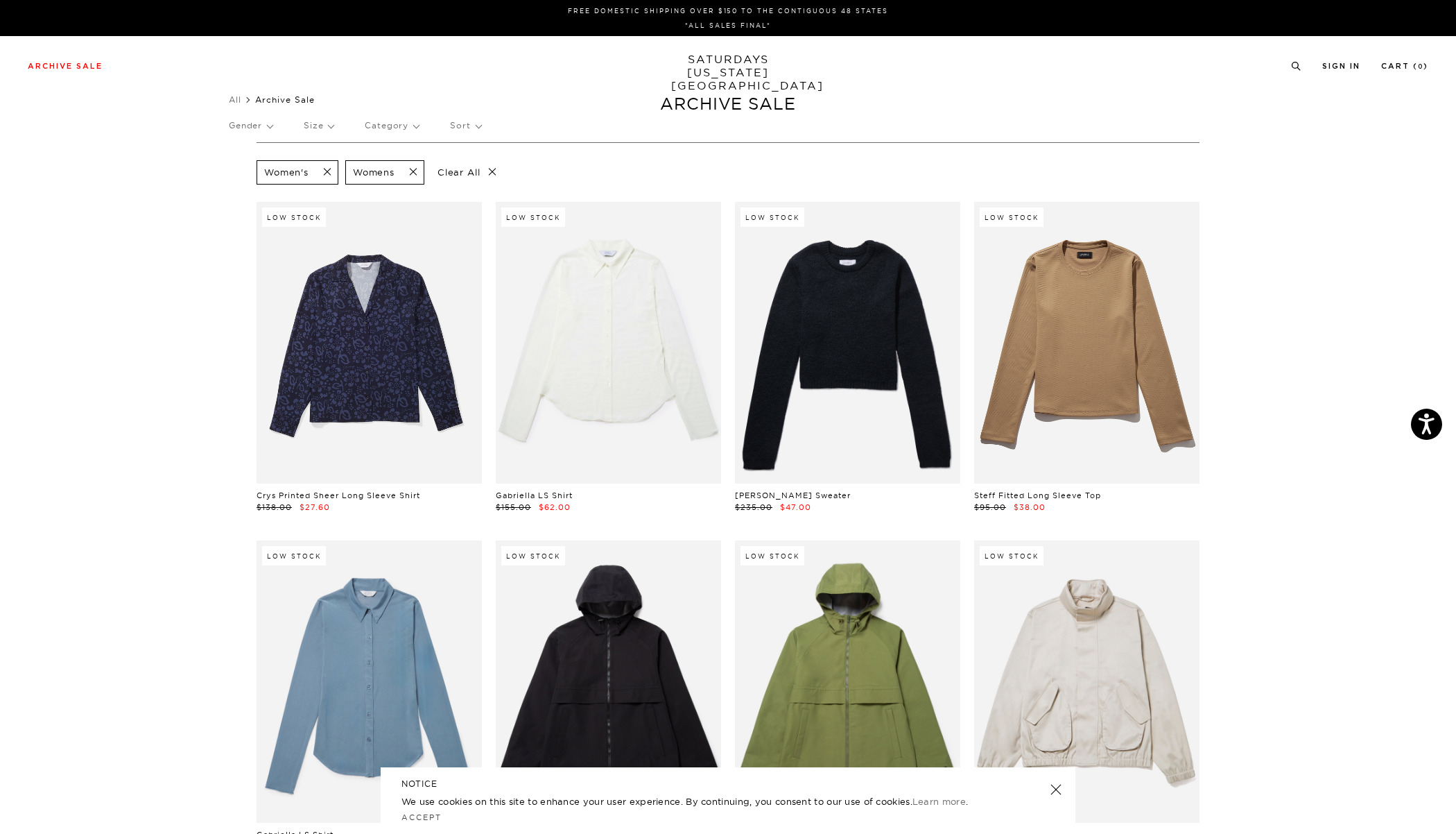
click at [409, 168] on span at bounding box center [409, 173] width 29 height 13
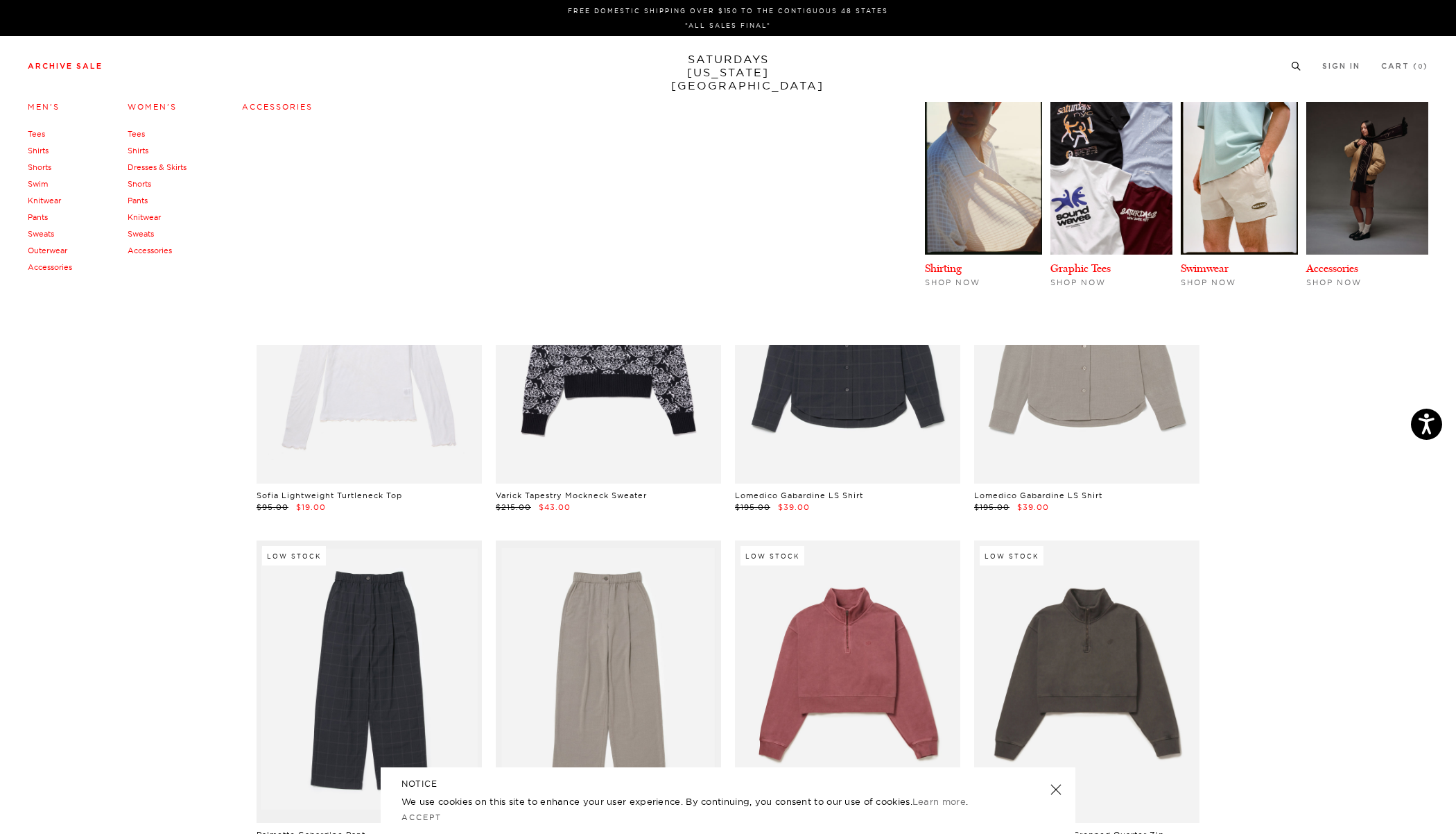
click at [40, 108] on link "Men's" at bounding box center [43, 107] width 32 height 10
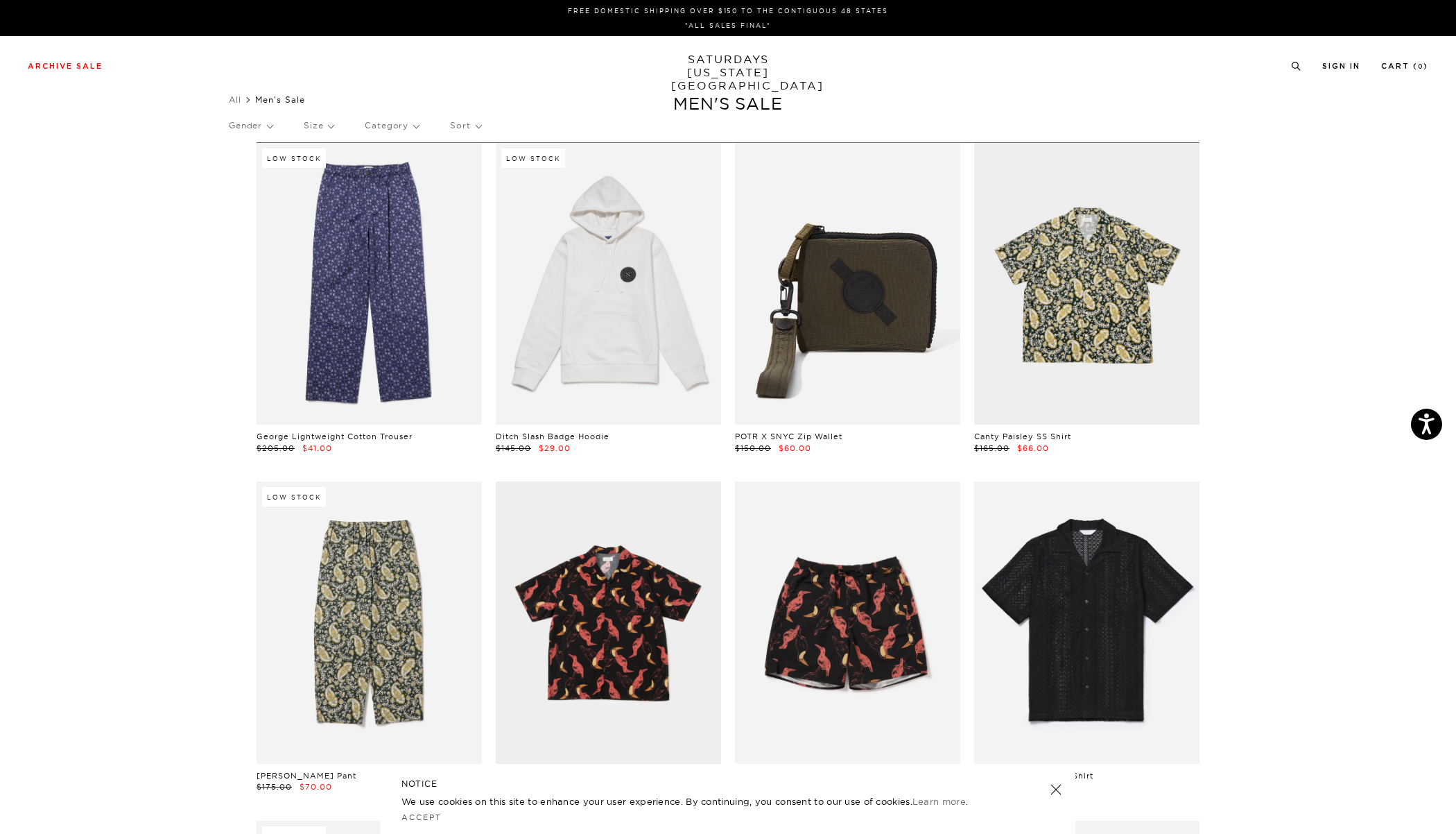
click at [747, 72] on link "SATURDAYS NEW YORK CITY" at bounding box center [728, 72] width 115 height 39
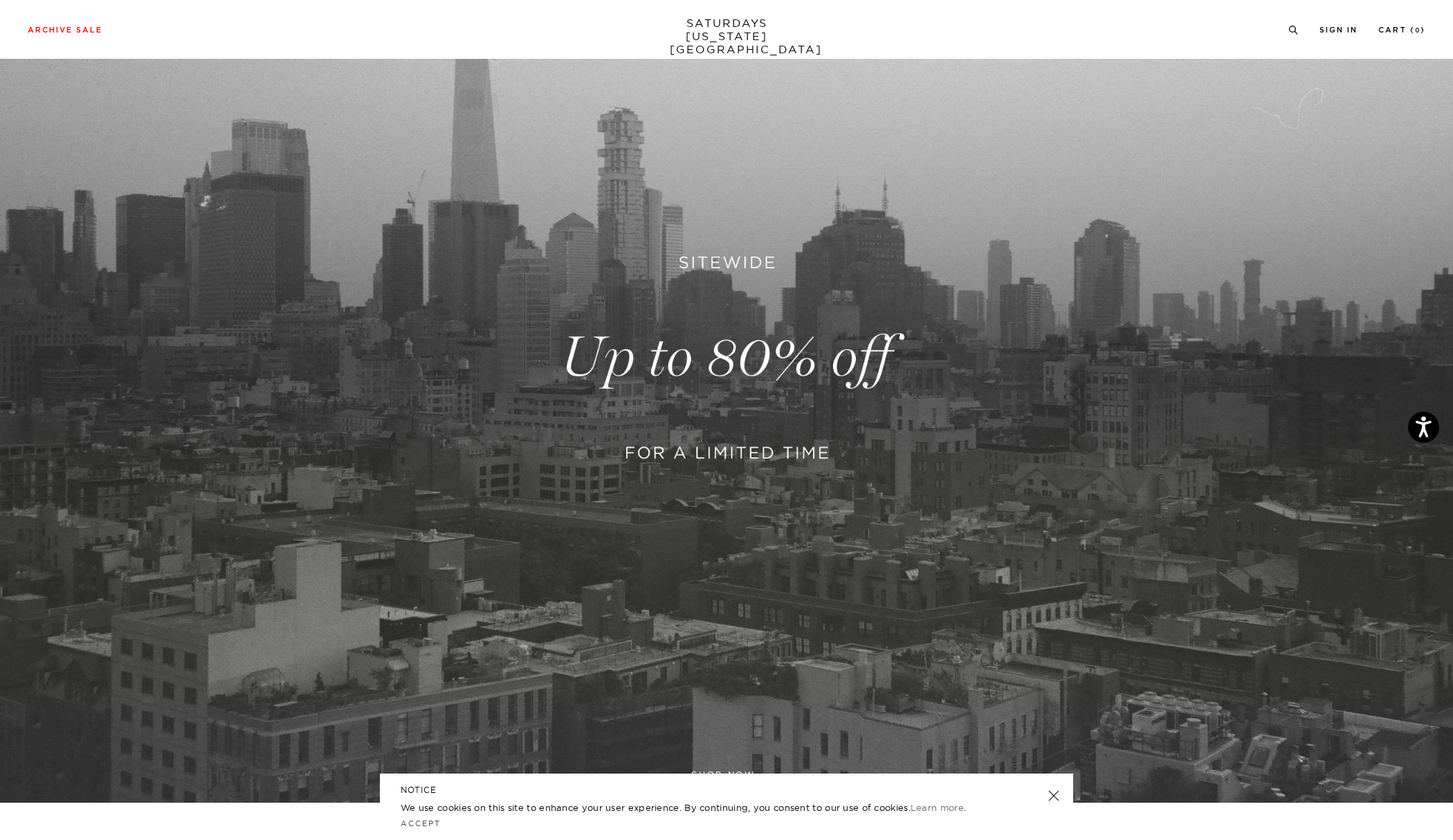
scroll to position [358, 0]
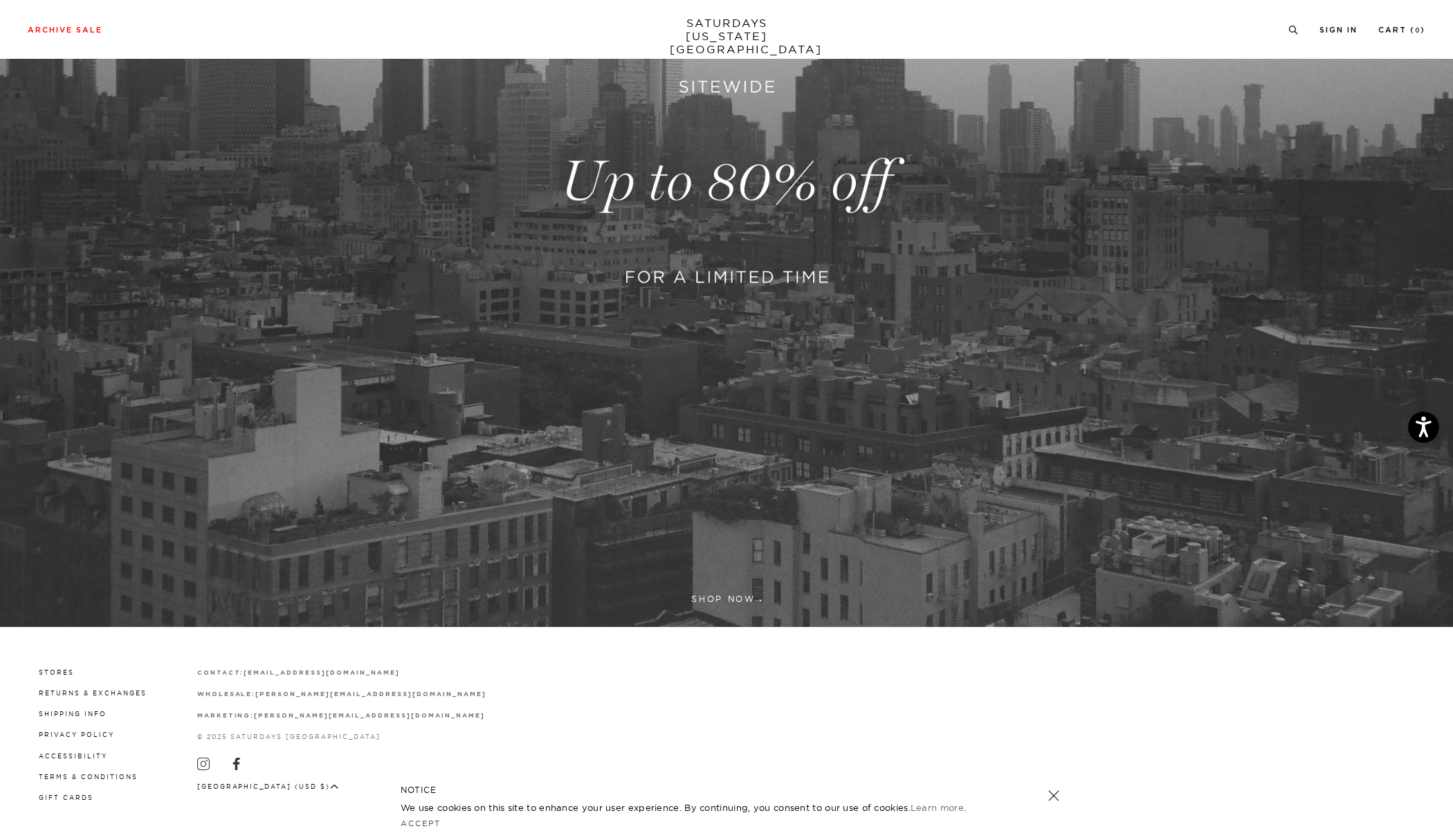
click at [721, 596] on link at bounding box center [726, 181] width 1453 height 889
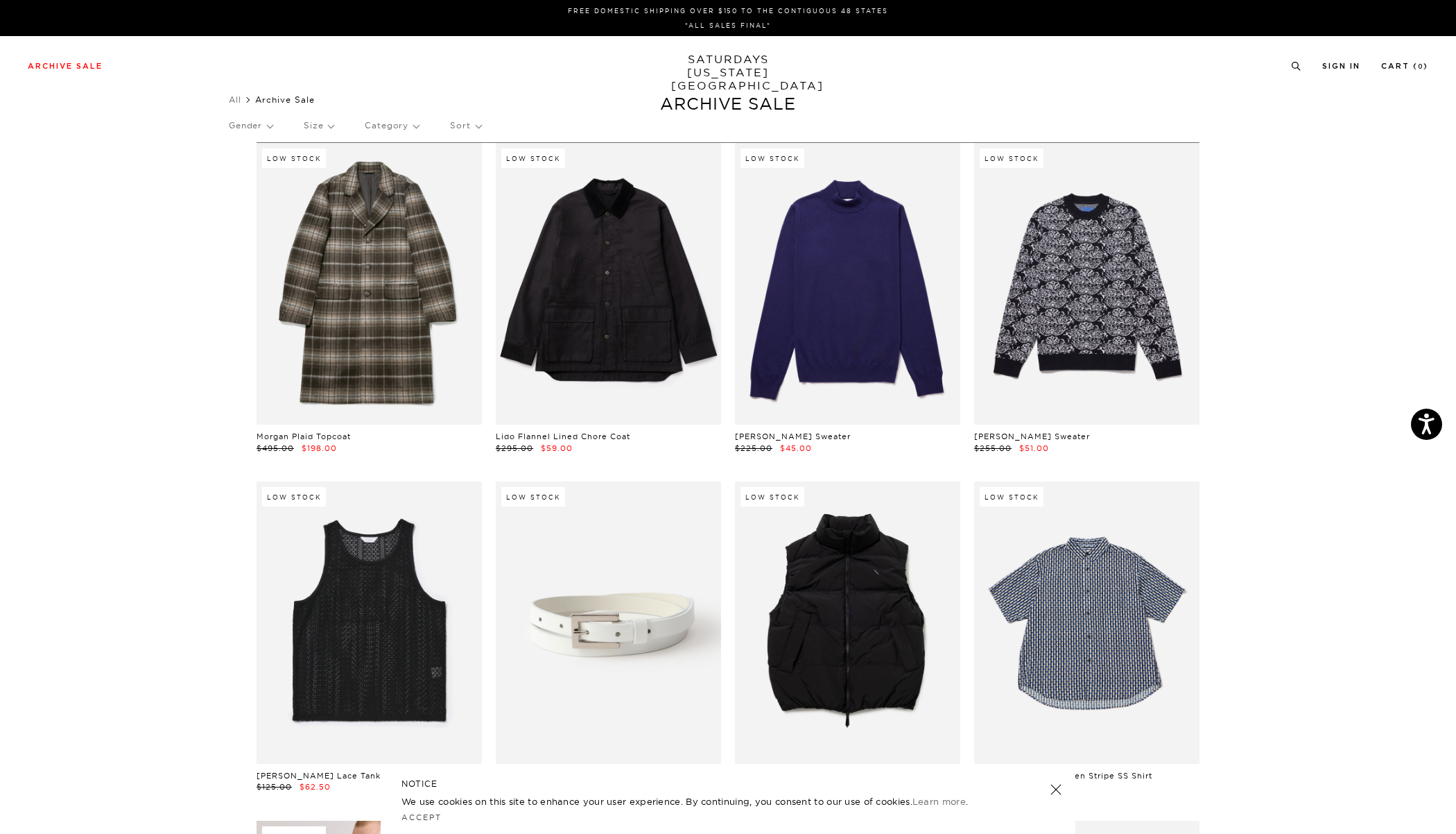
click at [269, 125] on p "Gender" at bounding box center [251, 125] width 44 height 32
click at [242, 174] on p "Mens" at bounding box center [270, 174] width 84 height 18
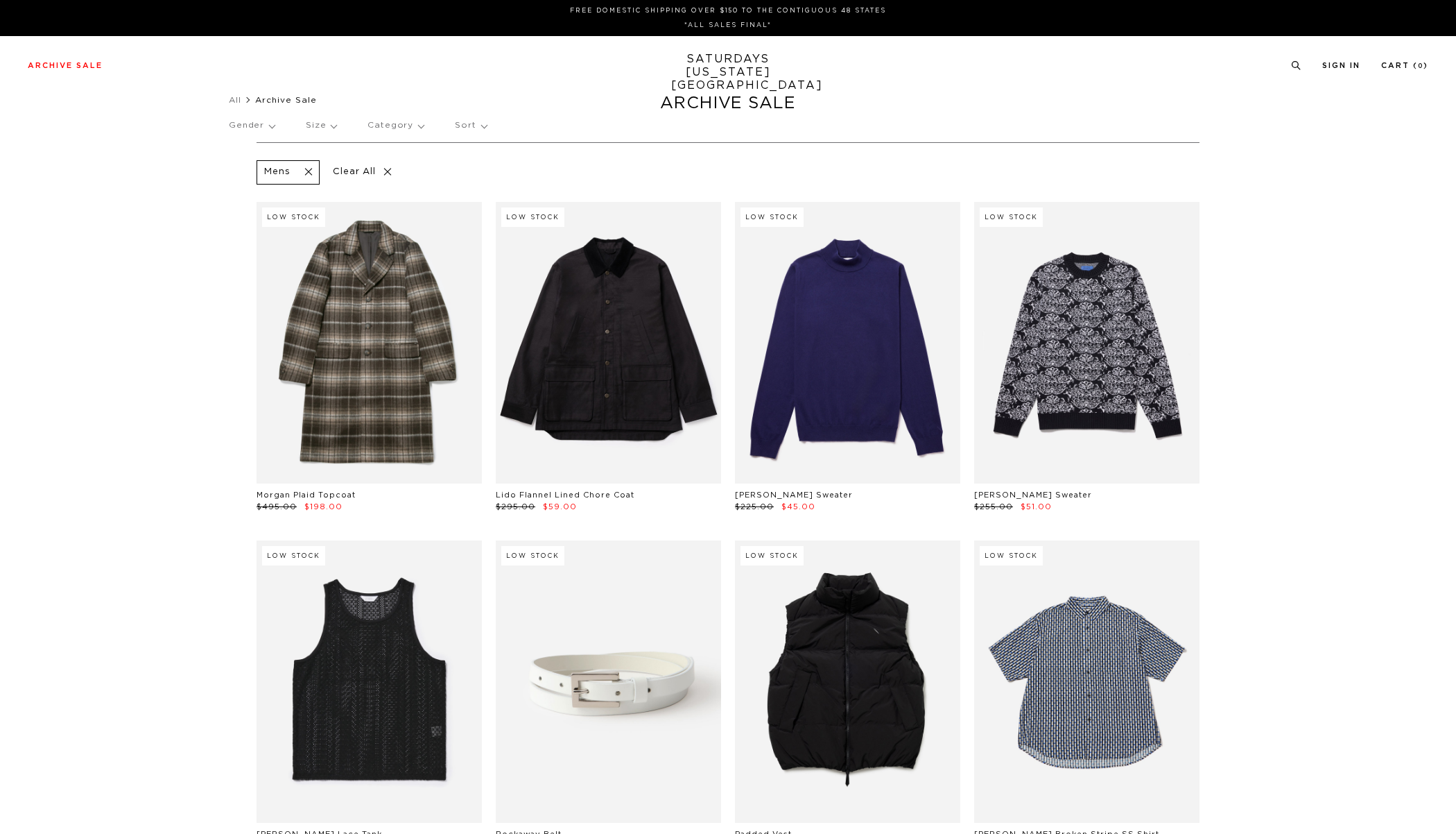
click at [274, 130] on p "Gender" at bounding box center [252, 125] width 46 height 32
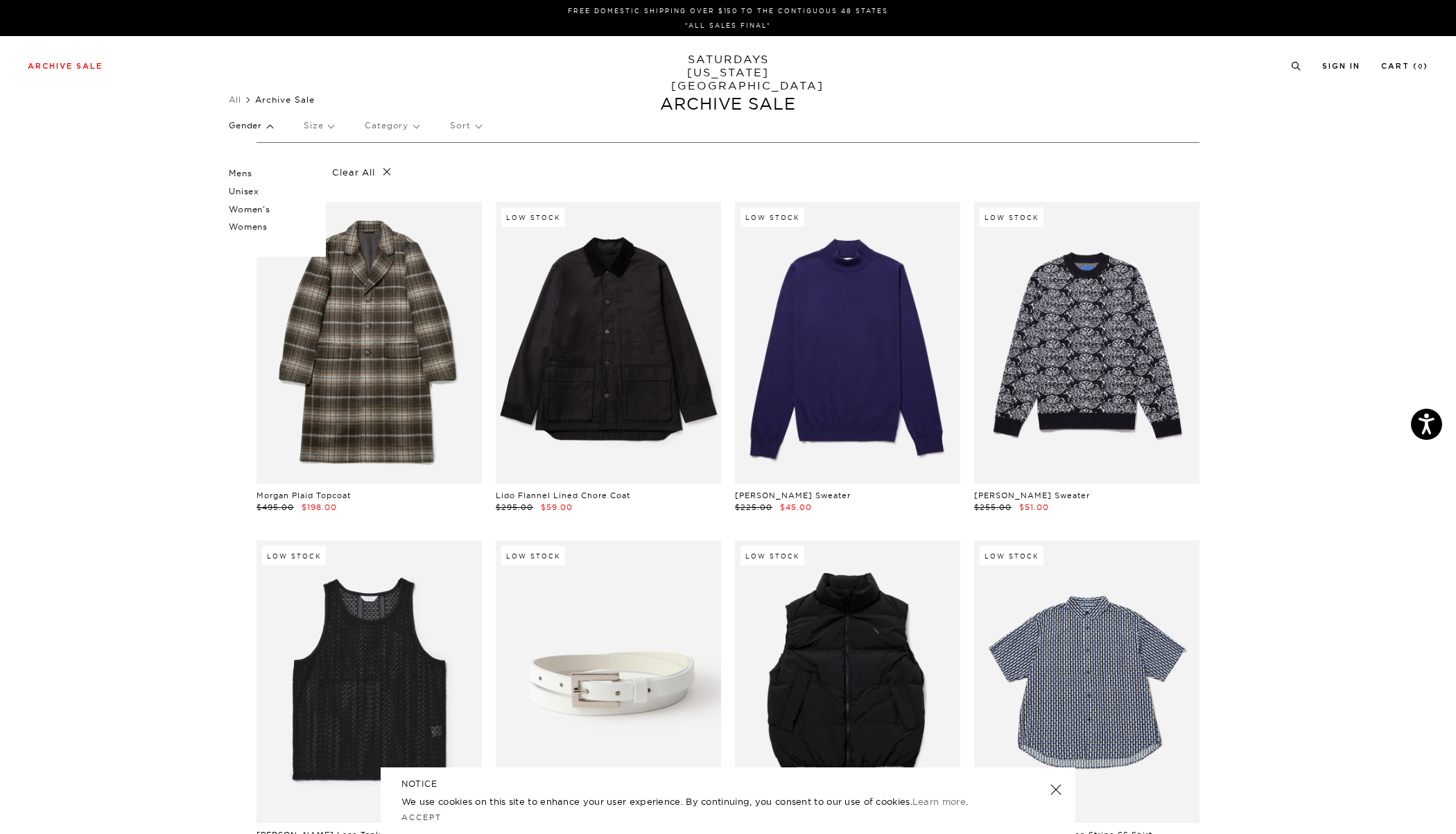
click at [248, 189] on p "Unisex" at bounding box center [270, 192] width 84 height 18
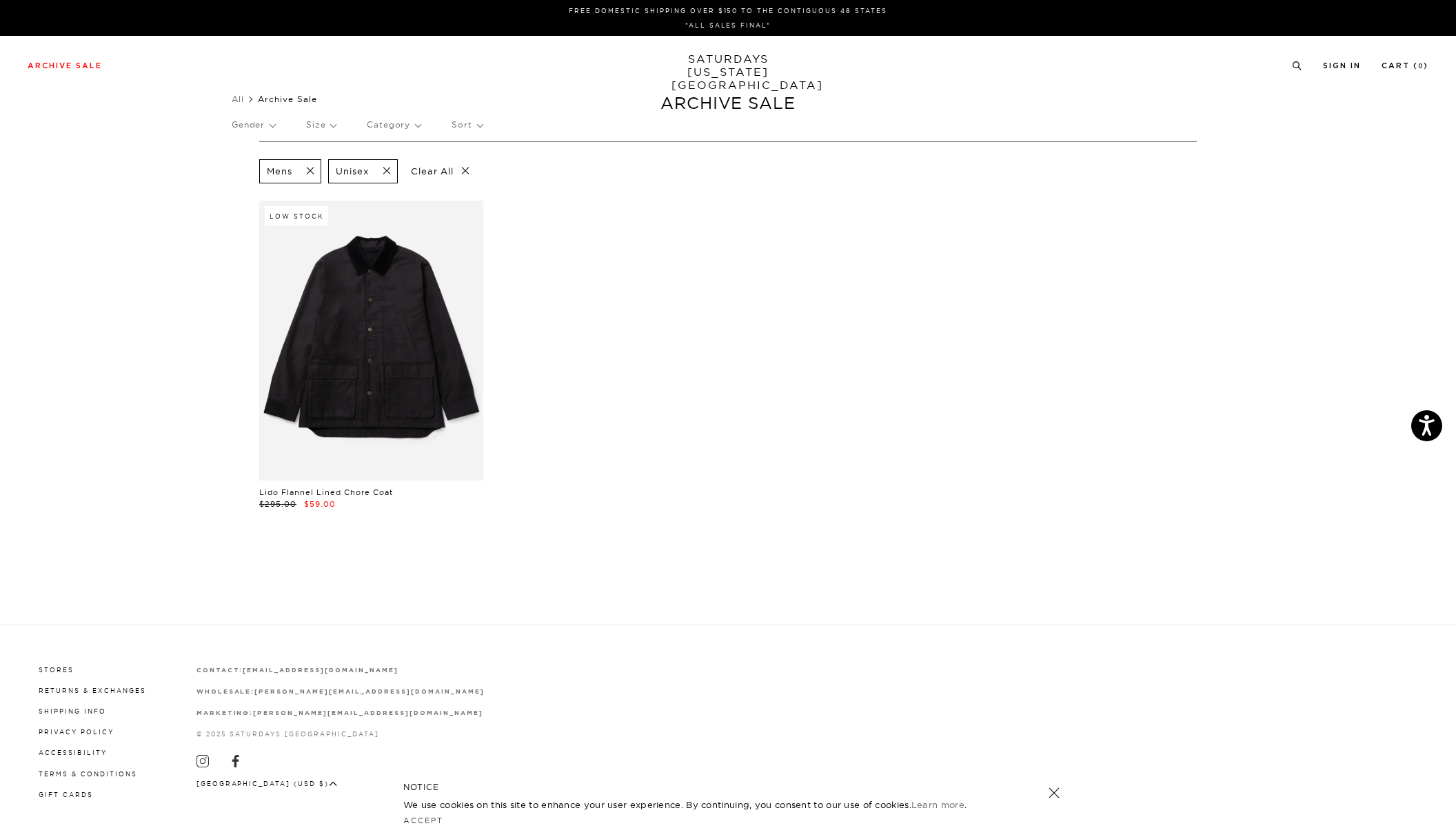
click at [385, 171] on span at bounding box center [382, 172] width 29 height 13
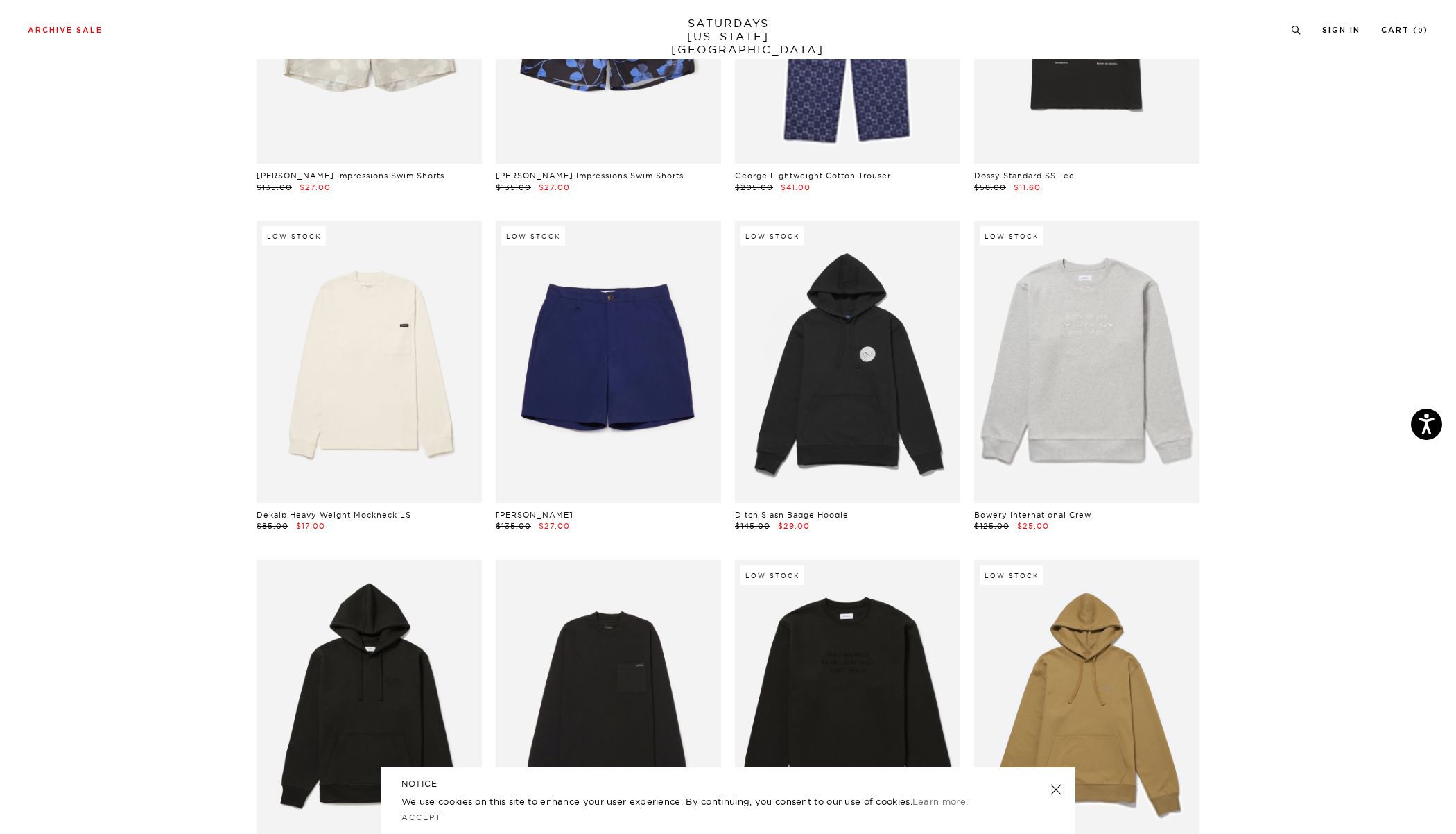
scroll to position [5882, 0]
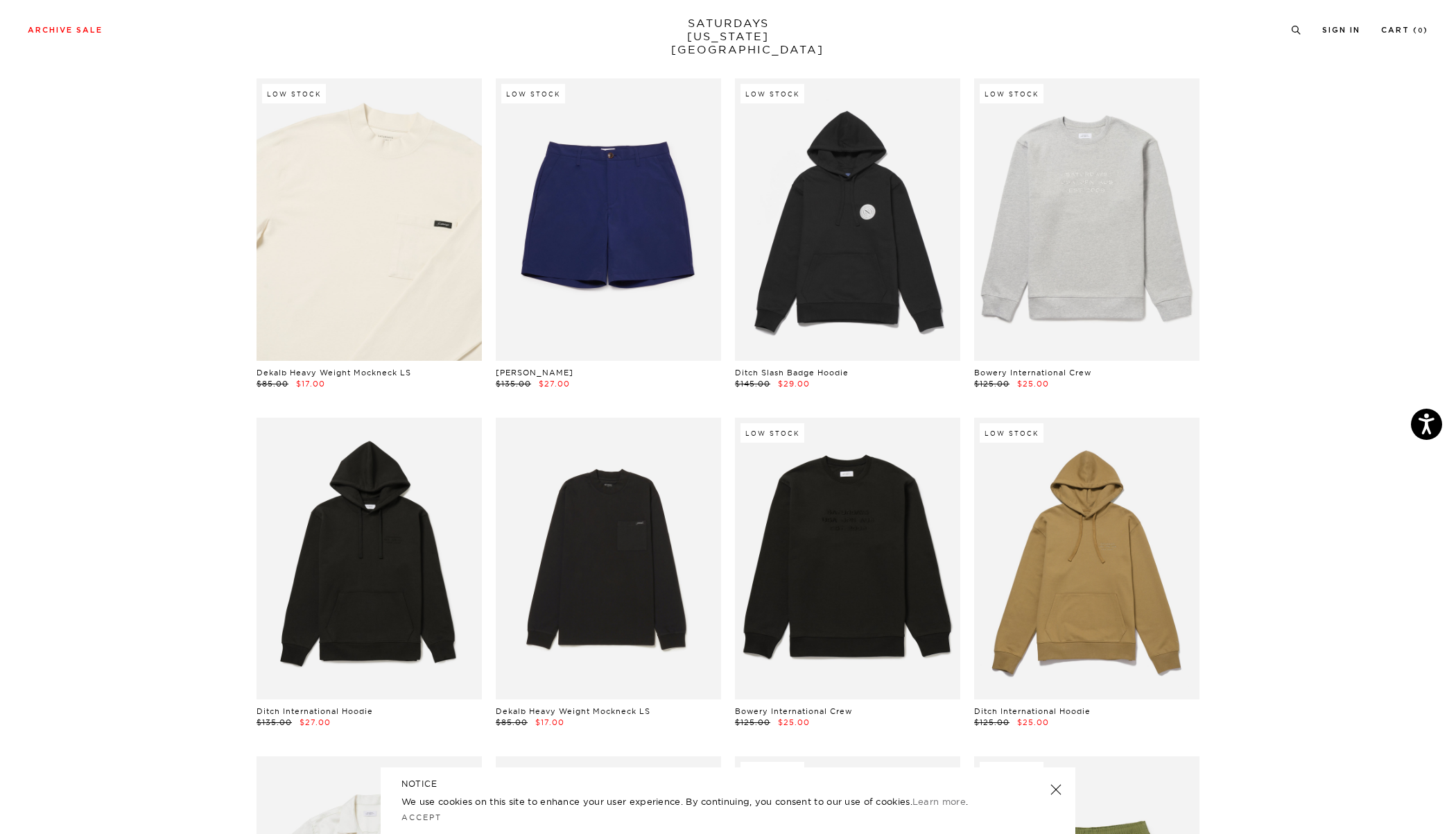
click at [325, 279] on link at bounding box center [370, 219] width 226 height 282
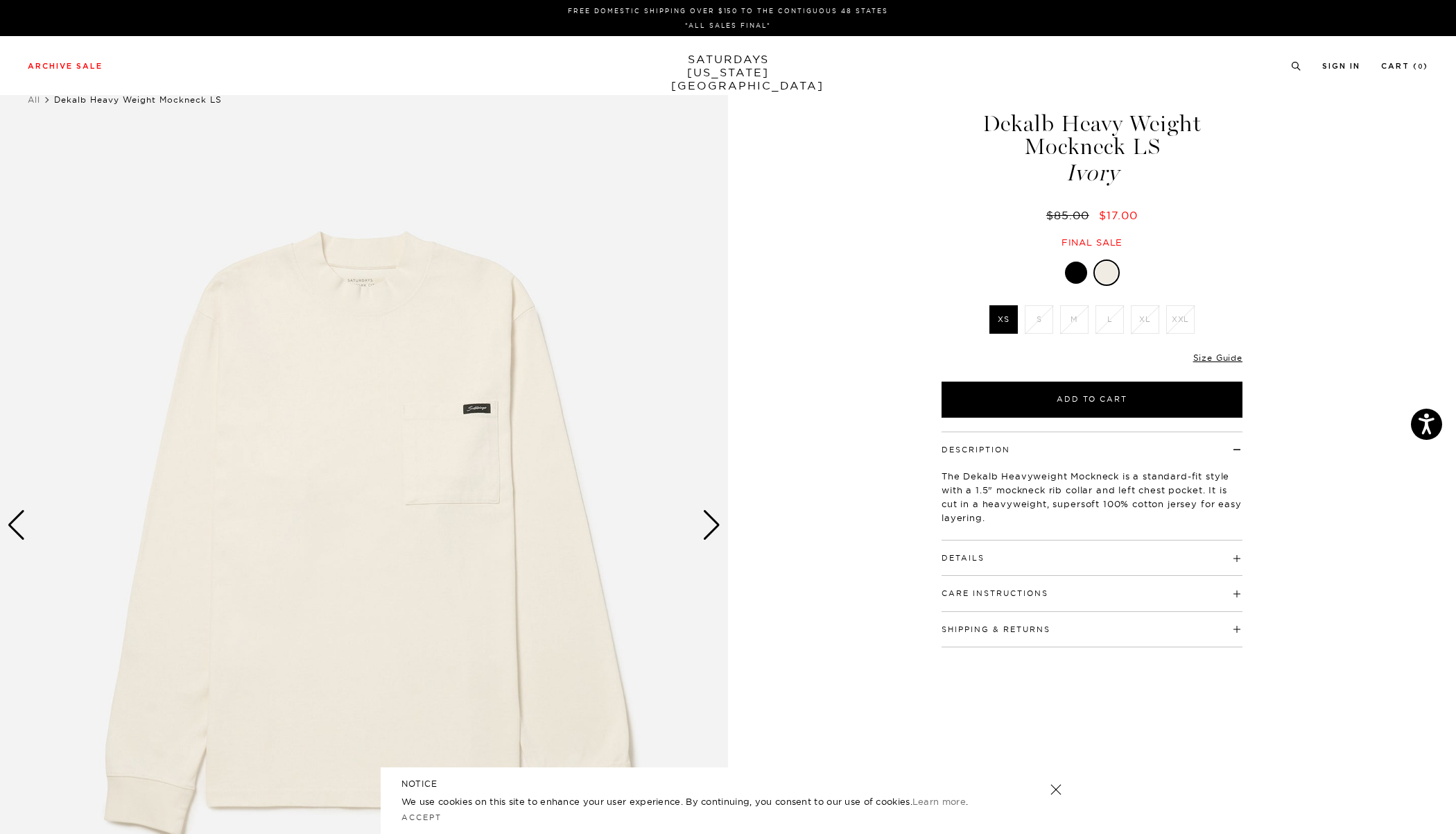
click at [709, 533] on div "Next slide" at bounding box center [711, 524] width 18 height 30
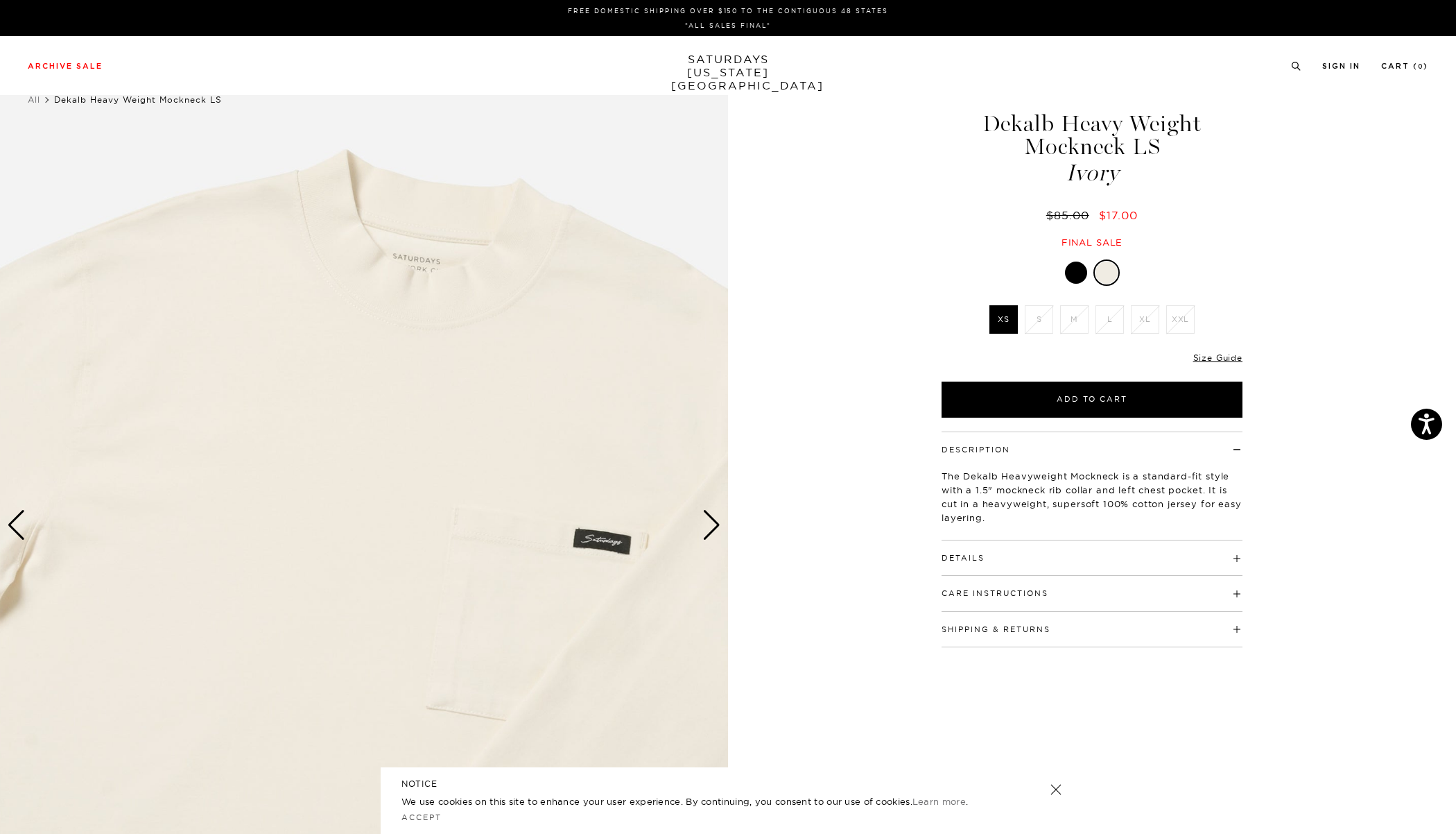
click at [709, 529] on div "Next slide" at bounding box center [711, 524] width 18 height 30
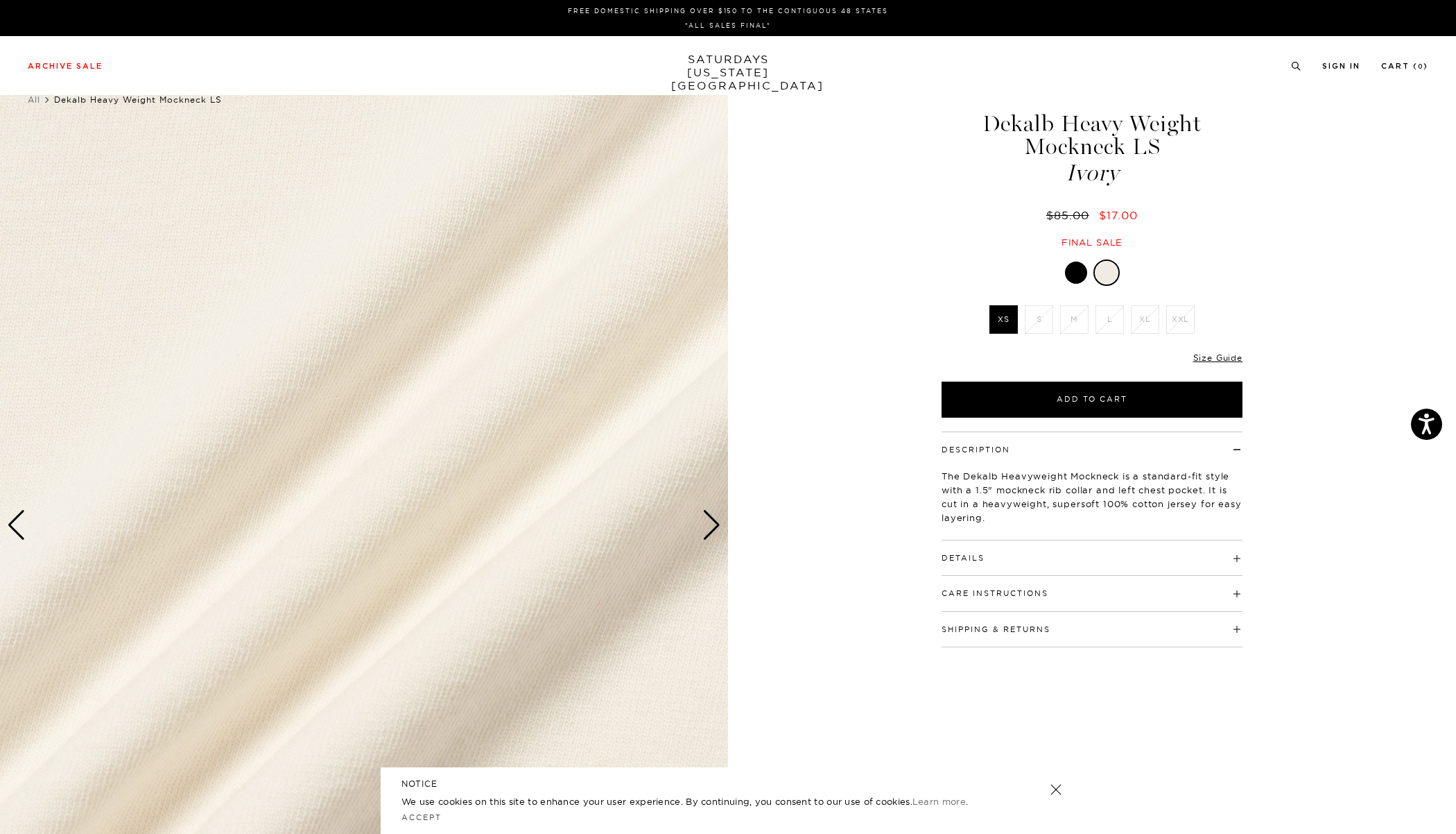
click at [709, 529] on div "Next slide" at bounding box center [711, 524] width 18 height 30
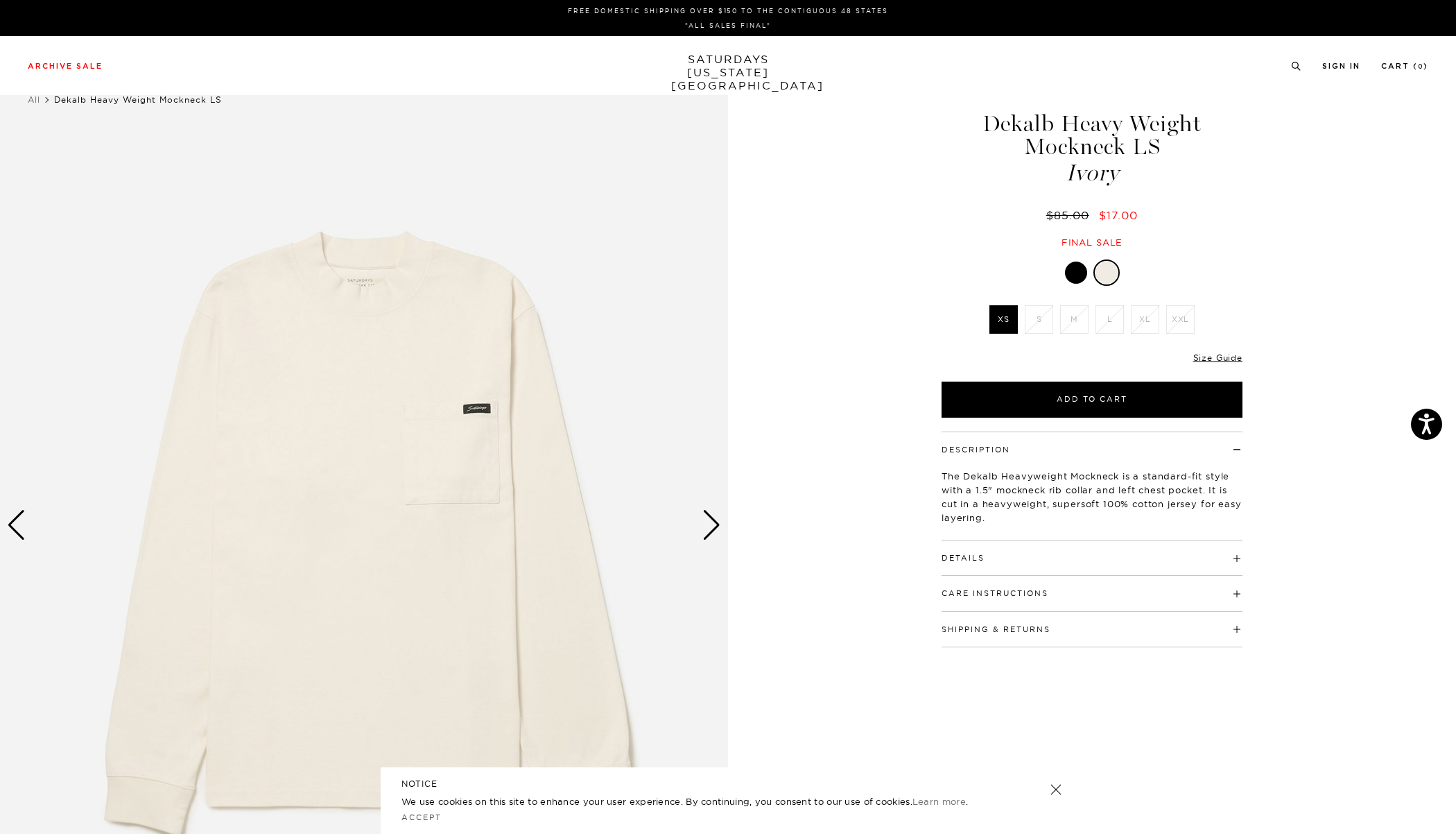
click at [709, 529] on div "Next slide" at bounding box center [711, 524] width 18 height 30
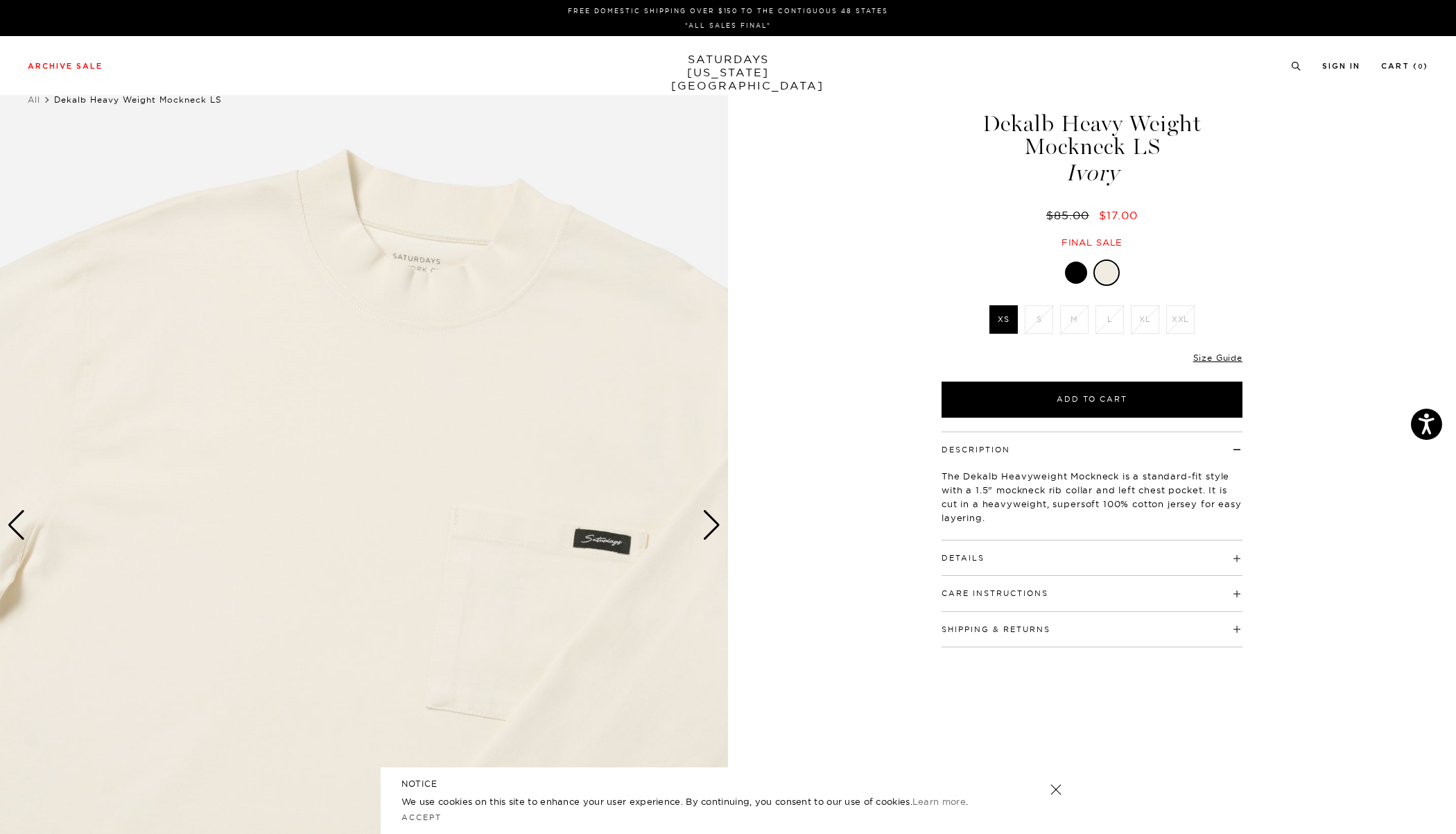
click at [709, 529] on div "Next slide" at bounding box center [711, 524] width 18 height 30
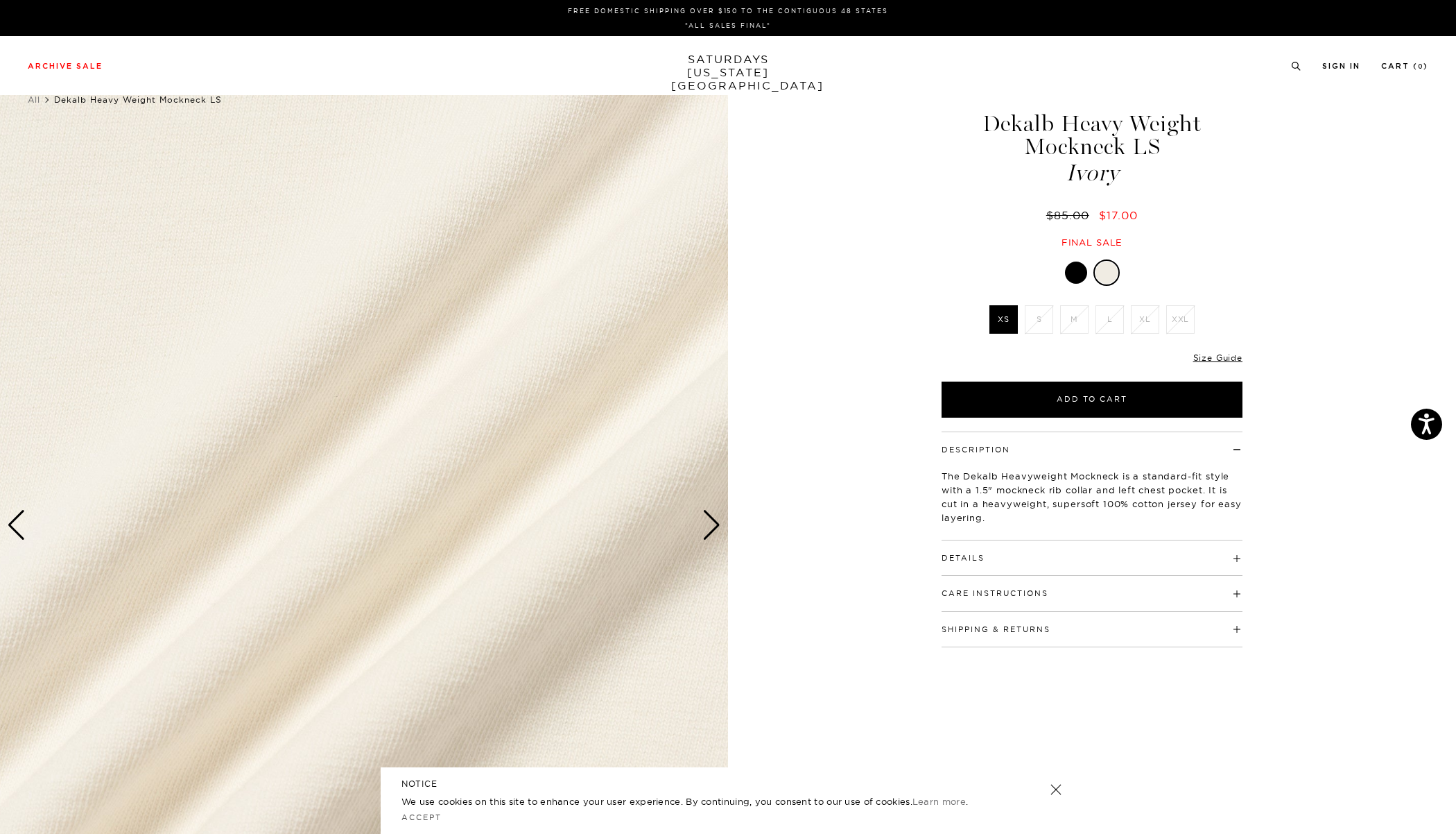
click at [1073, 275] on div at bounding box center [1076, 273] width 22 height 22
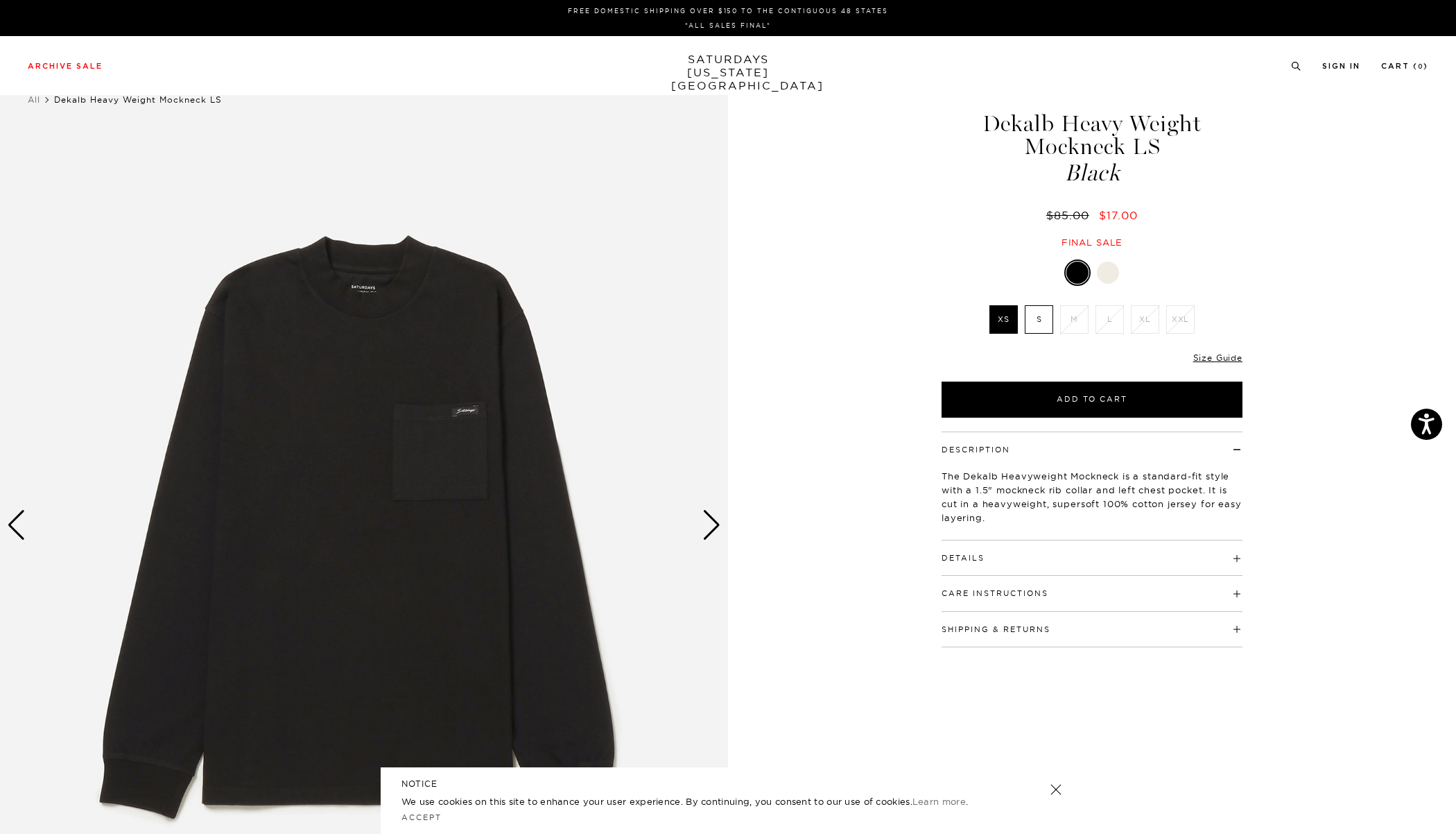
click at [1105, 268] on div at bounding box center [1108, 273] width 22 height 22
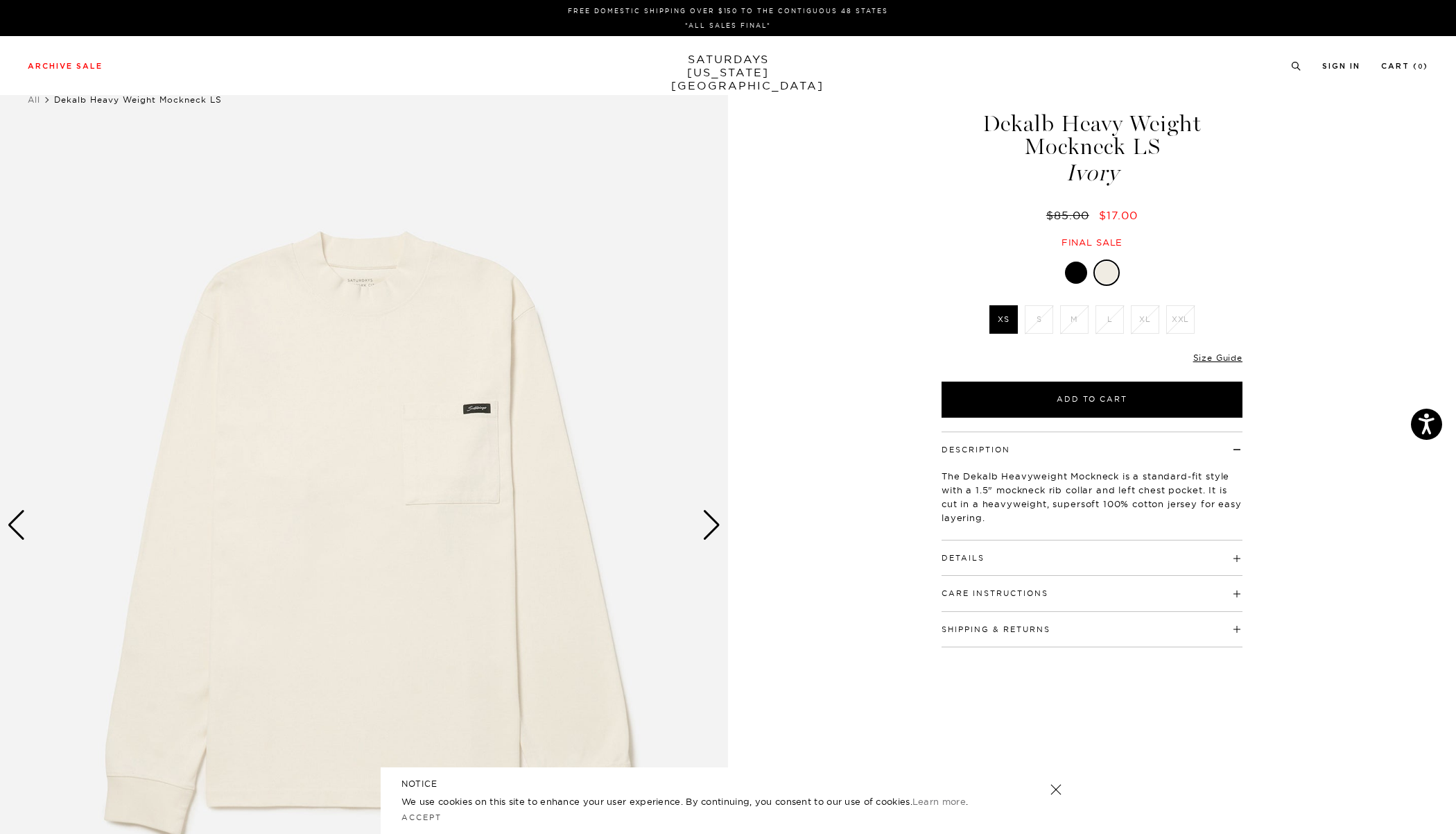
click at [1062, 269] on div at bounding box center [1092, 273] width 301 height 27
click at [1069, 272] on div at bounding box center [1076, 273] width 22 height 22
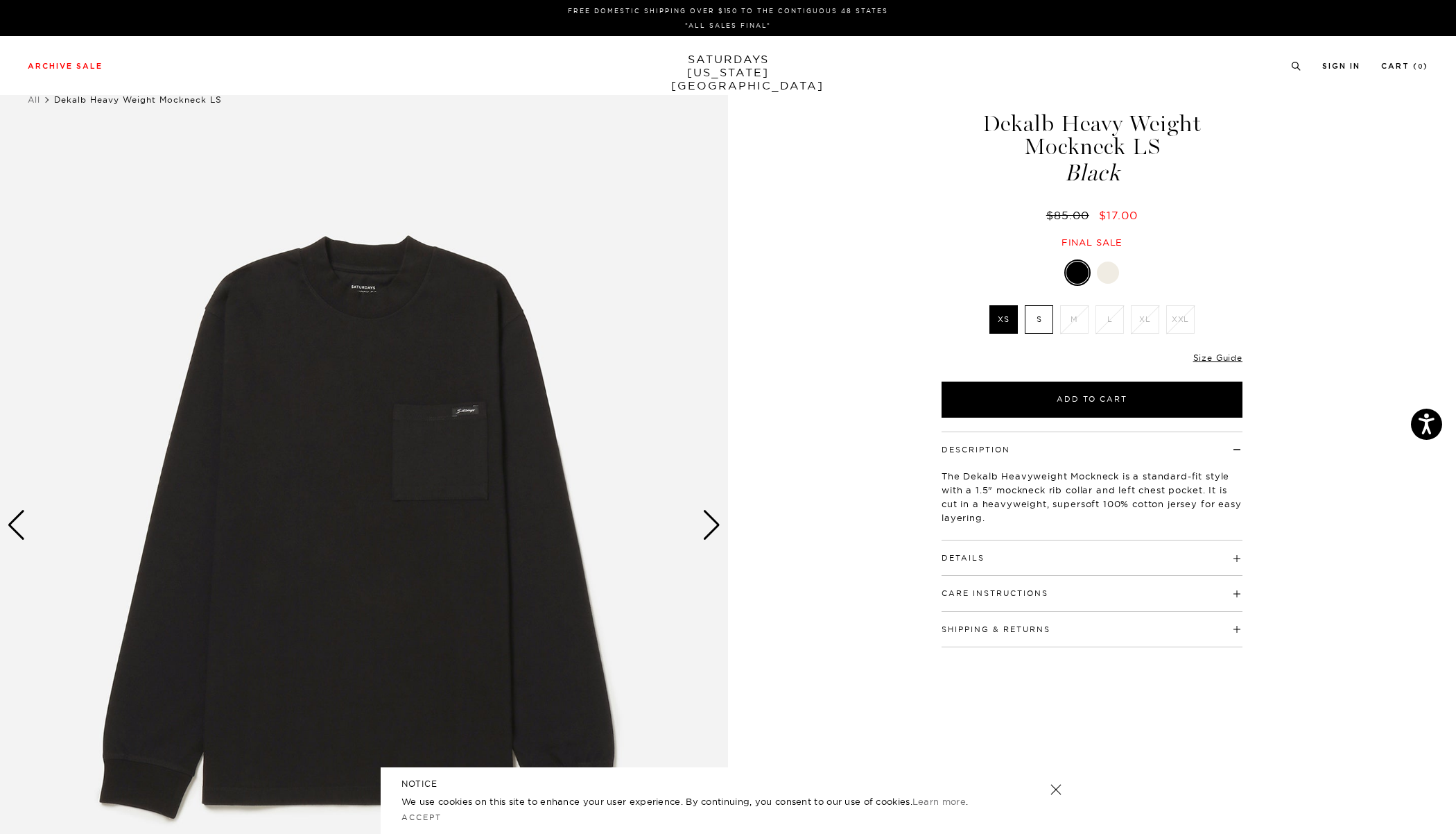
click at [1041, 325] on label "S" at bounding box center [1038, 319] width 28 height 28
click at [0, 0] on input "S" at bounding box center [0, 0] width 0 height 0
click at [699, 524] on img at bounding box center [364, 525] width 728 height 911
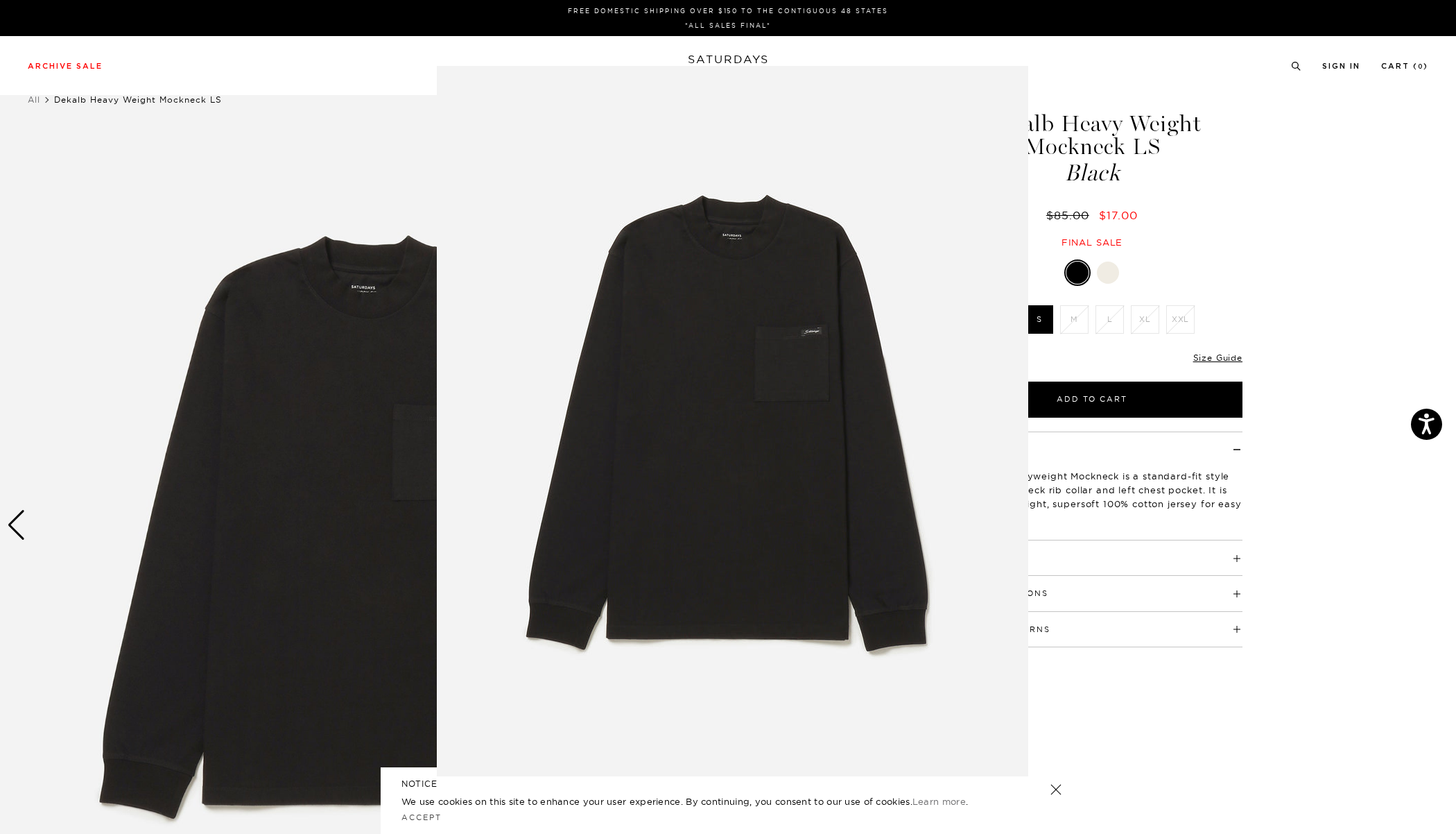
click at [299, 114] on figure at bounding box center [728, 417] width 1456 height 834
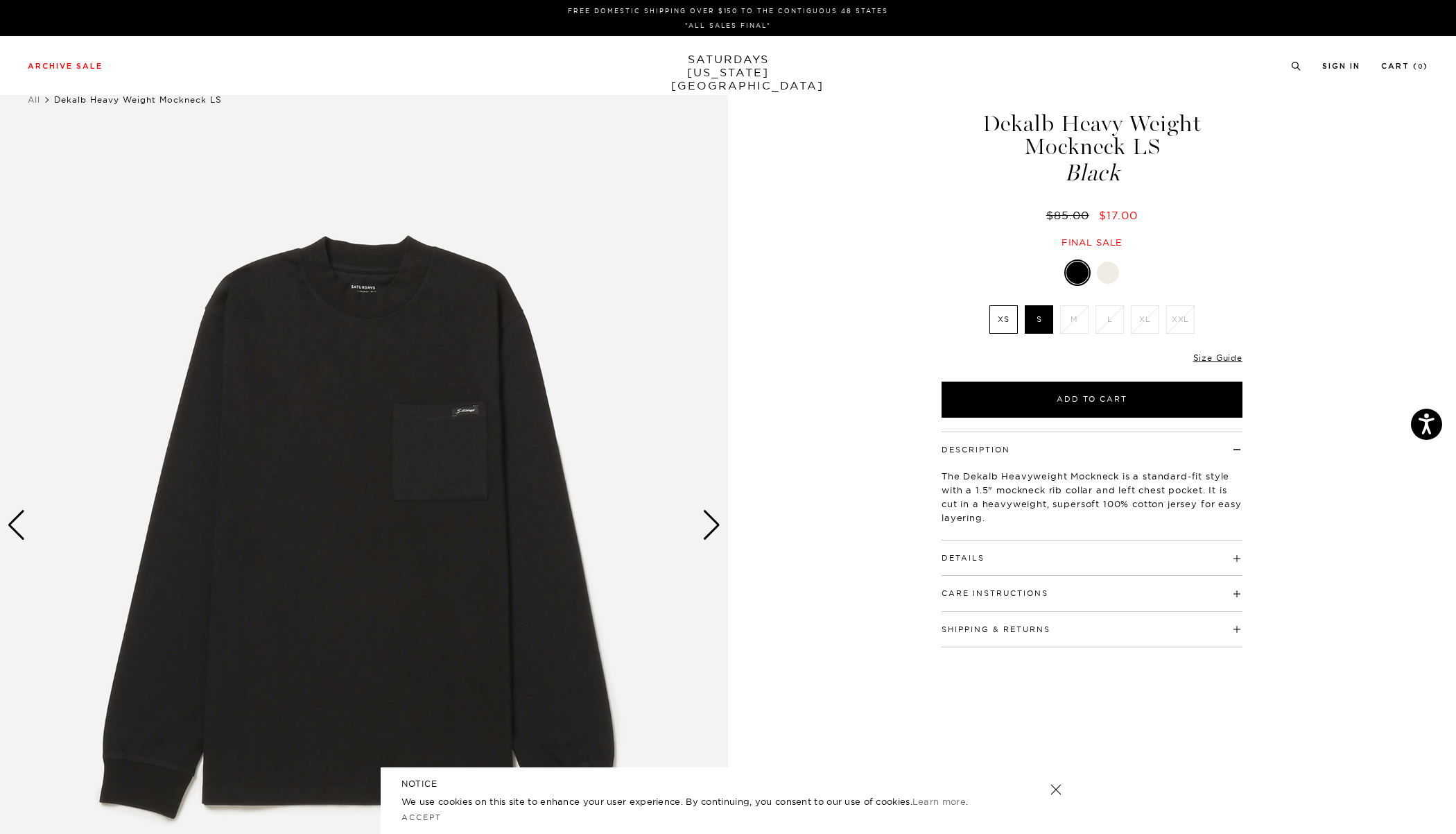
click at [711, 518] on div "Next slide" at bounding box center [711, 524] width 18 height 30
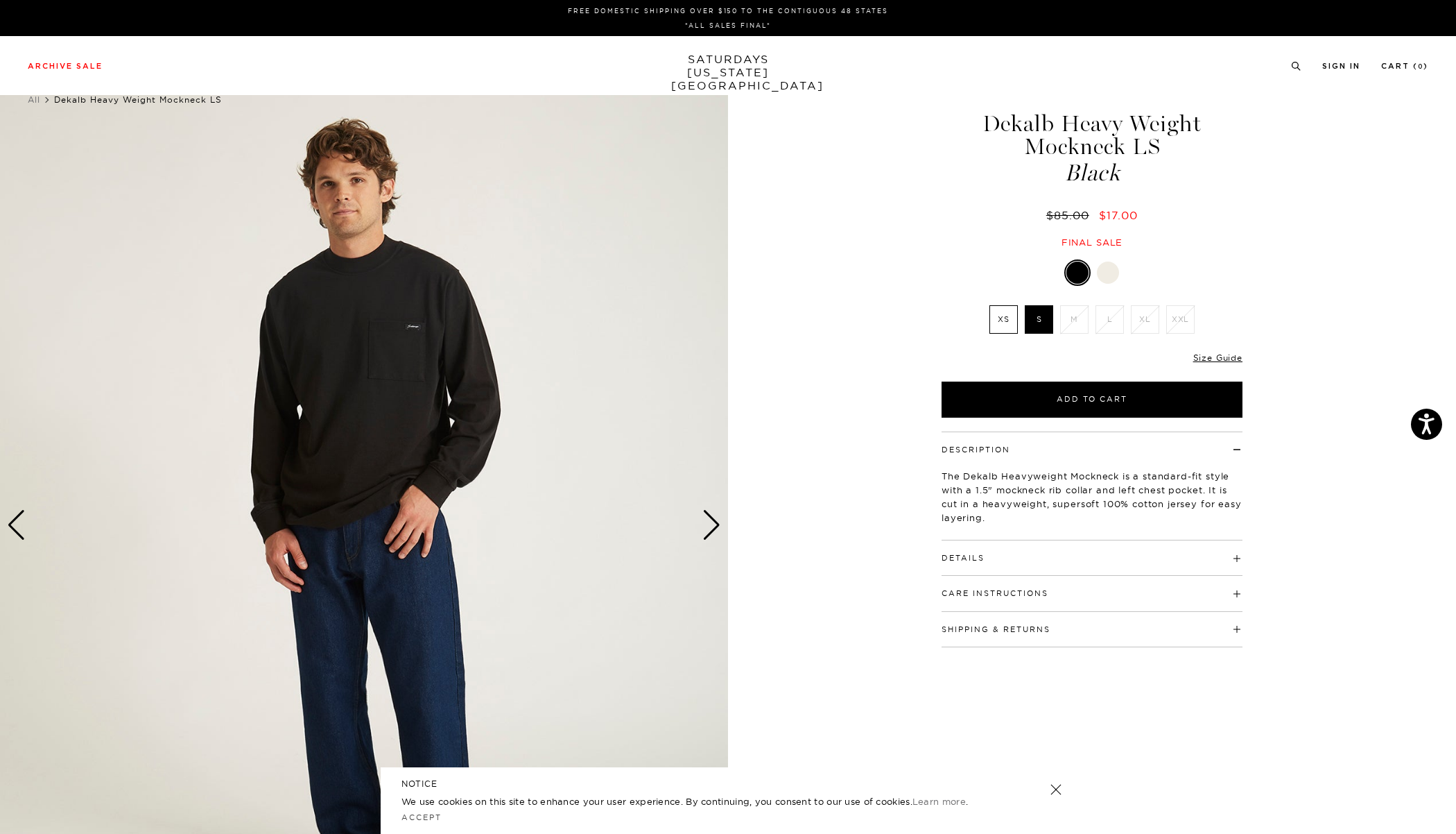
click at [711, 518] on div "Next slide" at bounding box center [711, 524] width 18 height 30
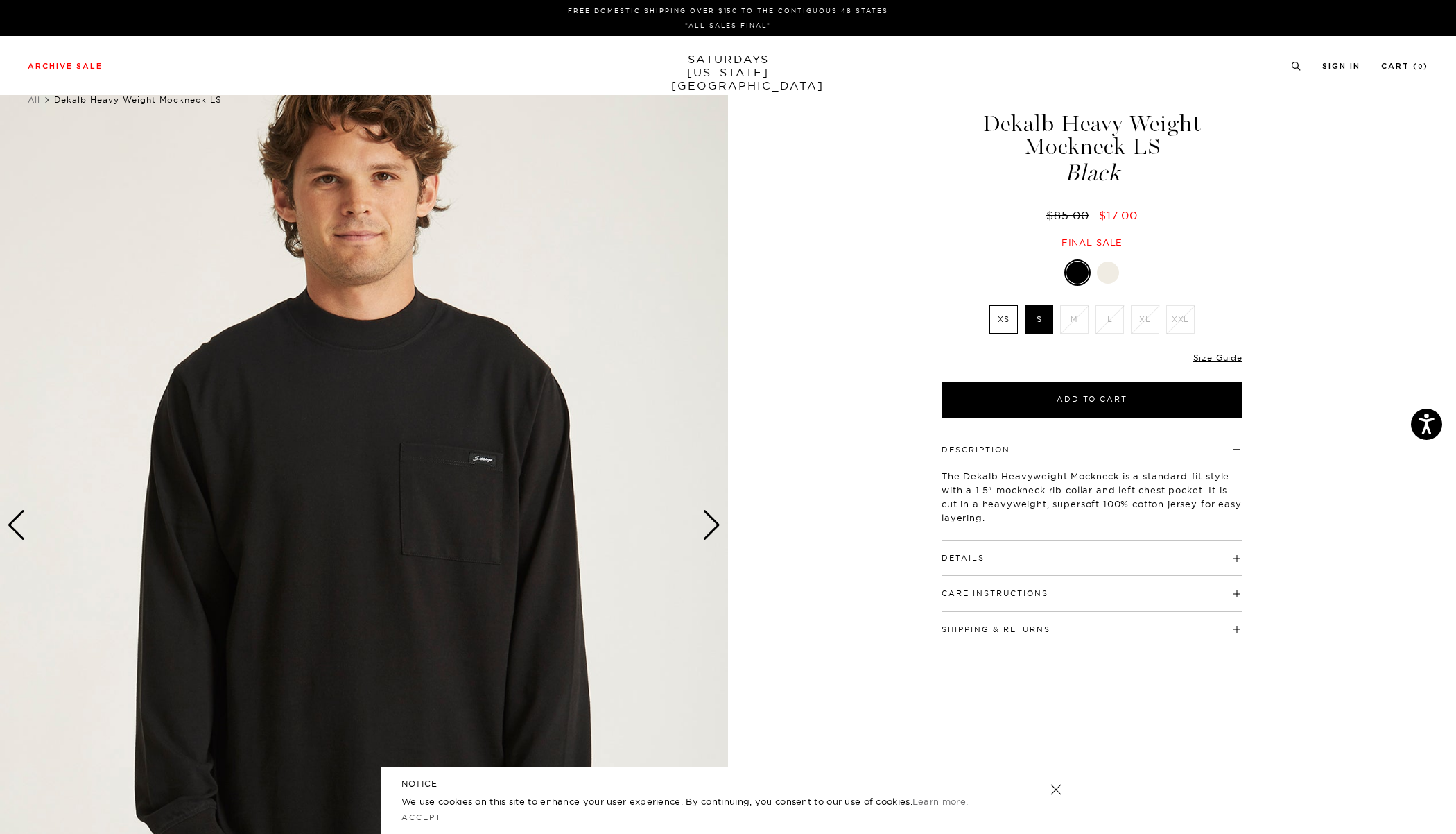
click at [711, 518] on div "Next slide" at bounding box center [711, 524] width 18 height 30
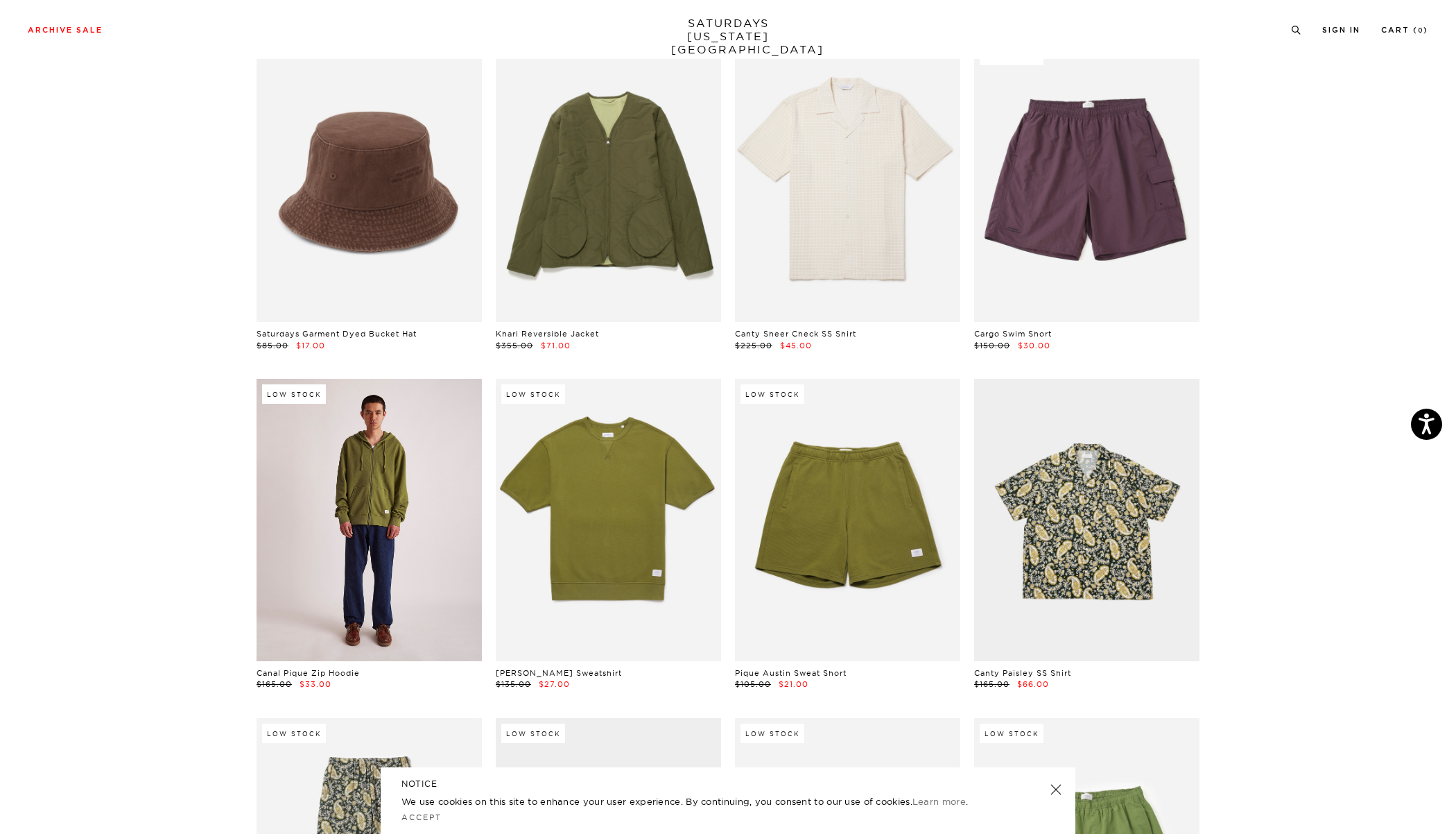
scroll to position [7198, 0]
